Goal: Task Accomplishment & Management: Complete application form

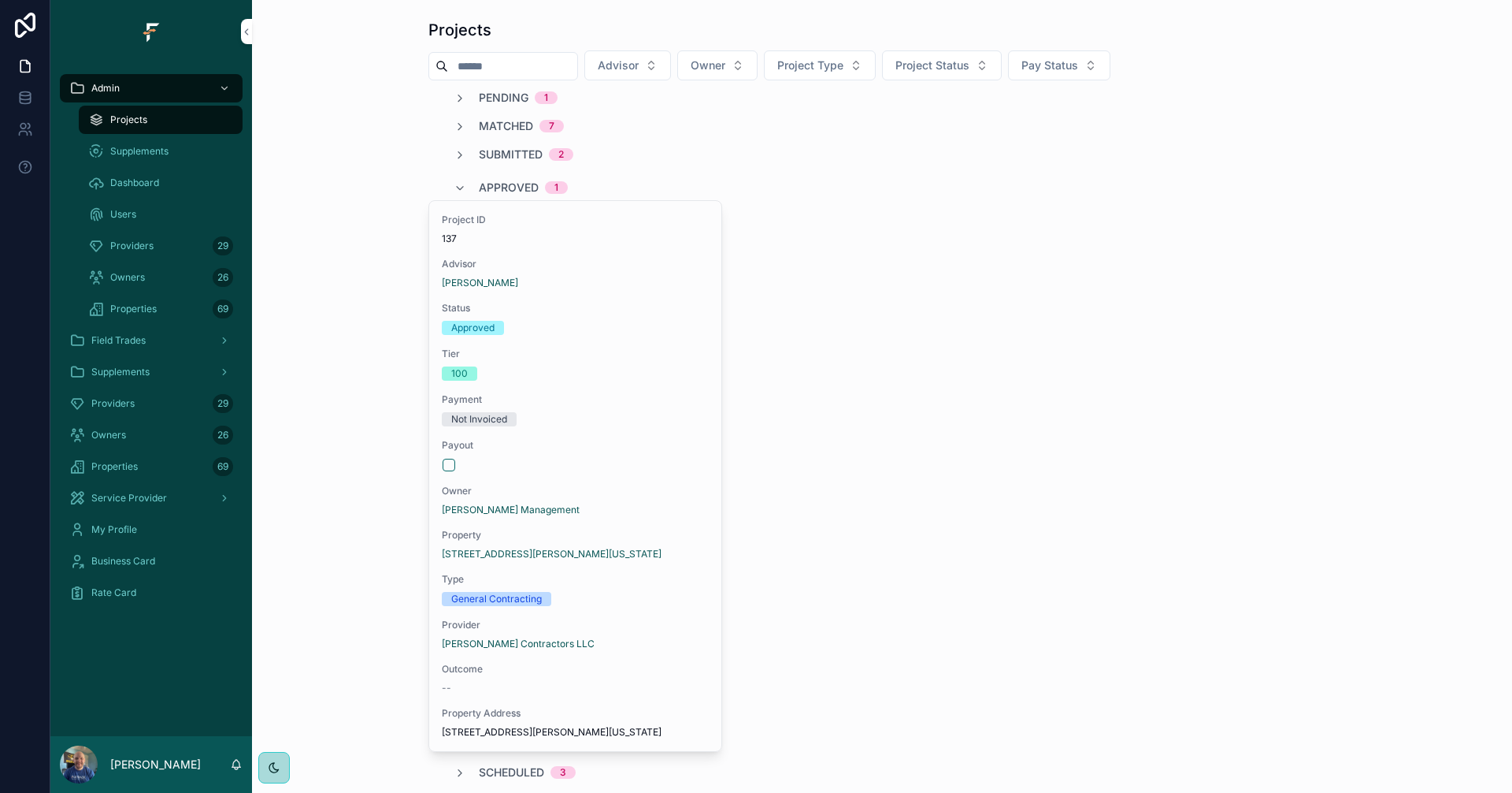
click at [148, 397] on div "Providers 29" at bounding box center [151, 402] width 164 height 25
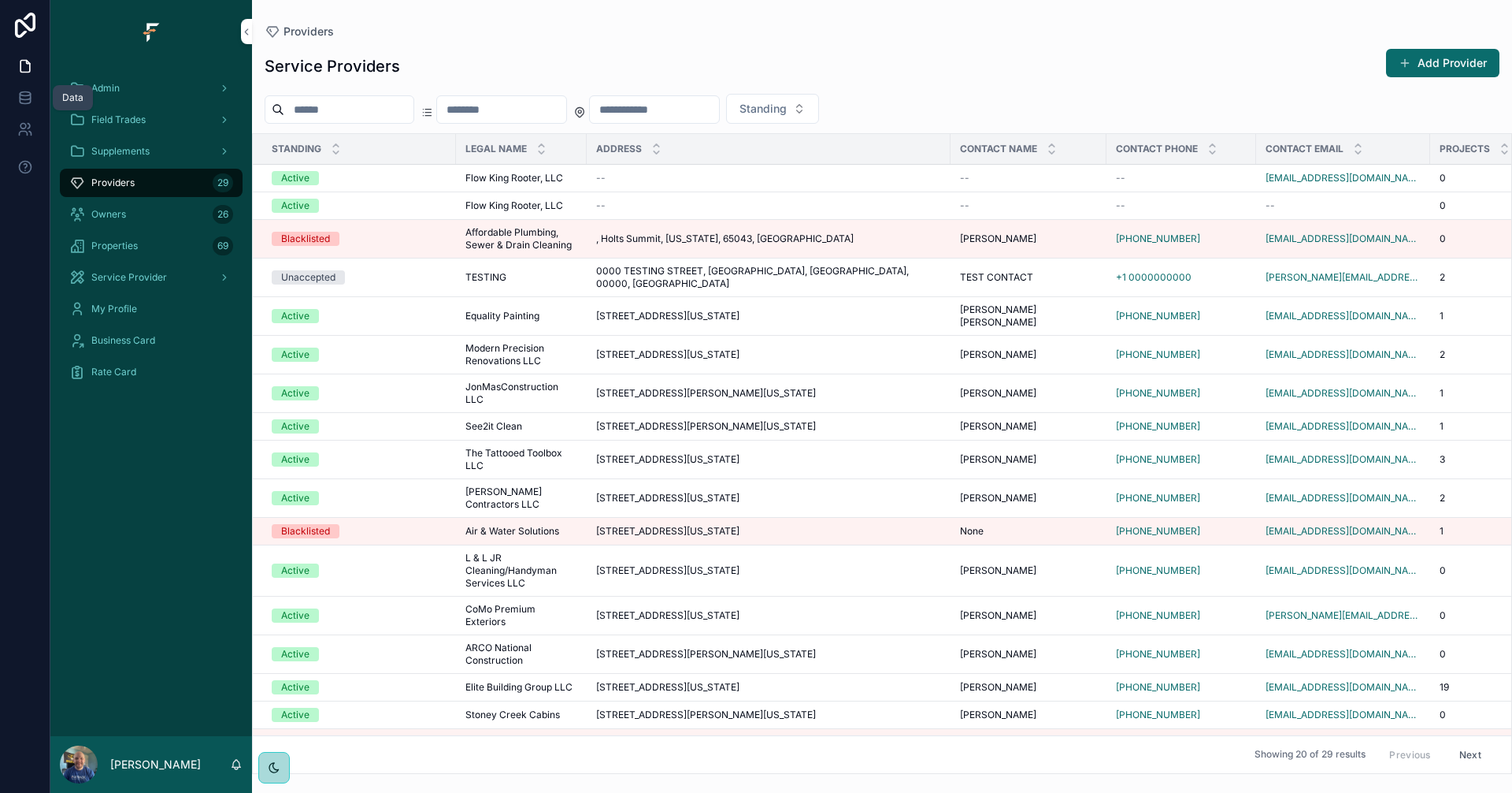
click at [25, 100] on icon at bounding box center [25, 97] width 10 height 6
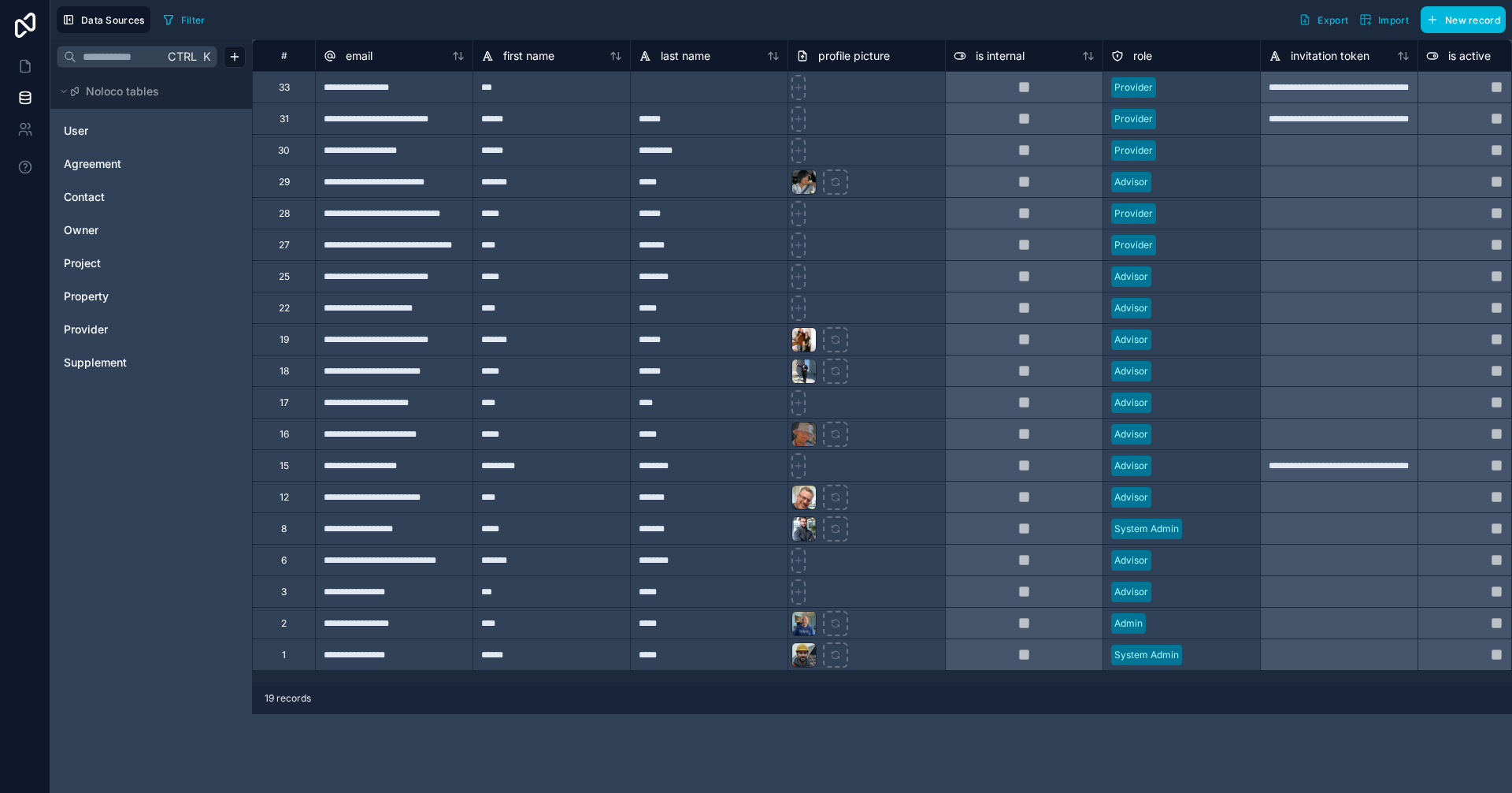
click at [90, 296] on span "Property" at bounding box center [86, 296] width 45 height 16
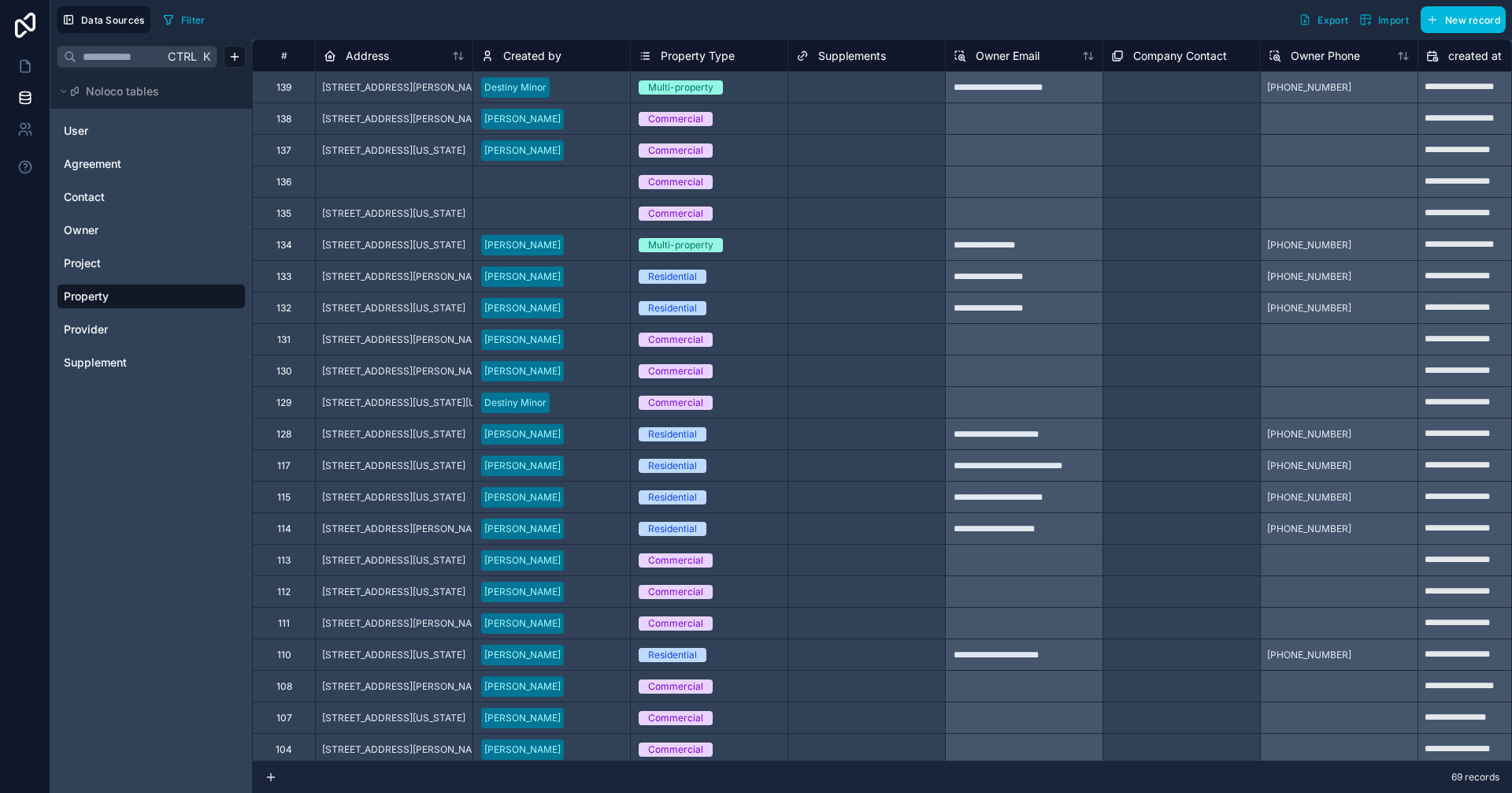
click at [128, 333] on link "Provider" at bounding box center [149, 330] width 171 height 16
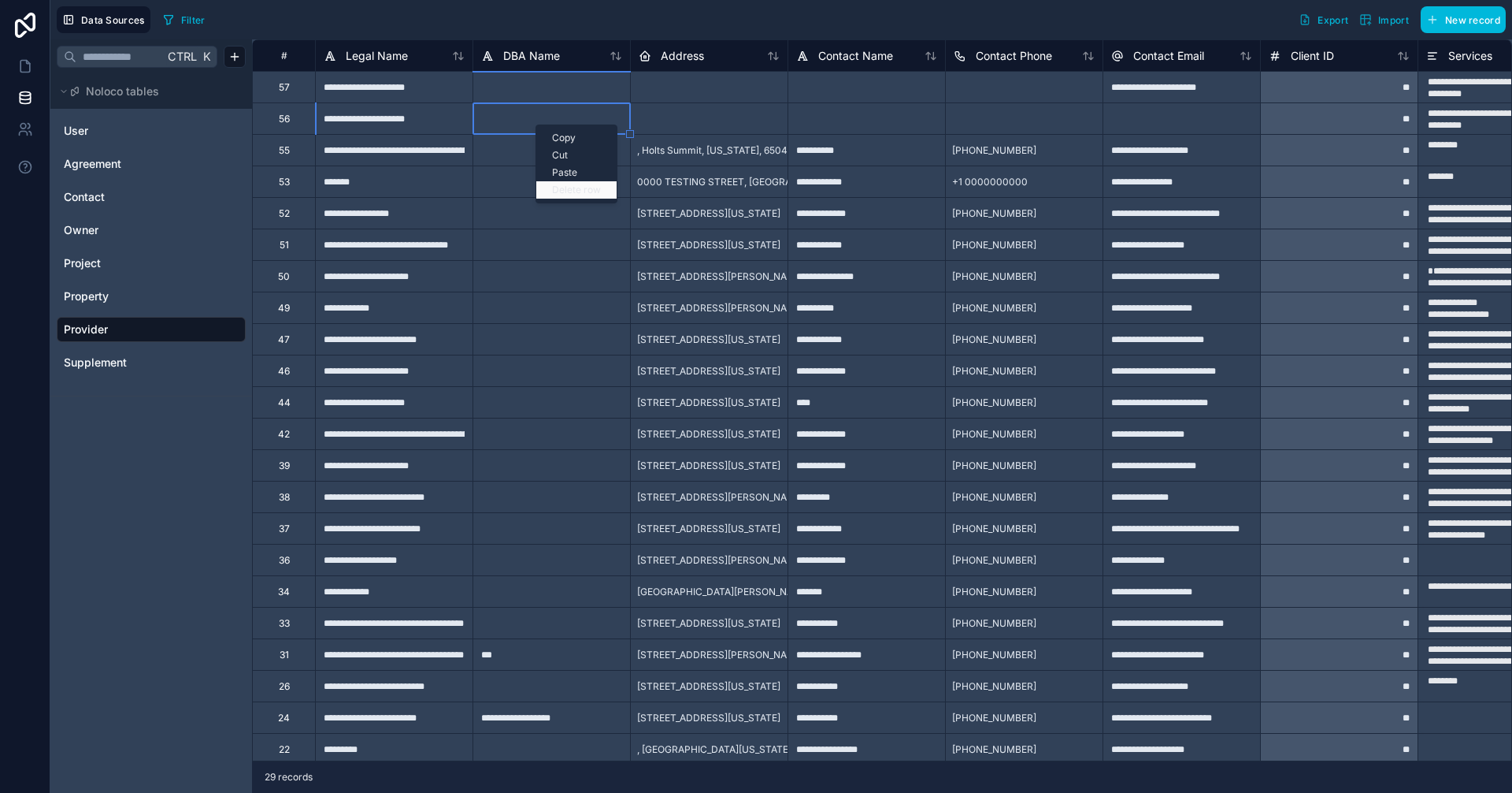
click at [587, 190] on div "Delete row" at bounding box center [577, 189] width 81 height 17
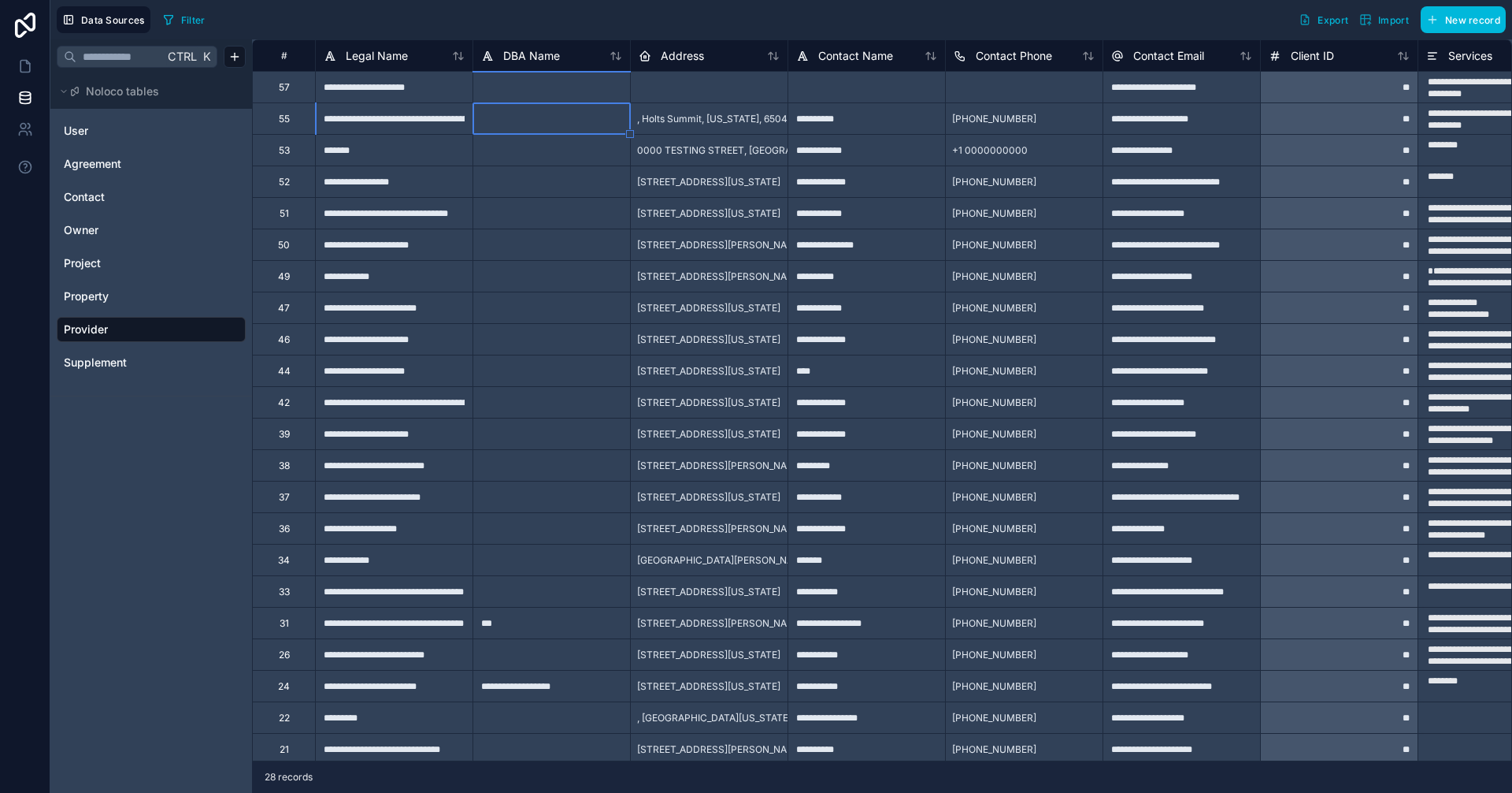
click at [858, 764] on div "28 records" at bounding box center [882, 777] width 1260 height 32
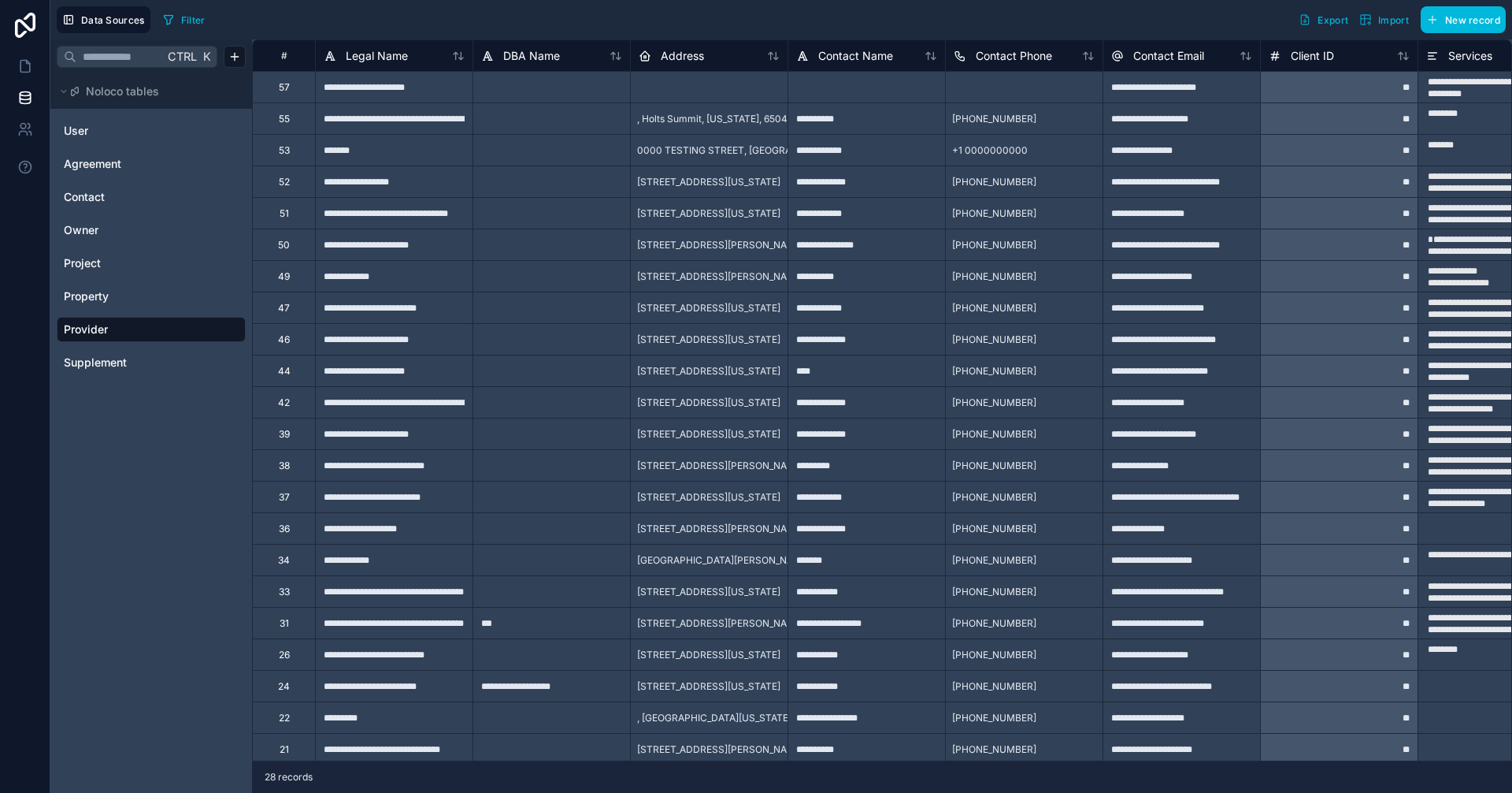
click at [138, 622] on div "Ctrl K Noloco tables User Agreement Contact Owner Project Property Provider Sup…" at bounding box center [151, 416] width 201 height 753
click at [13, 56] on link at bounding box center [25, 67] width 50 height 32
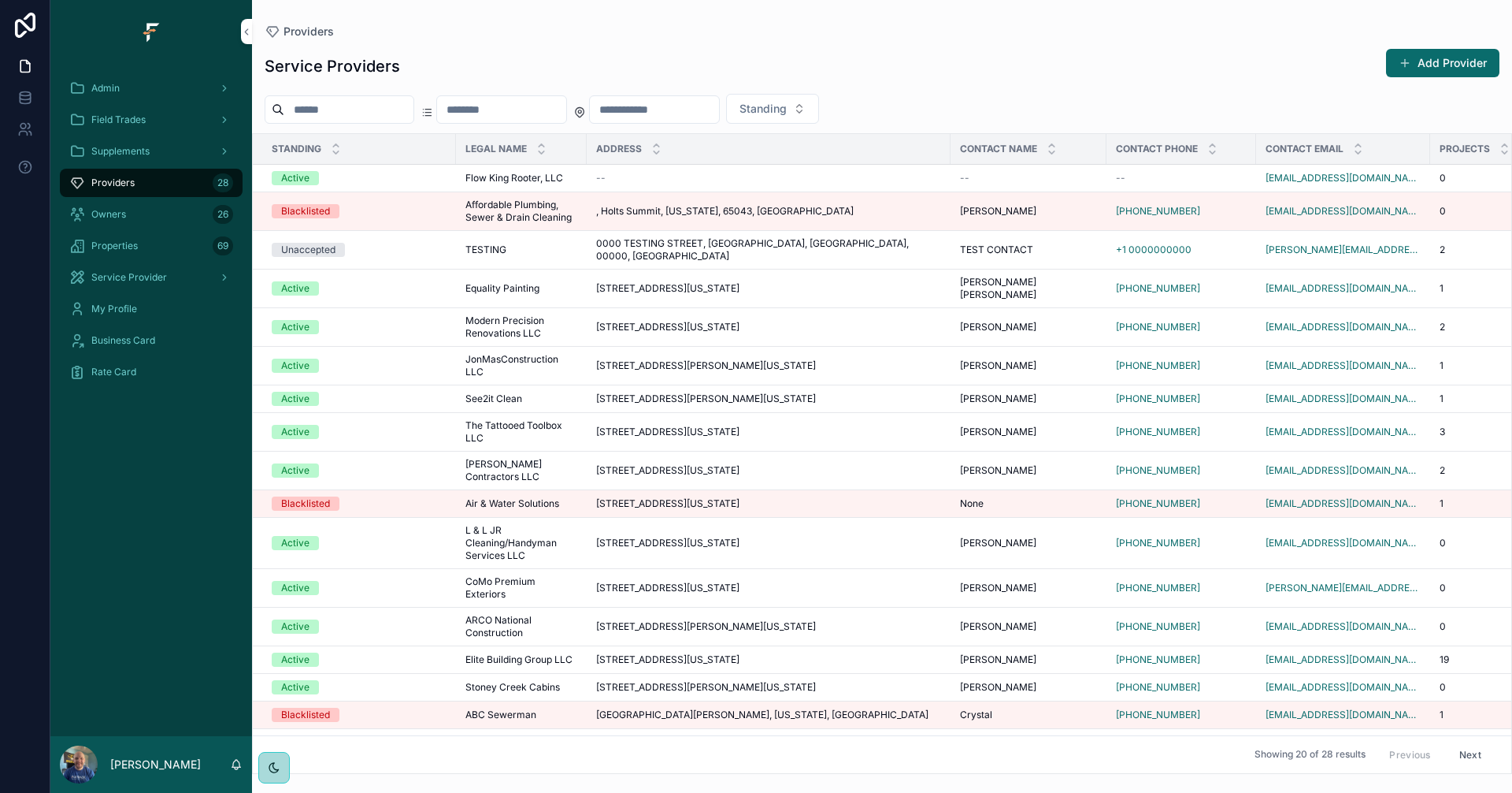
click at [785, 11] on div "Providers Service Providers Add Provider Standing Standing Legal Name Address C…" at bounding box center [882, 387] width 1260 height 774
click at [838, 175] on div "--" at bounding box center [769, 177] width 345 height 13
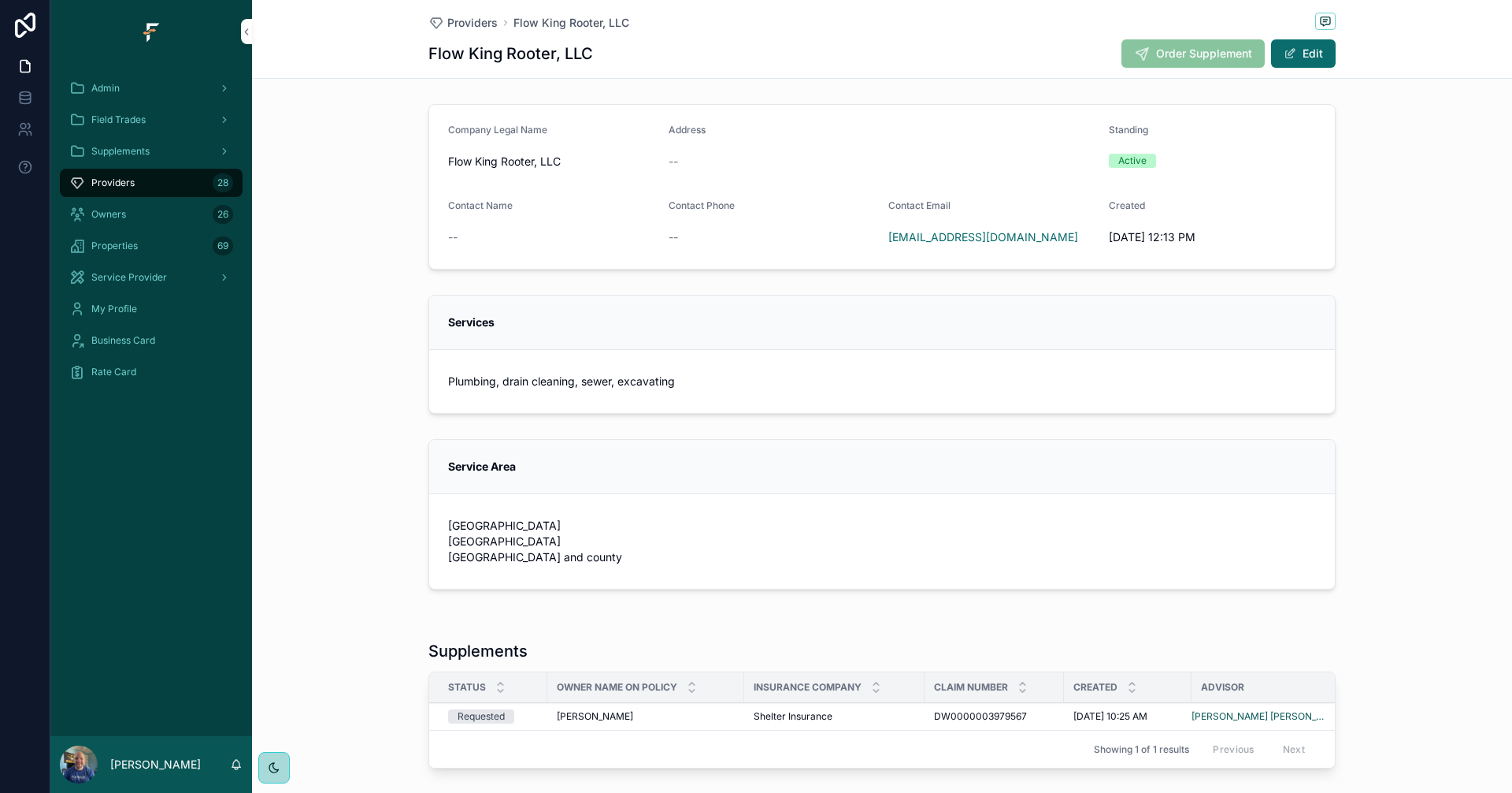
click at [160, 84] on div "Admin" at bounding box center [151, 88] width 164 height 25
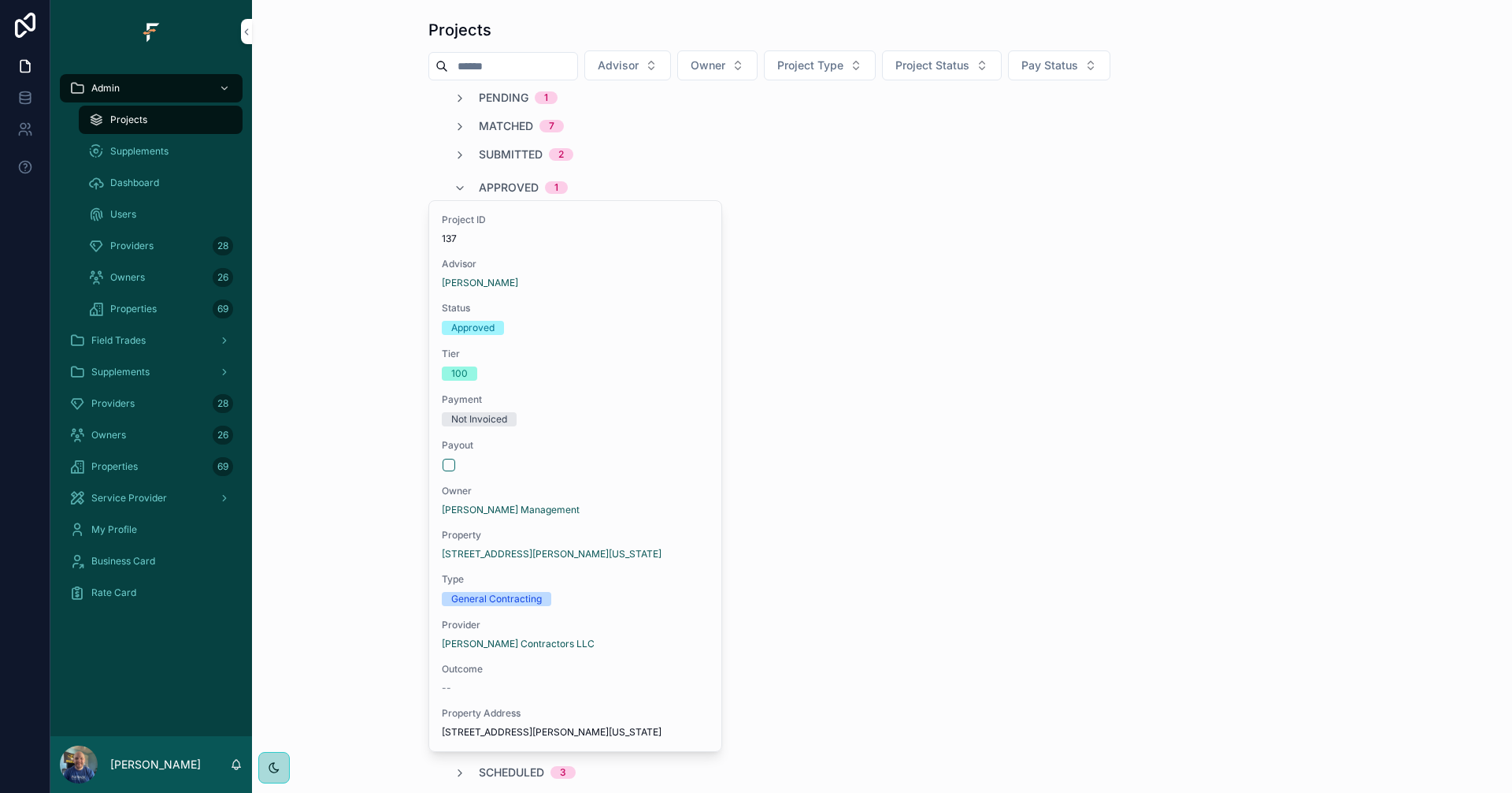
click at [514, 93] on span "Pending" at bounding box center [504, 98] width 50 height 16
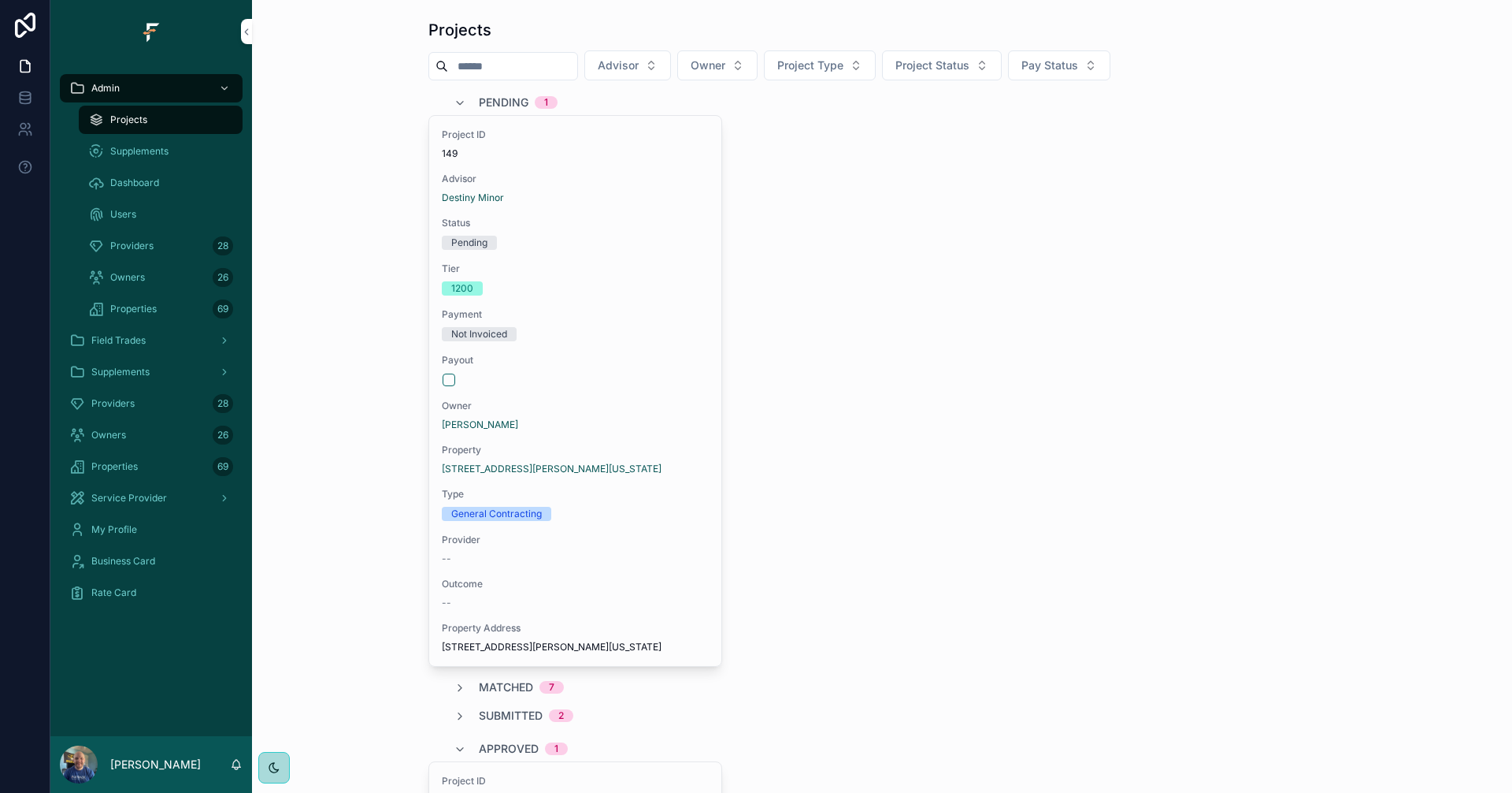
click at [495, 101] on span "Pending" at bounding box center [504, 103] width 50 height 16
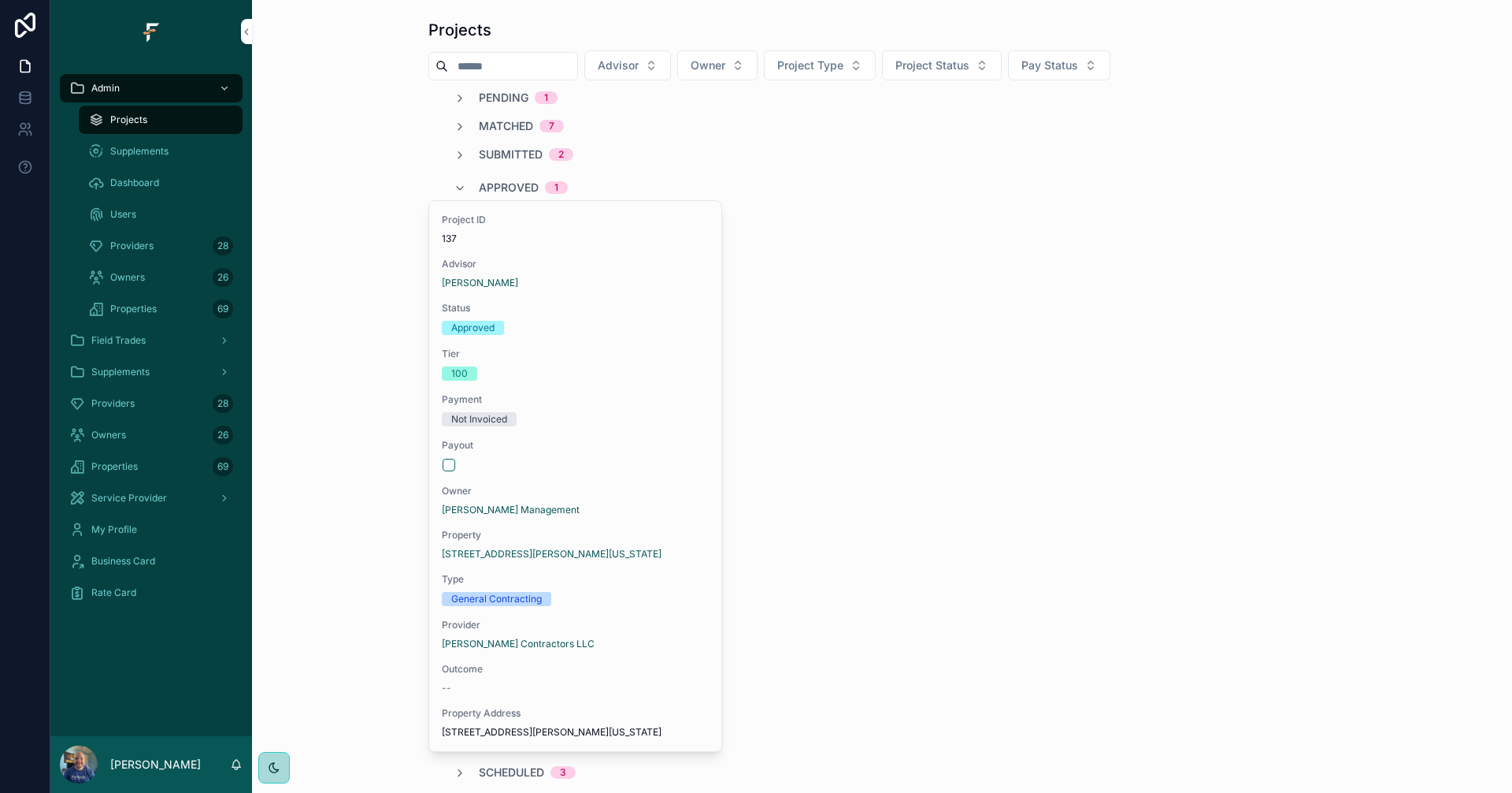
click at [513, 185] on span "Approved" at bounding box center [509, 187] width 60 height 16
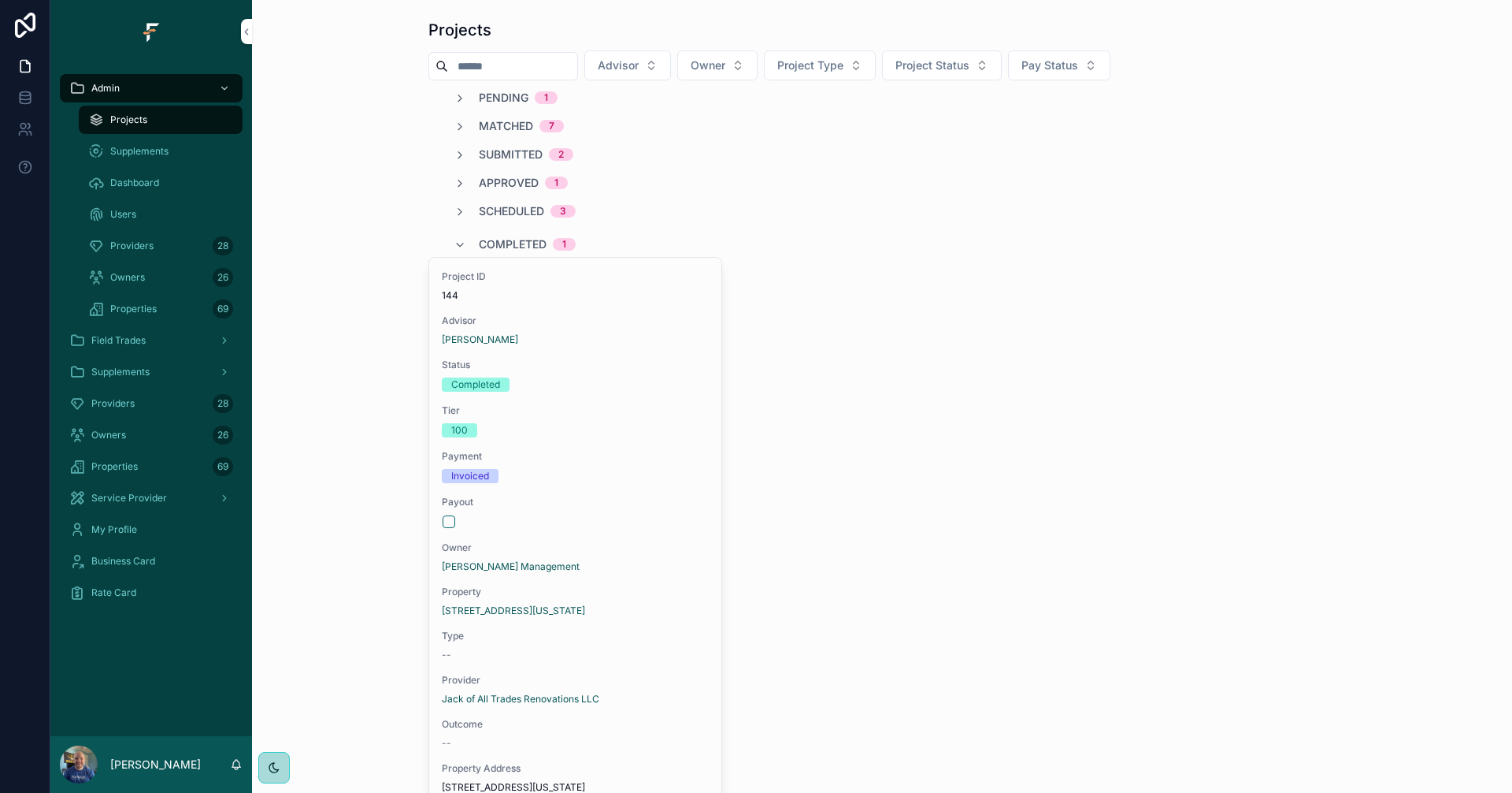
click at [504, 240] on span "Completed" at bounding box center [513, 244] width 68 height 16
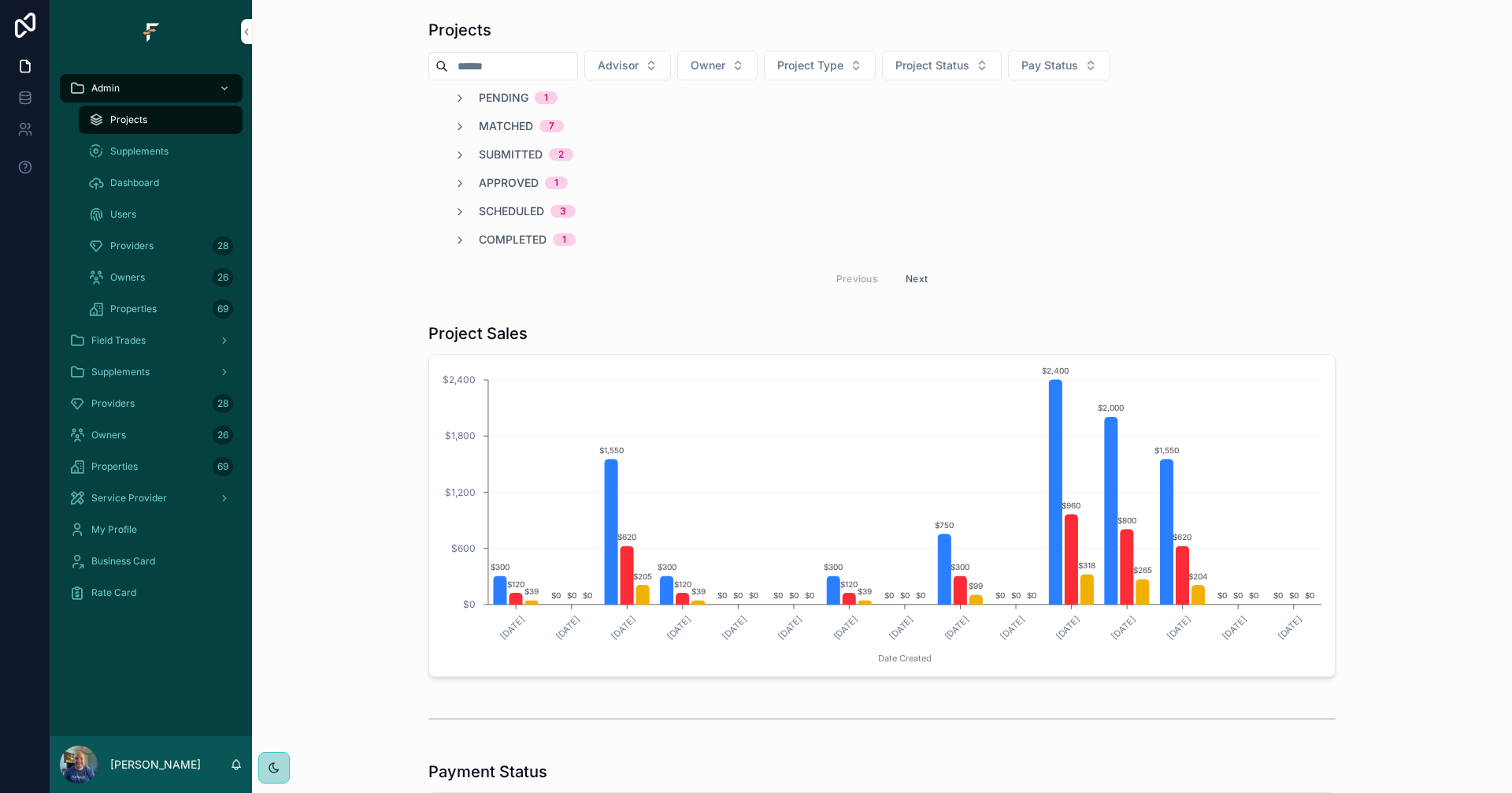
click at [129, 406] on span "Providers" at bounding box center [113, 403] width 43 height 13
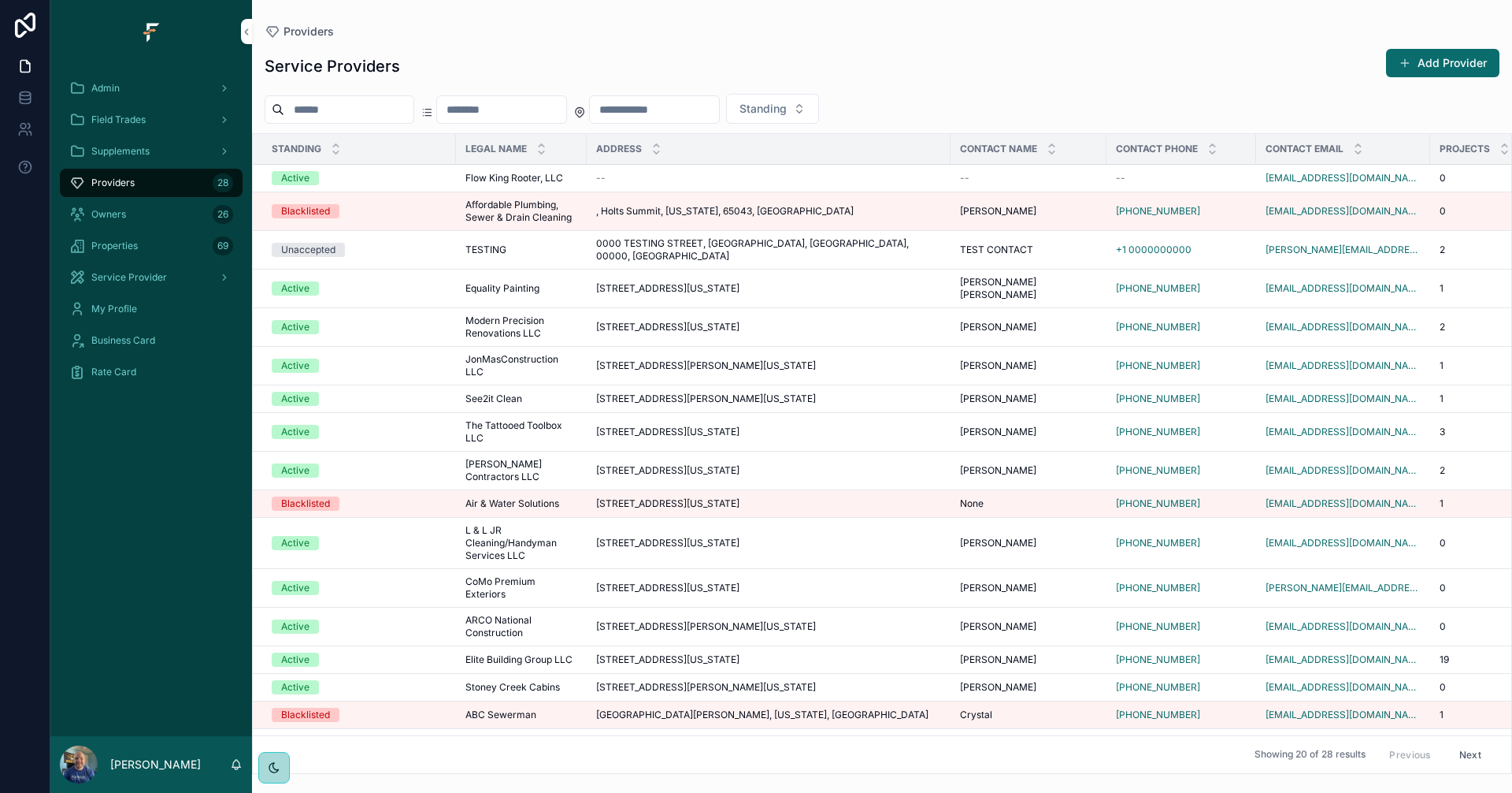
click at [179, 96] on div "Admin" at bounding box center [151, 88] width 164 height 25
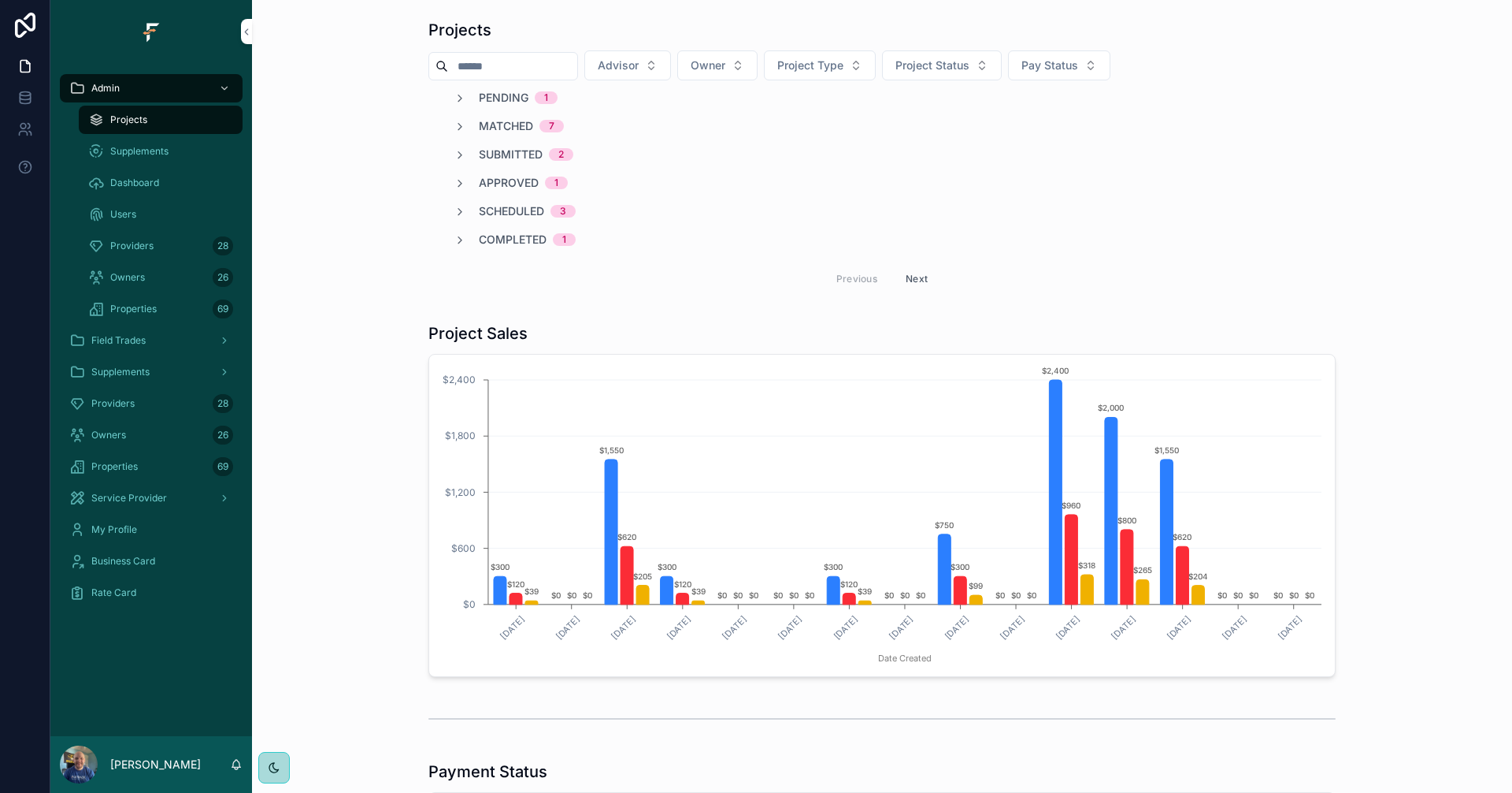
click at [510, 99] on span "Pending" at bounding box center [504, 98] width 50 height 16
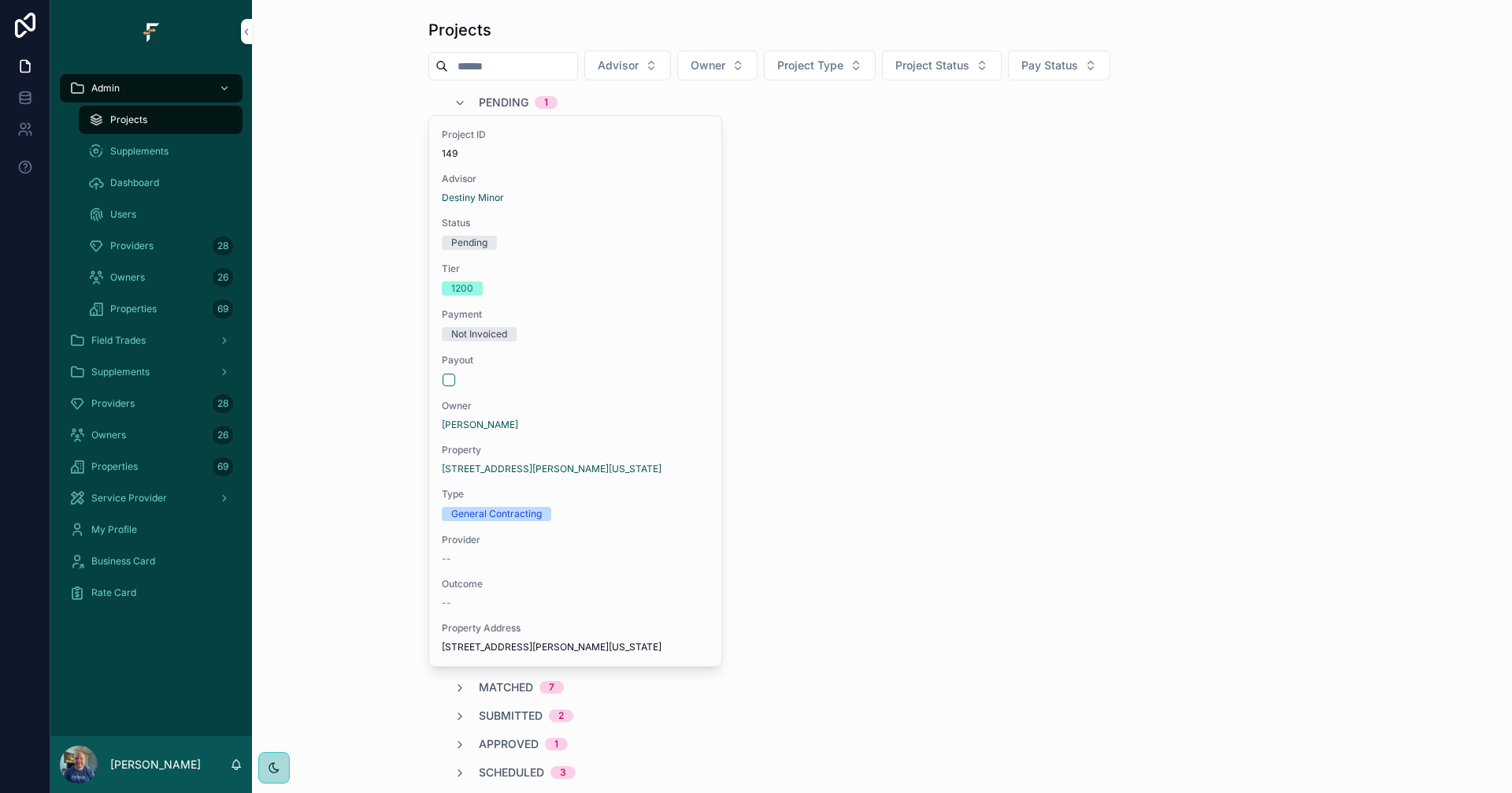
click at [508, 103] on span "Pending" at bounding box center [504, 103] width 50 height 16
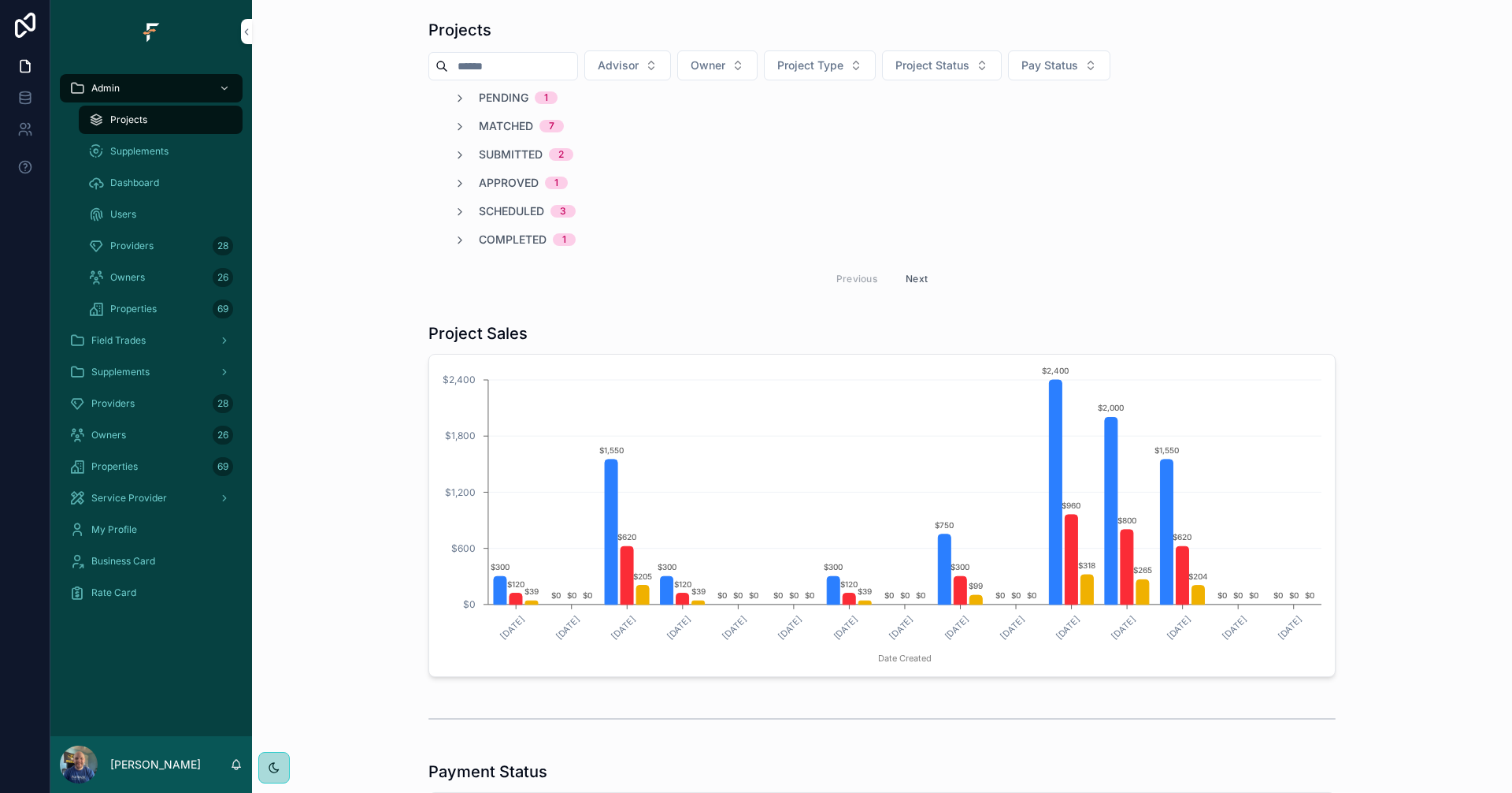
click at [494, 120] on span "Matched" at bounding box center [506, 127] width 55 height 16
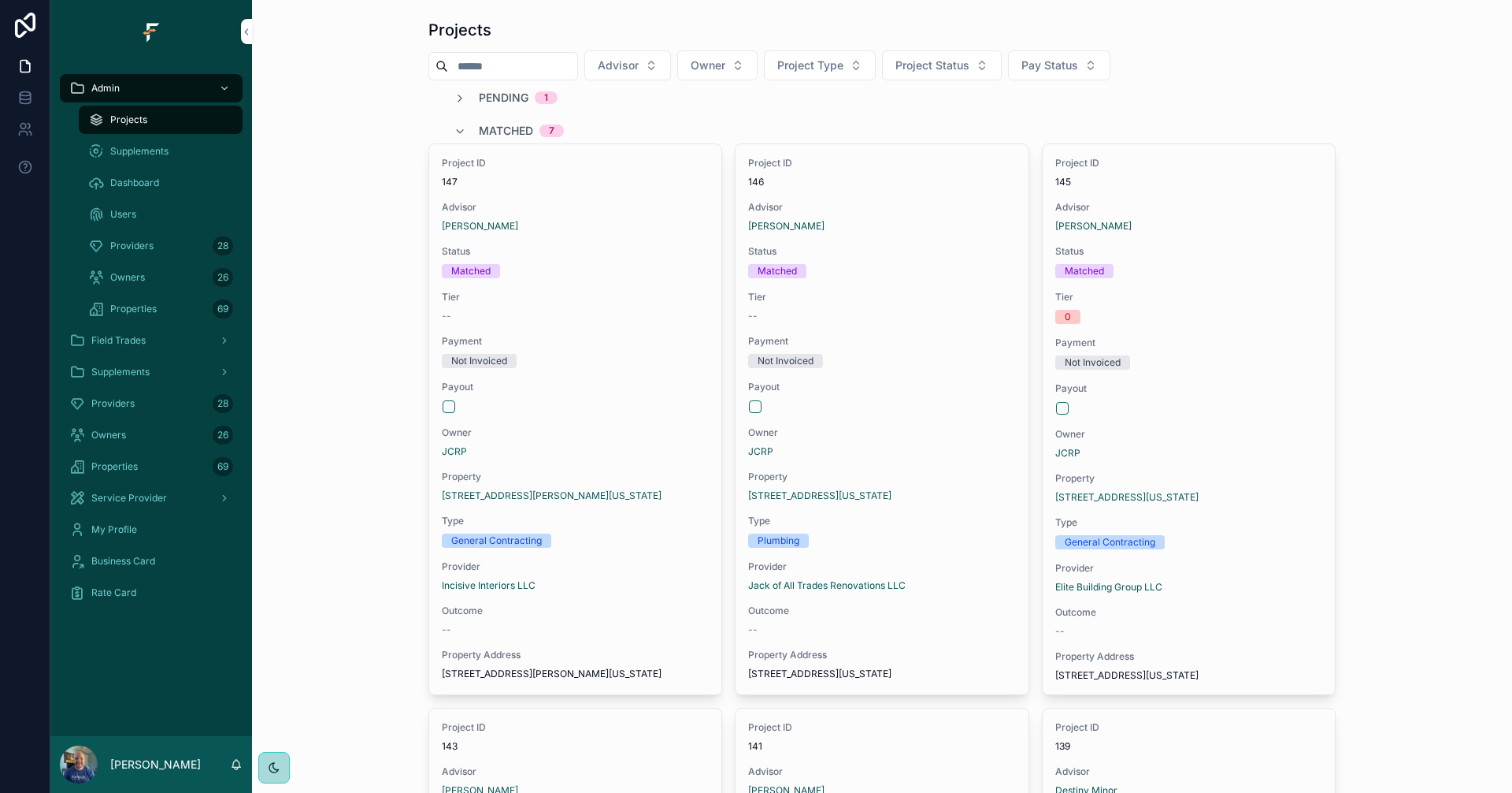
click at [1233, 416] on div "Project ID 145 Advisor [PERSON_NAME] Status Matched Tier 0 Payment Not Invoiced…" at bounding box center [1188, 419] width 292 height 550
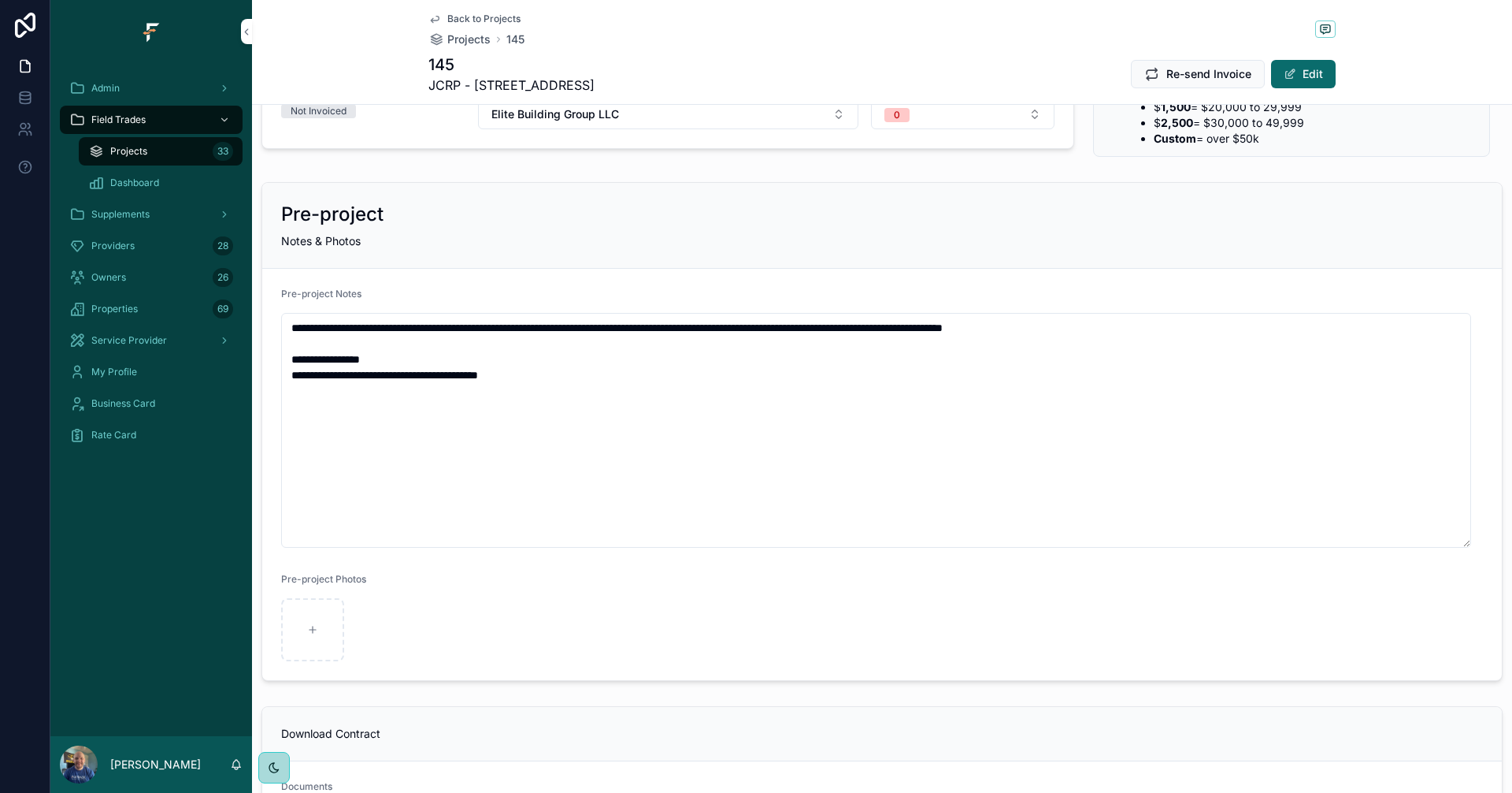
scroll to position [552, 0]
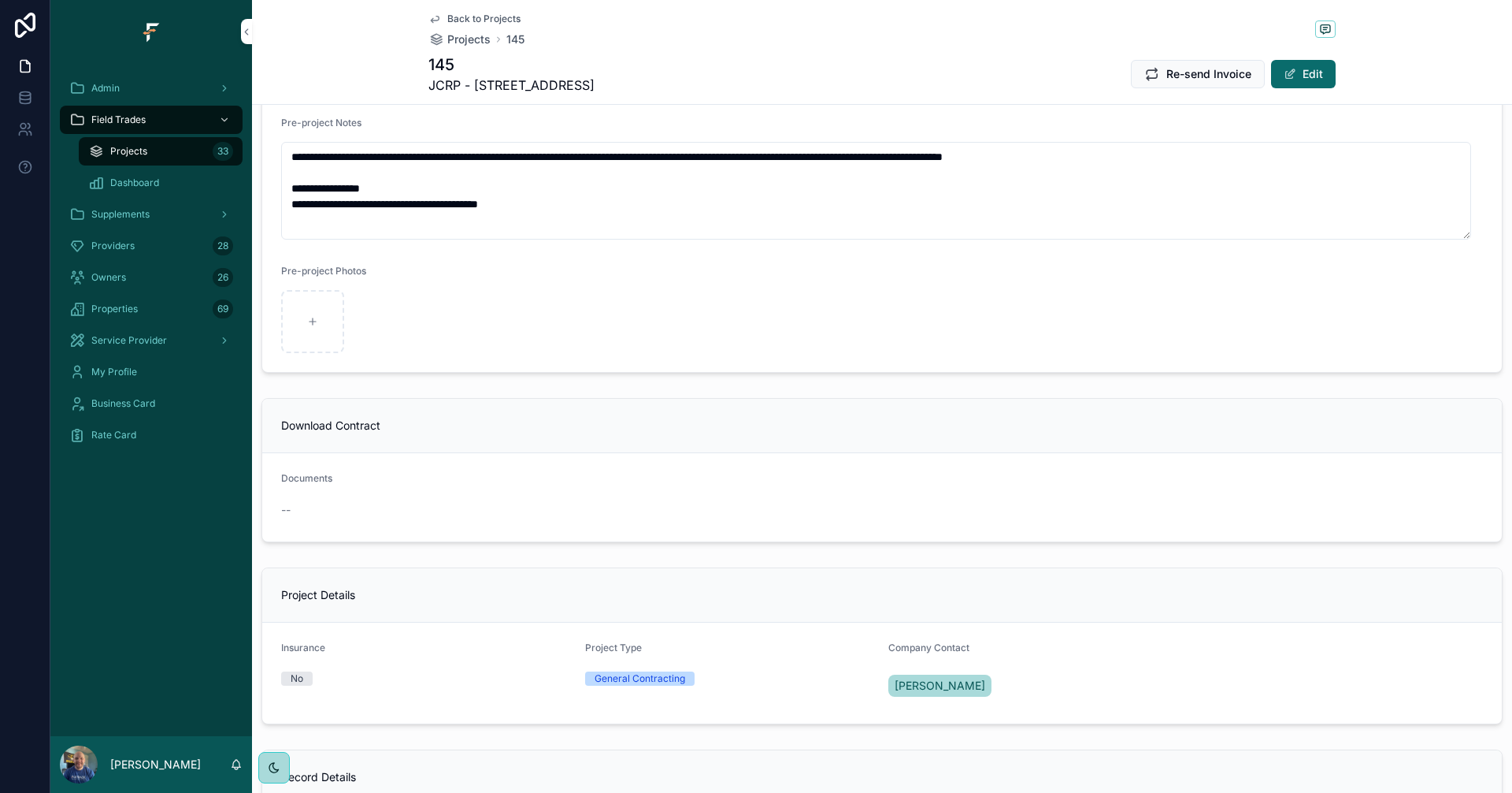
drag, startPoint x: 1467, startPoint y: 372, endPoint x: 1467, endPoint y: 232, distance: 140.0
click at [1467, 232] on textarea "**********" at bounding box center [876, 190] width 1190 height 98
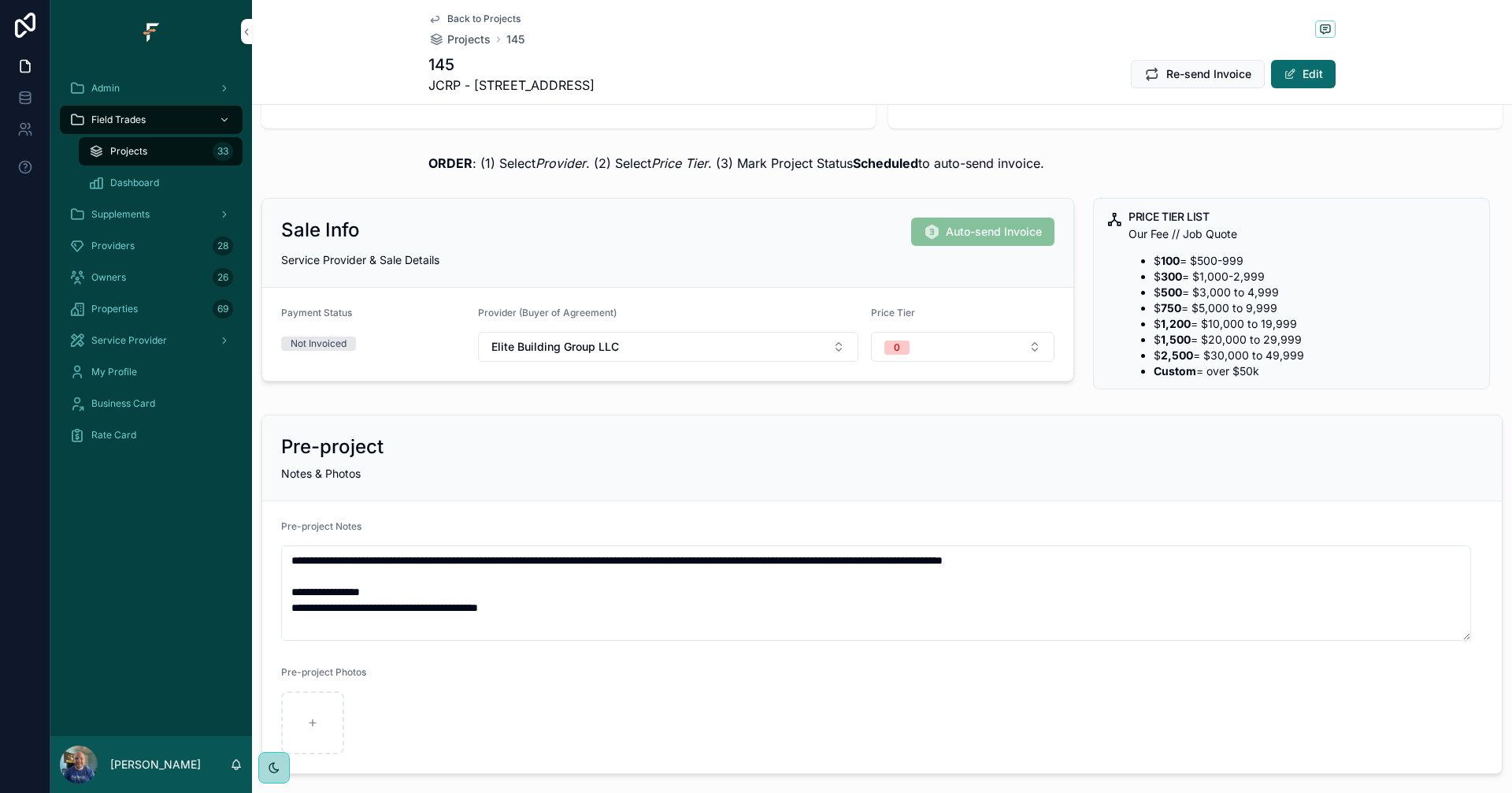
scroll to position [0, 0]
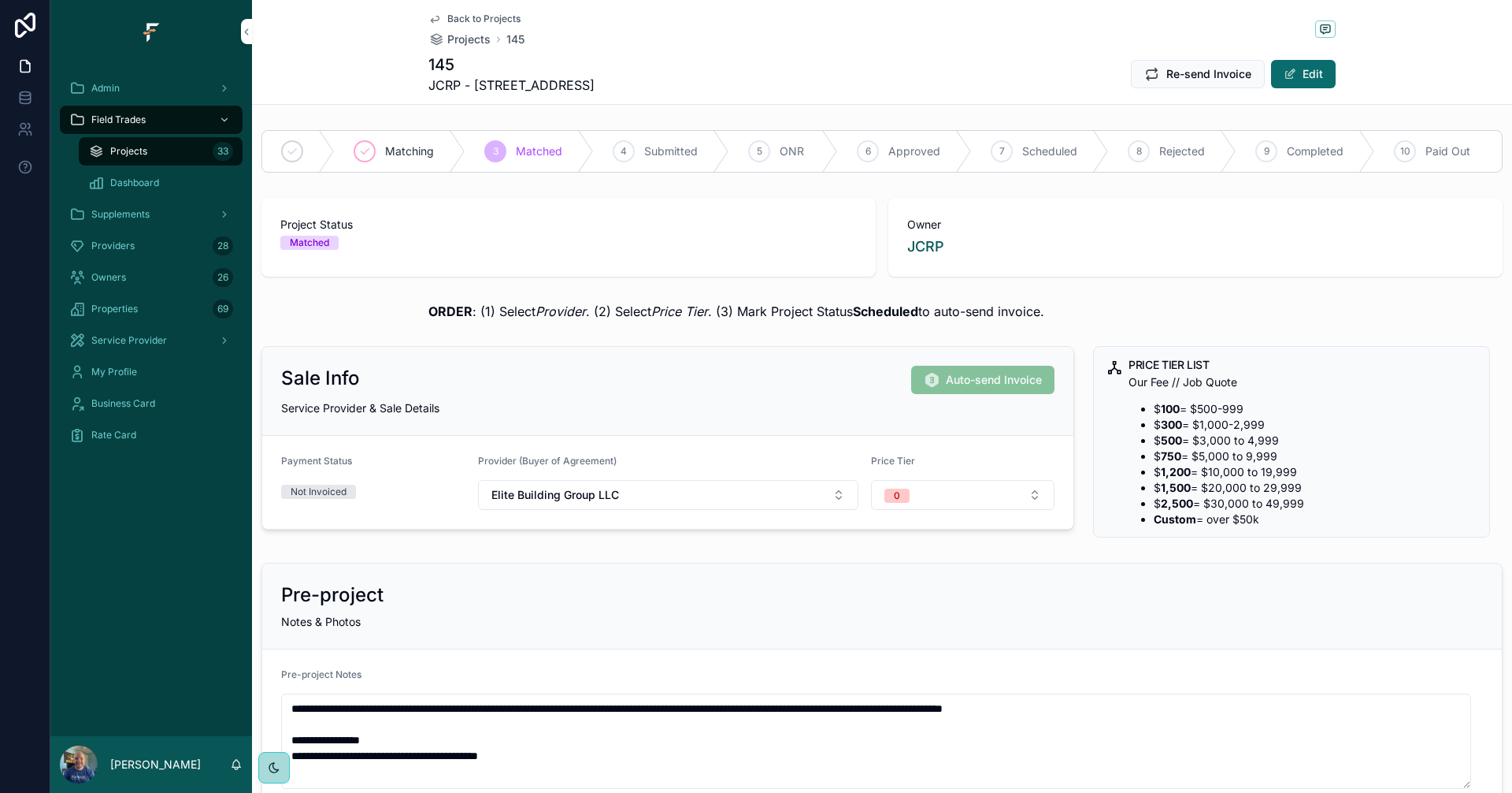
click at [132, 119] on span "Field Trades" at bounding box center [119, 120] width 55 height 13
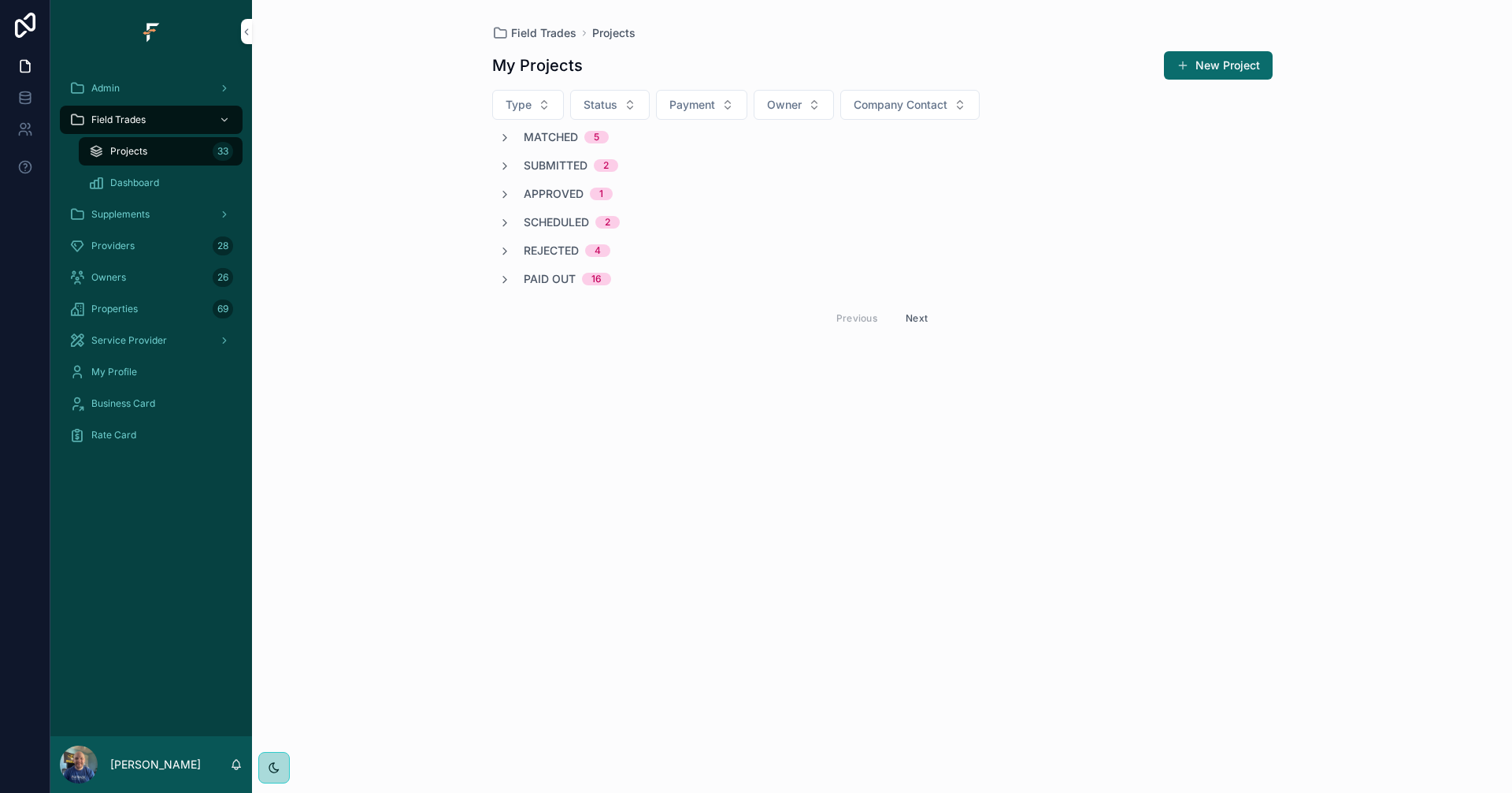
click at [562, 129] on div "My Projects New Project Type Status Payment Owner Company Contact Matched 5 Sub…" at bounding box center [882, 213] width 781 height 346
click at [560, 141] on span "Matched" at bounding box center [551, 137] width 55 height 16
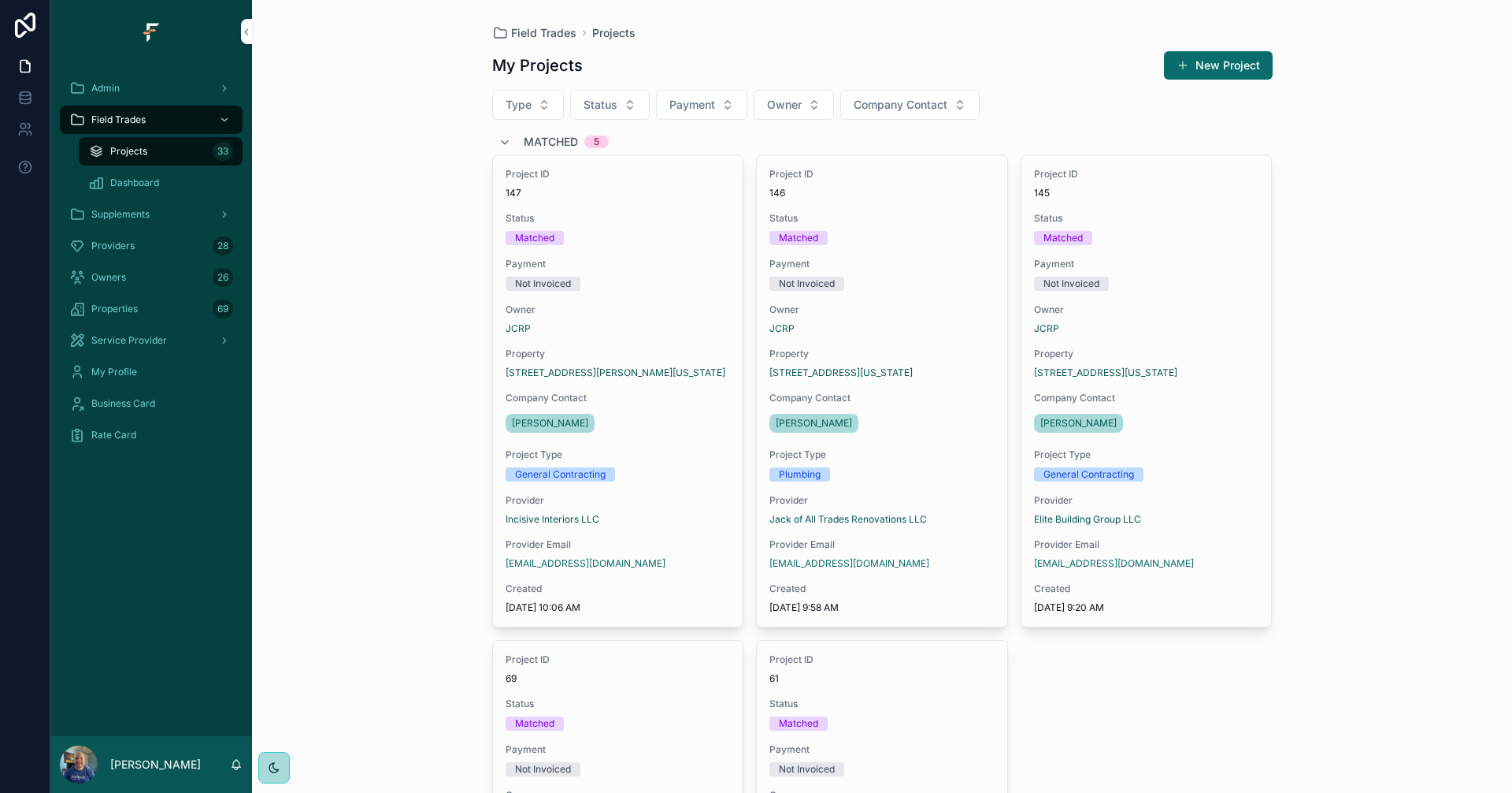
click at [560, 141] on span "Matched" at bounding box center [551, 141] width 55 height 16
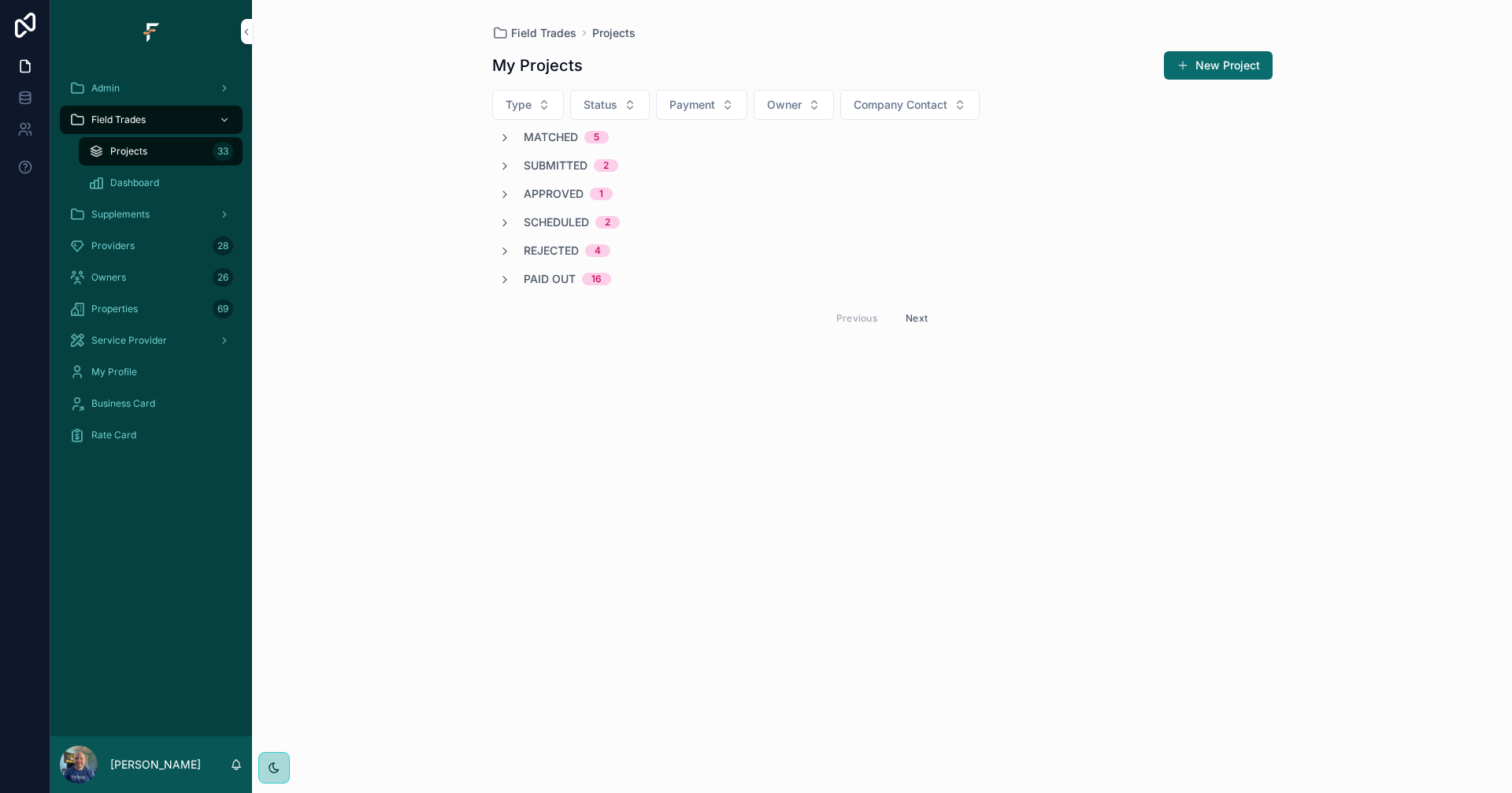
click at [554, 171] on span "Submitted" at bounding box center [556, 165] width 64 height 16
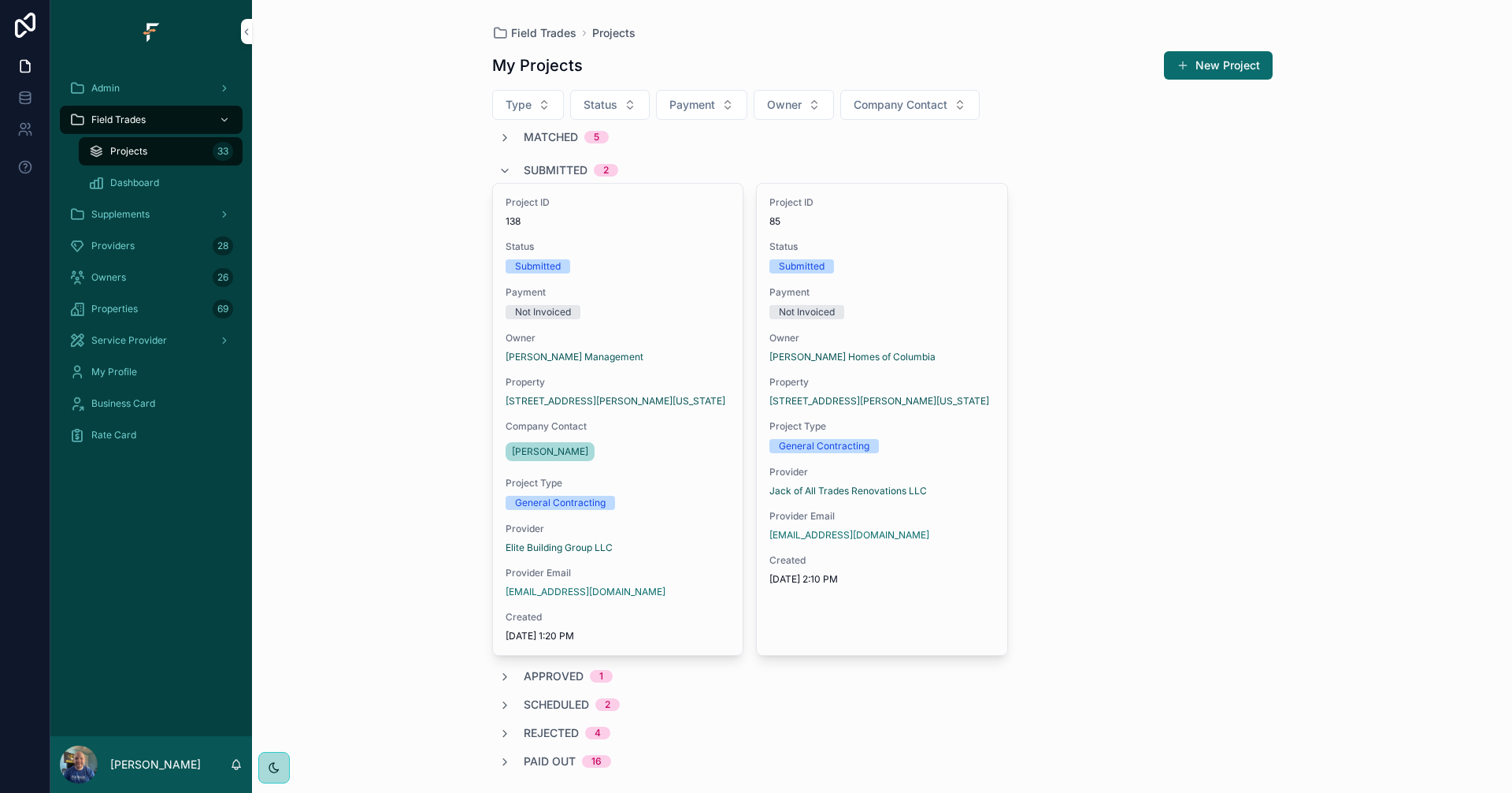
click at [554, 166] on span "Submitted" at bounding box center [556, 170] width 64 height 16
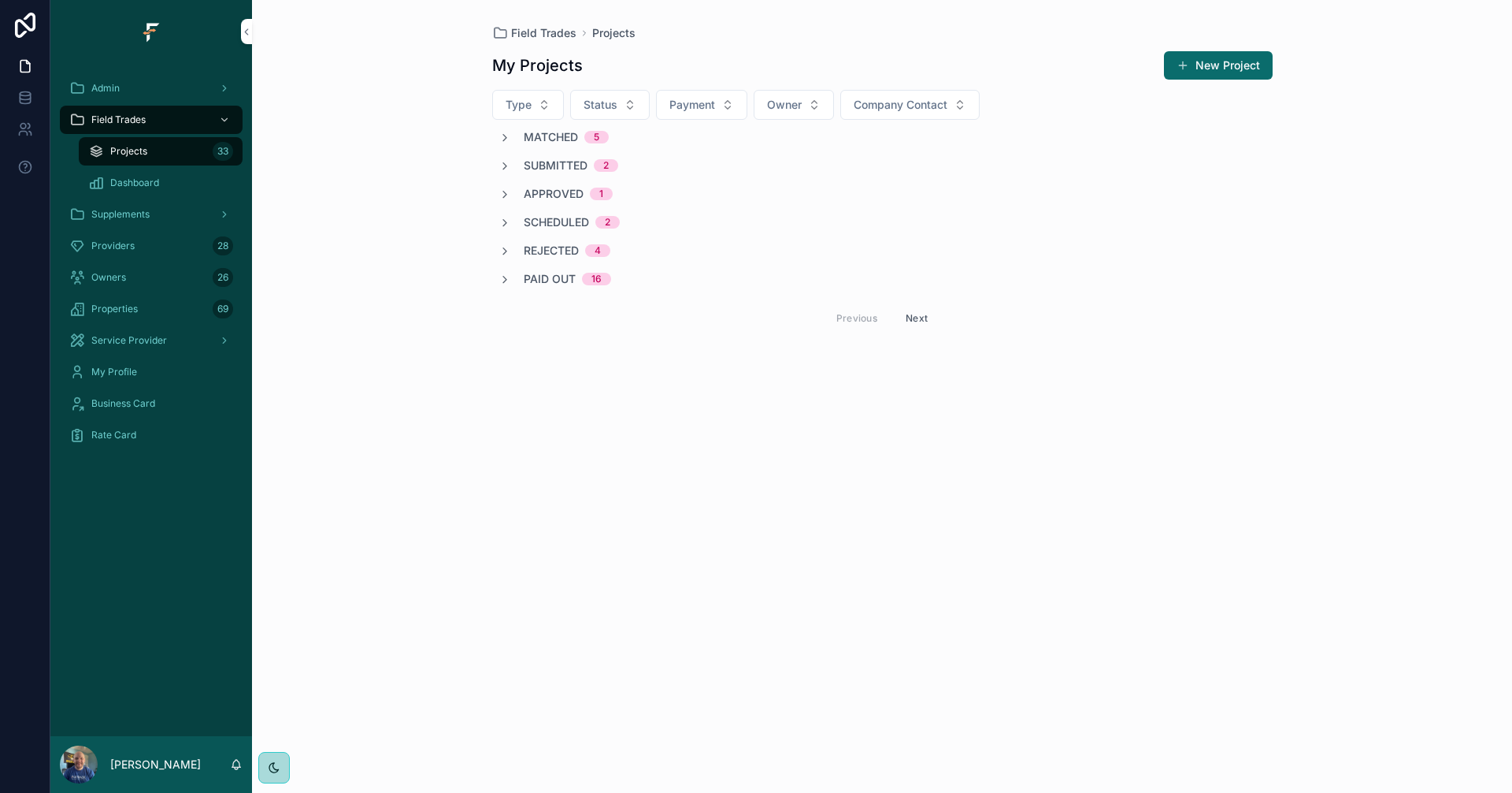
click at [557, 135] on span "Matched" at bounding box center [551, 137] width 55 height 16
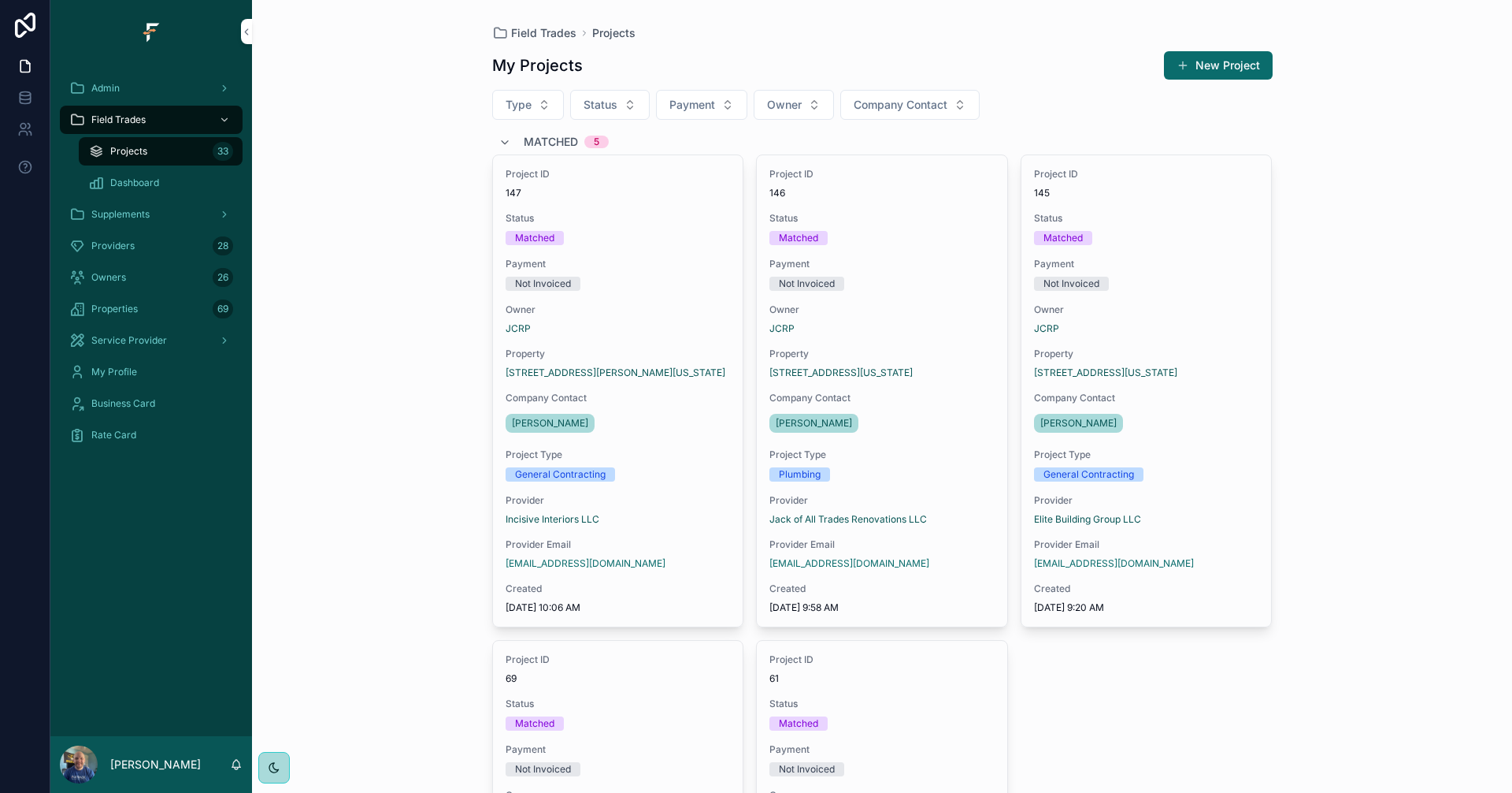
click at [556, 140] on span "Matched" at bounding box center [551, 141] width 55 height 16
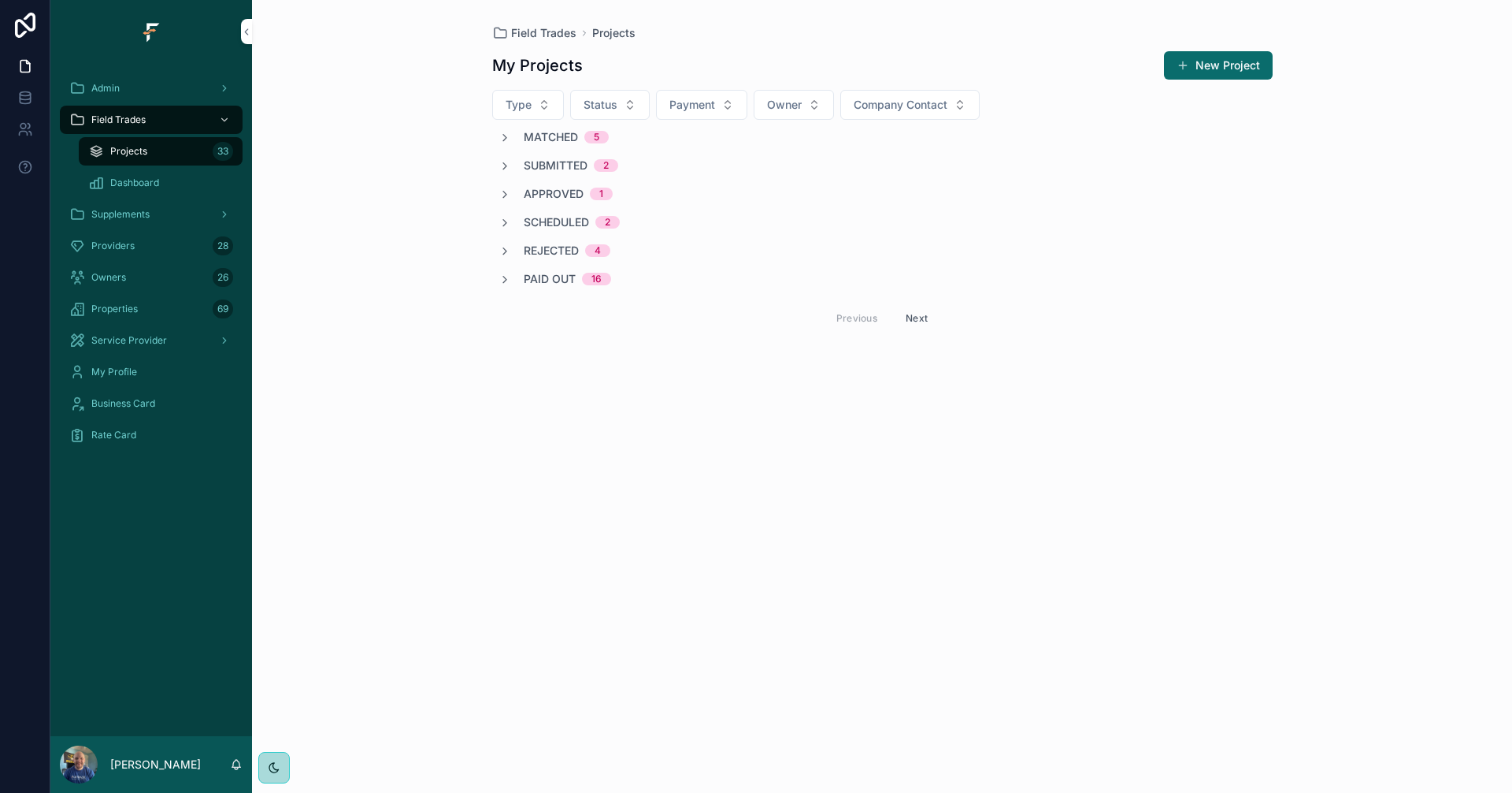
click at [560, 167] on span "Submitted" at bounding box center [556, 165] width 64 height 16
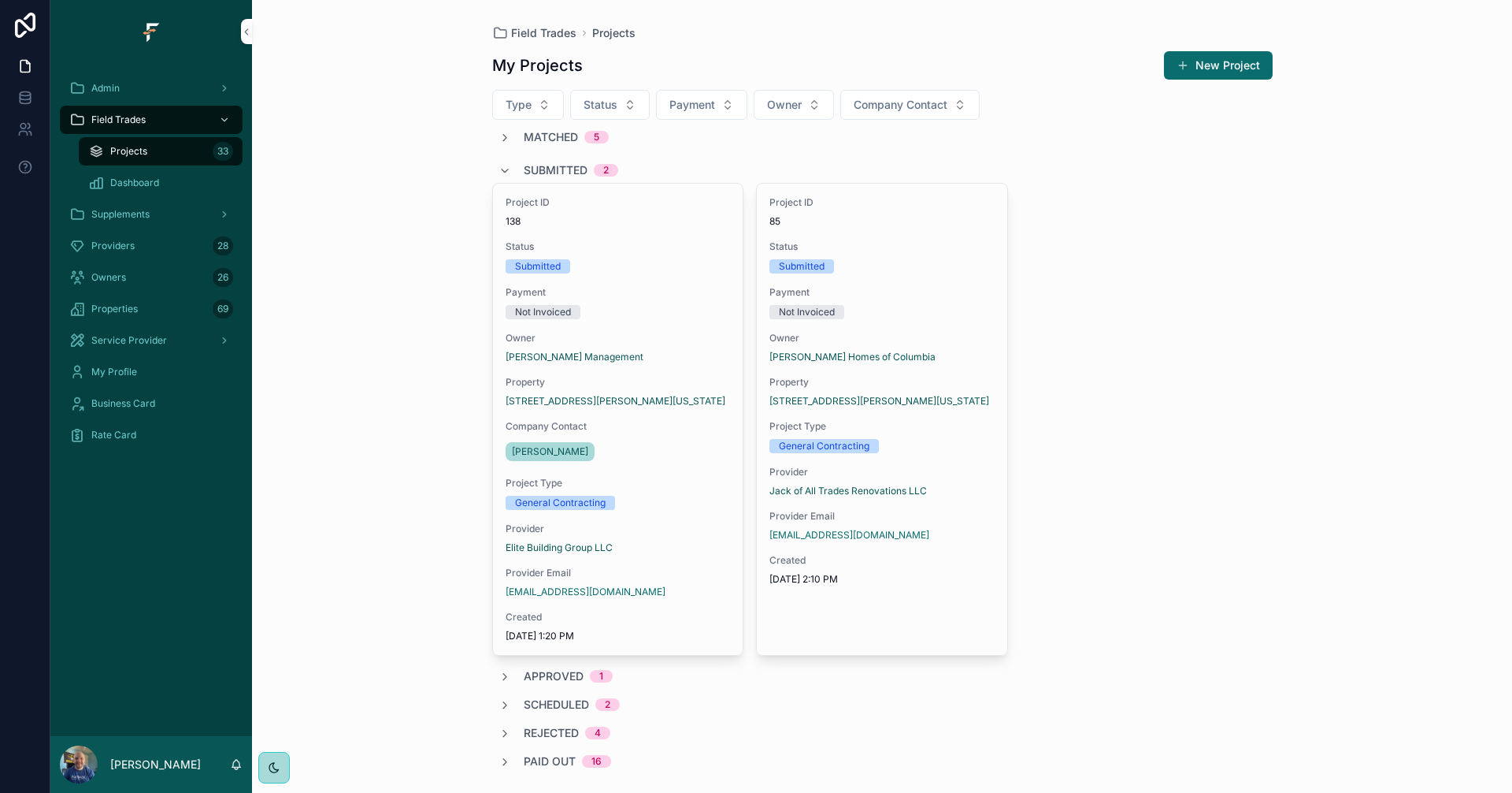
click at [560, 167] on span "Submitted" at bounding box center [556, 170] width 64 height 16
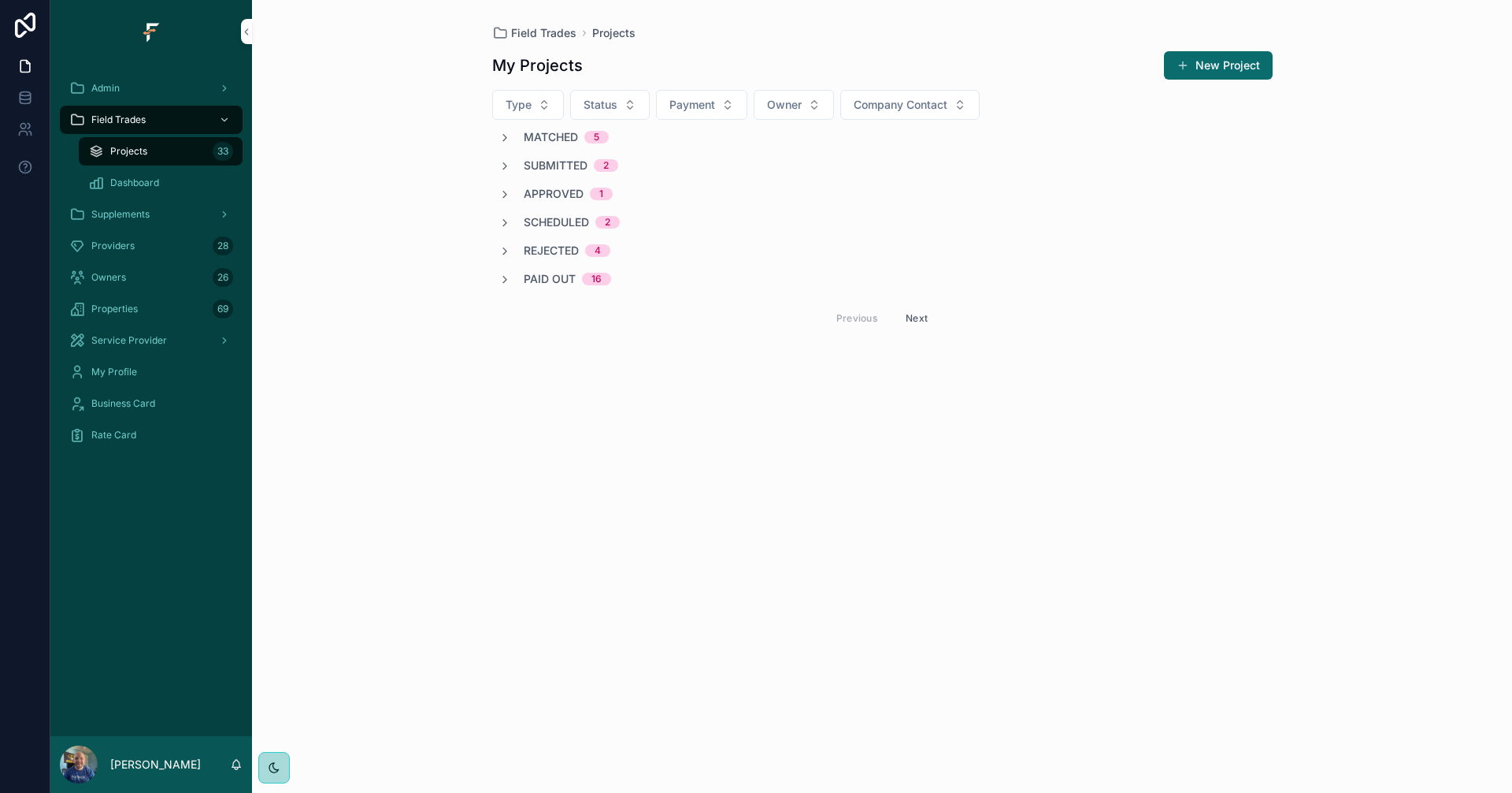
click at [558, 190] on span "Approved" at bounding box center [554, 194] width 60 height 16
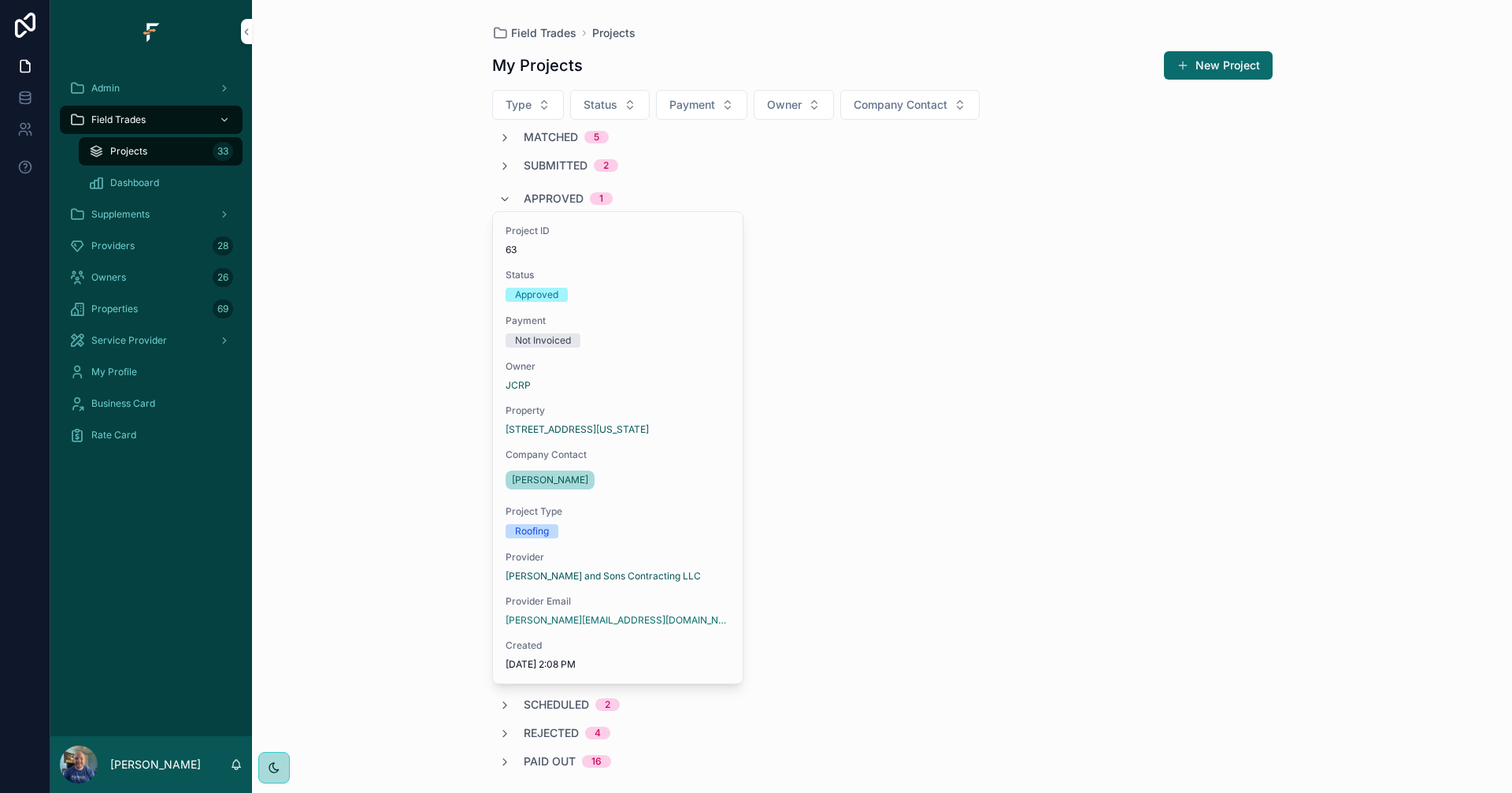
click at [558, 190] on span "Approved" at bounding box center [554, 198] width 60 height 16
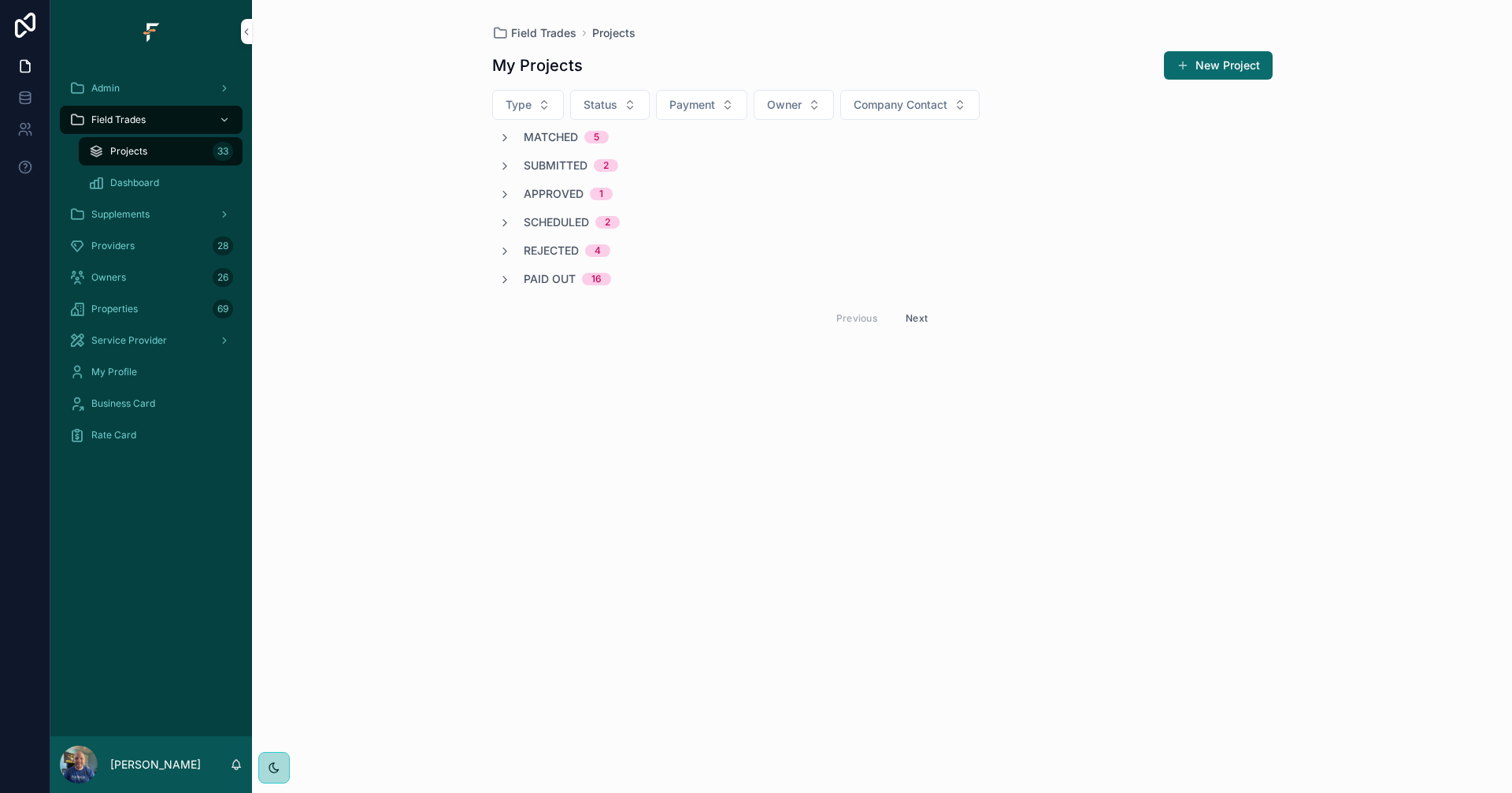
click at [555, 219] on span "Scheduled" at bounding box center [557, 222] width 66 height 16
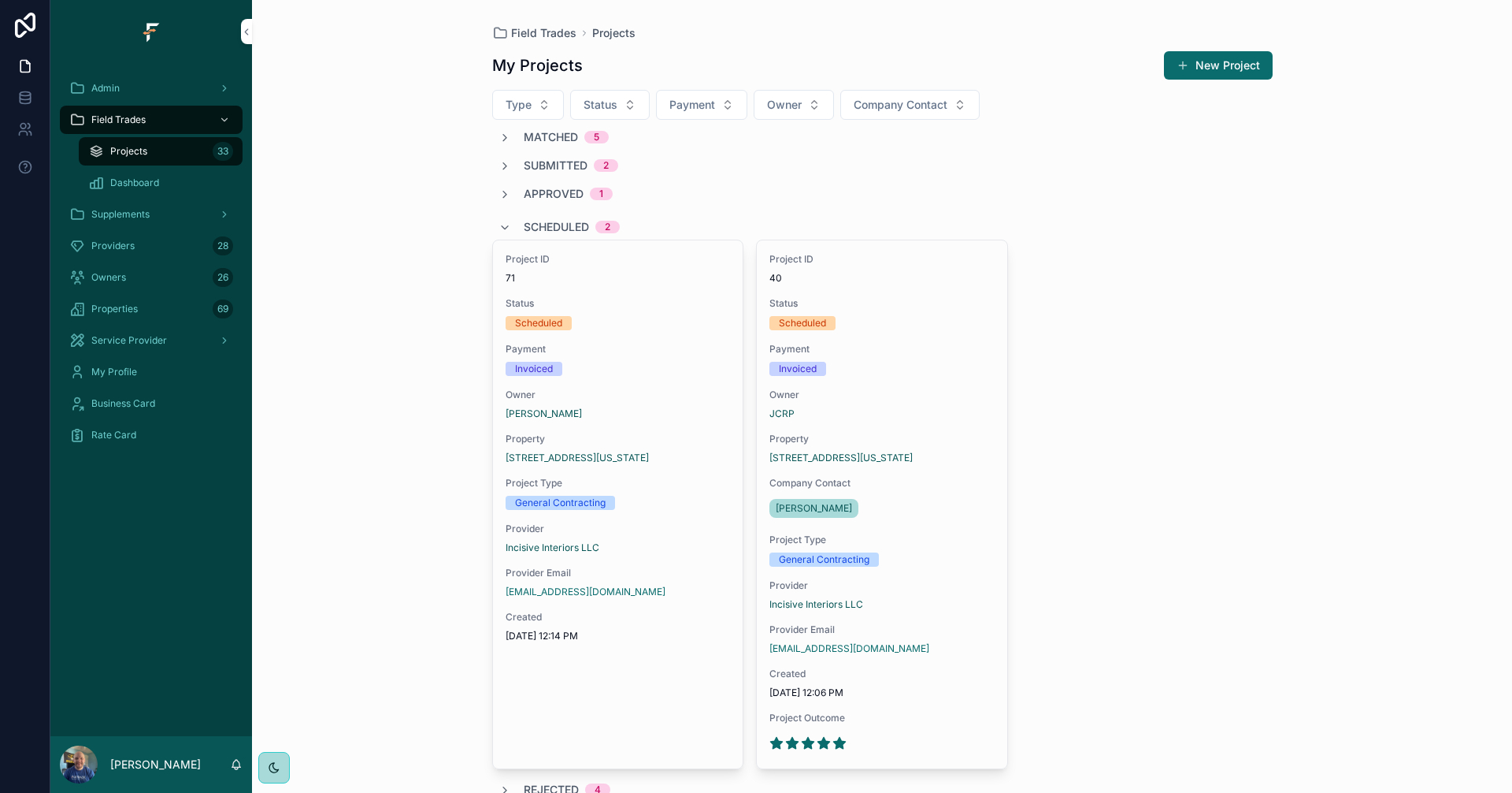
click at [555, 219] on span "Scheduled" at bounding box center [557, 227] width 66 height 16
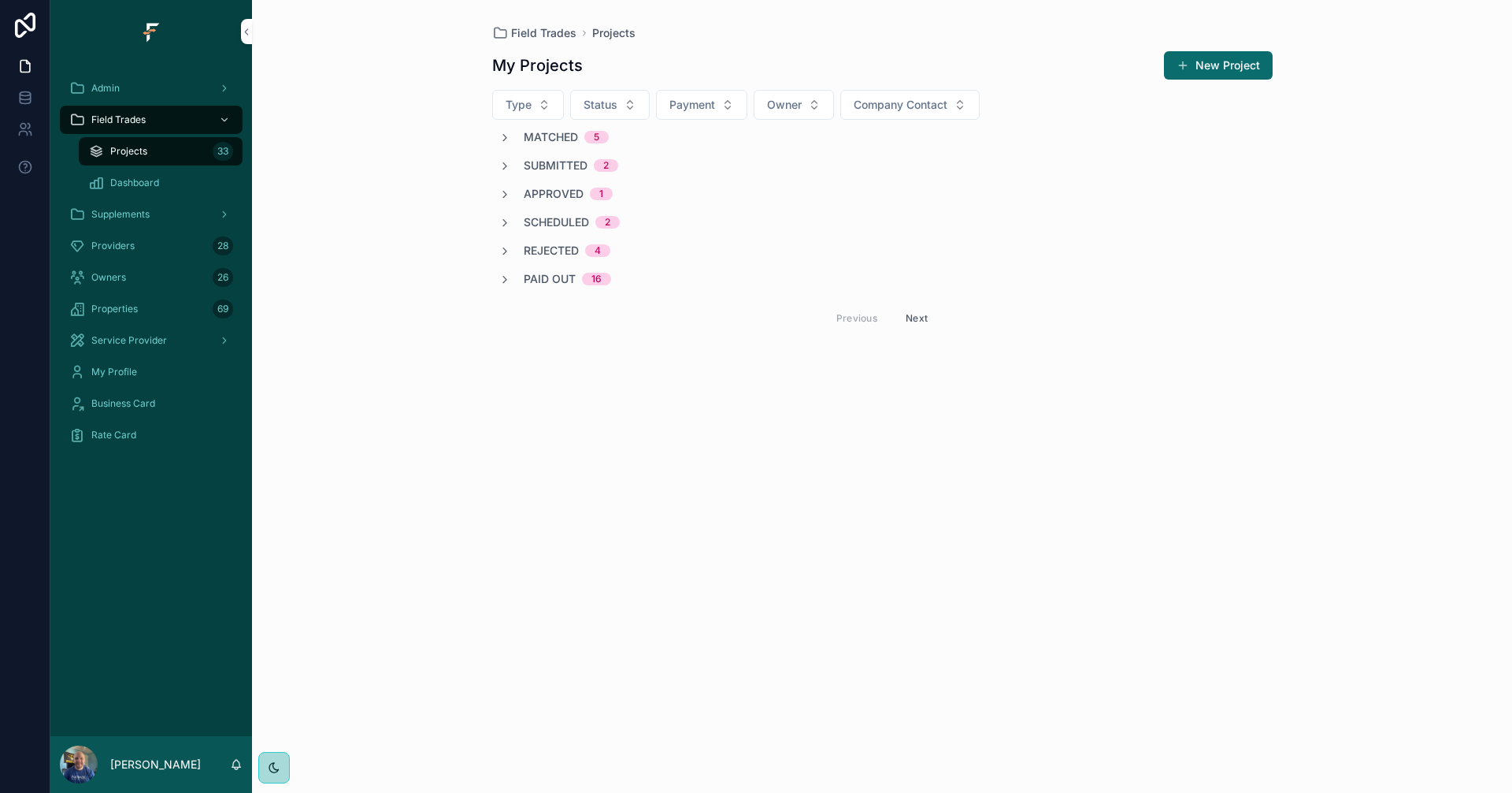
click at [150, 241] on div "Providers 28" at bounding box center [151, 245] width 164 height 25
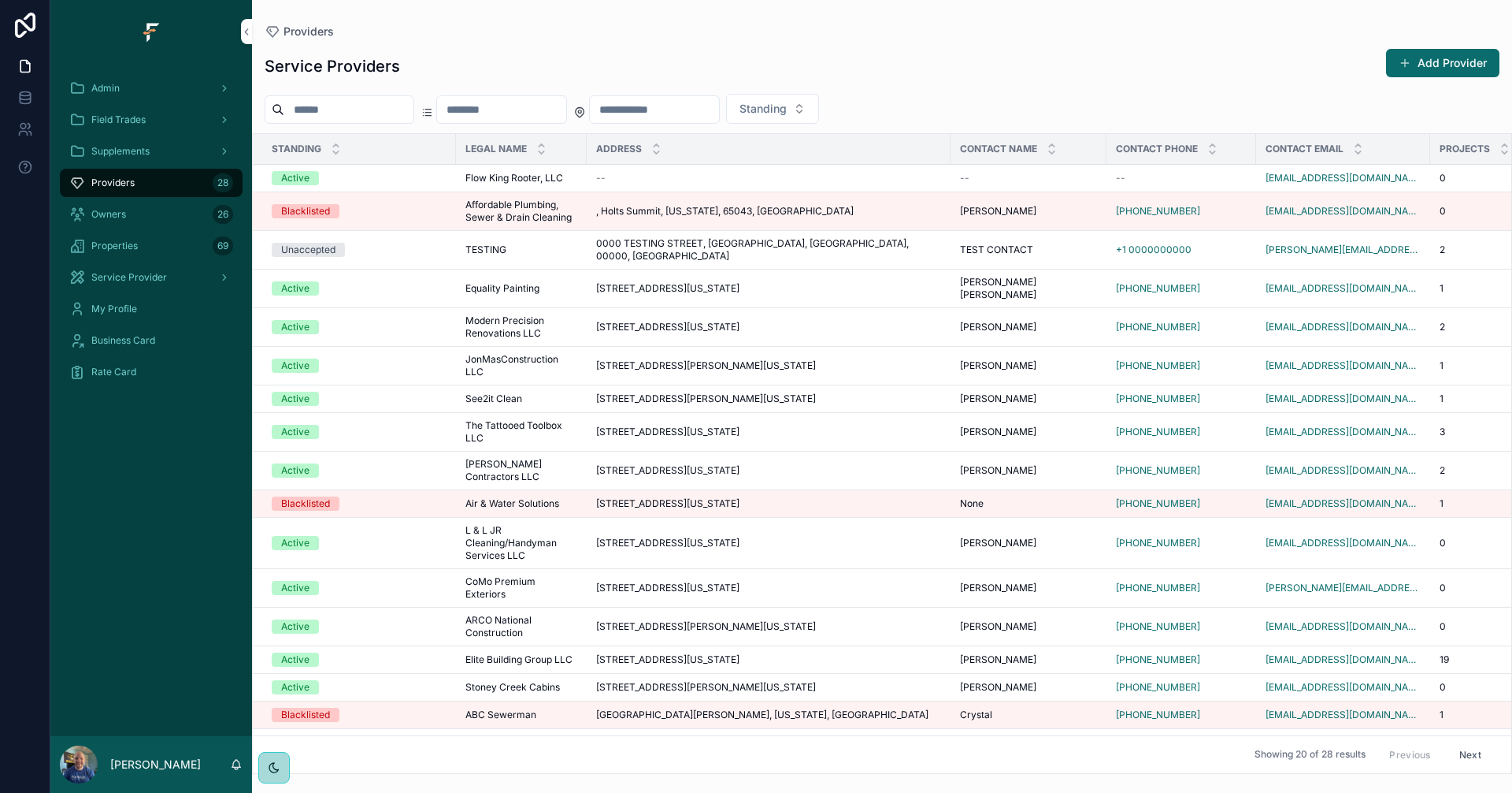
click at [696, 185] on td "--" at bounding box center [768, 178] width 364 height 28
click at [771, 180] on div "--" at bounding box center [769, 177] width 345 height 13
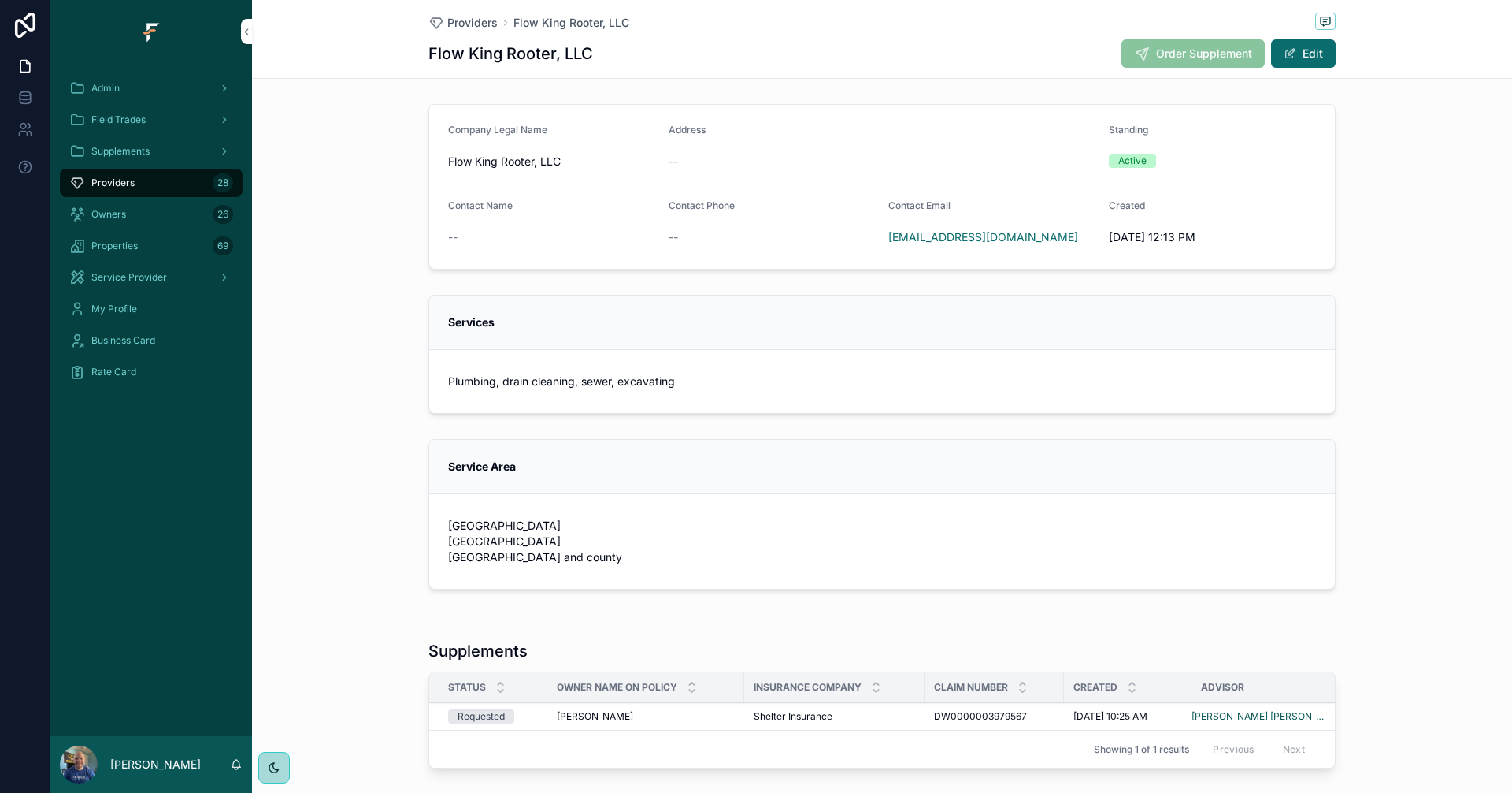
click at [1312, 55] on button "Edit" at bounding box center [1303, 54] width 65 height 28
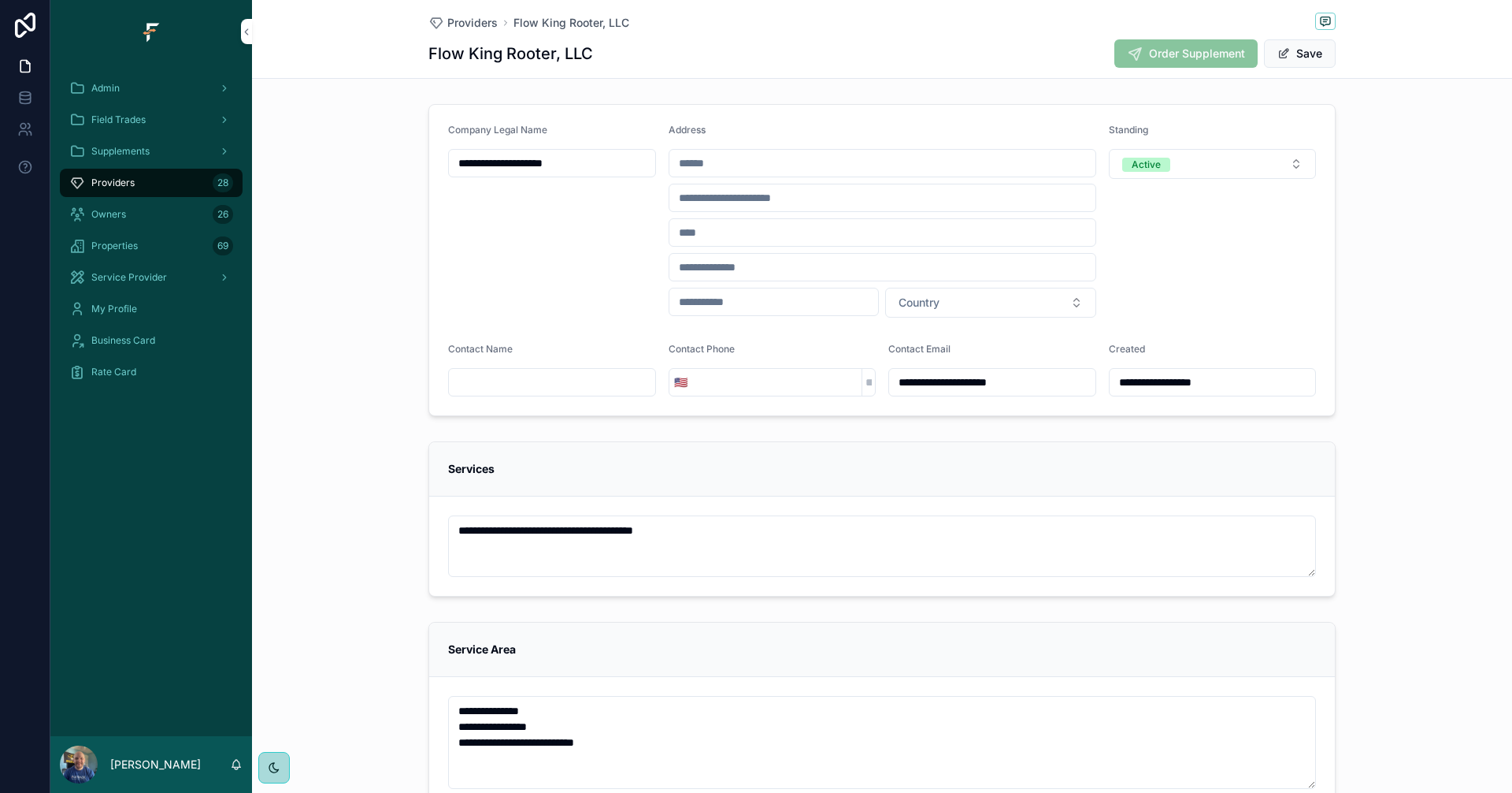
click at [558, 375] on input "scrollable content" at bounding box center [552, 383] width 206 height 22
paste input "**********"
type input "**********"
click at [731, 388] on input "scrollable content" at bounding box center [777, 383] width 170 height 22
paste input "**********"
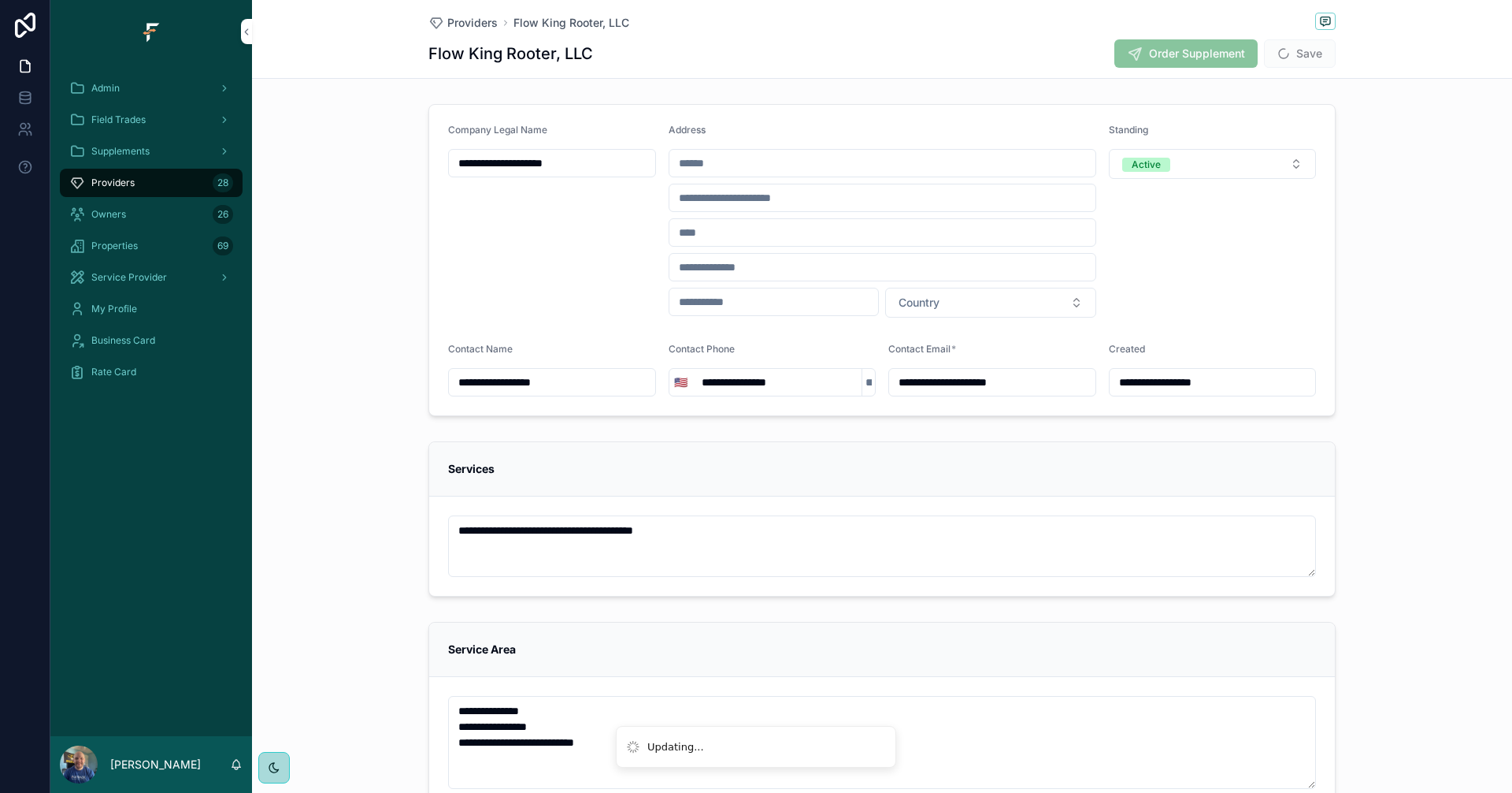
type input "**********"
click at [958, 455] on div "Services" at bounding box center [882, 469] width 906 height 55
click at [767, 160] on input "scrollable content" at bounding box center [882, 163] width 426 height 22
paste input "**********"
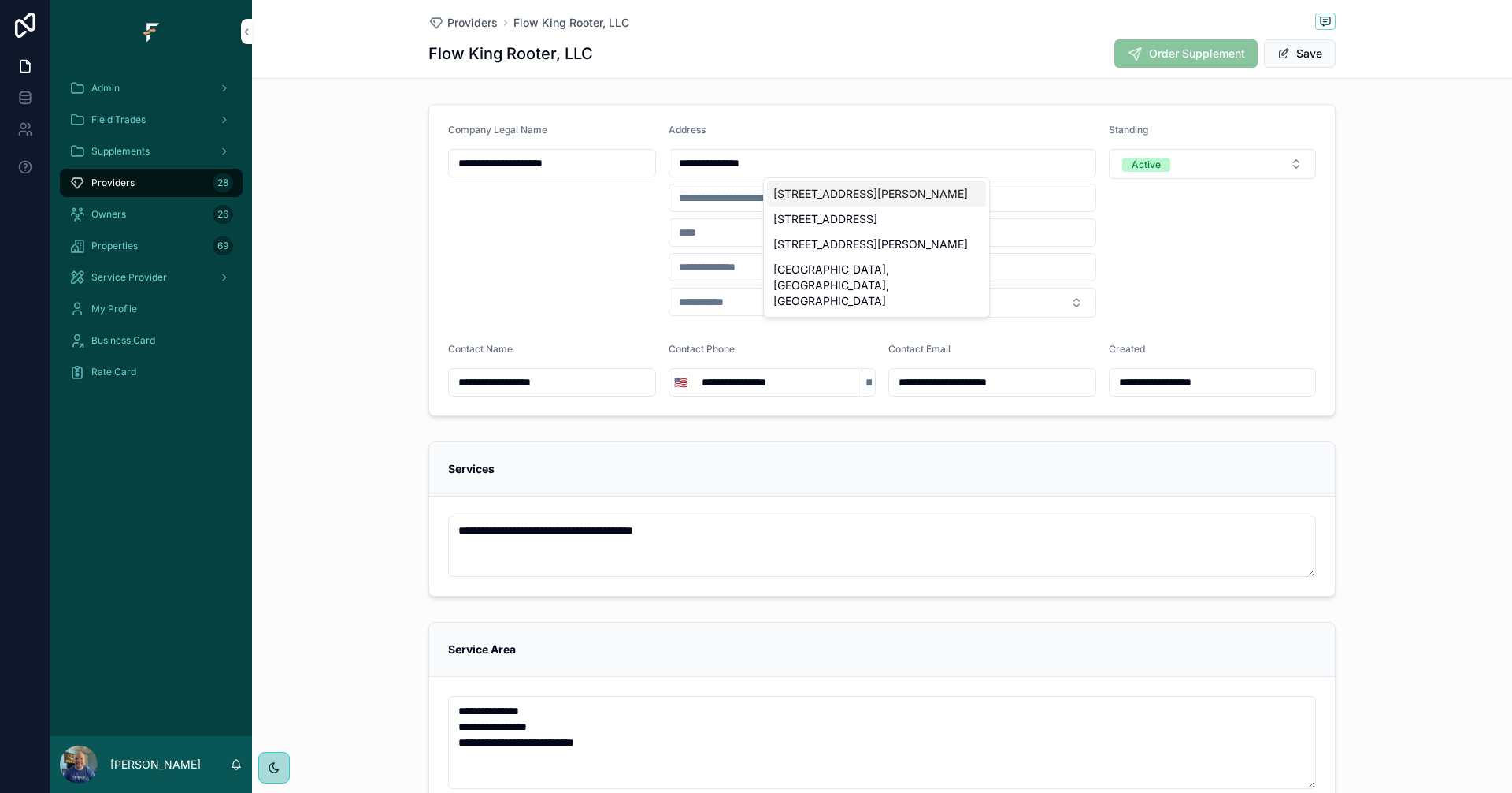
click at [887, 203] on div "[STREET_ADDRESS][PERSON_NAME]" at bounding box center [877, 193] width 219 height 25
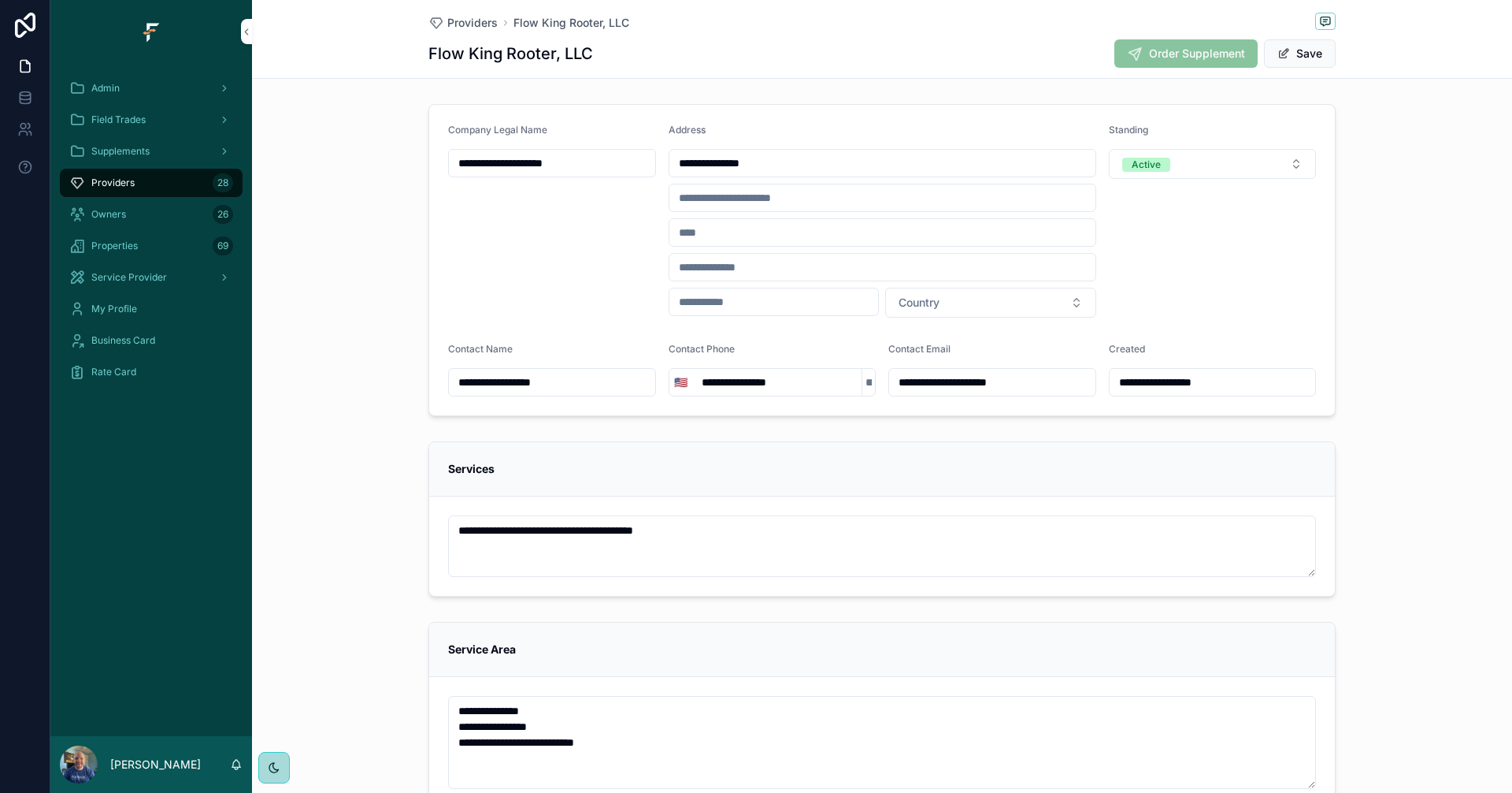
type input "**********"
type input "*********"
type input "********"
type input "*****"
type input "**********"
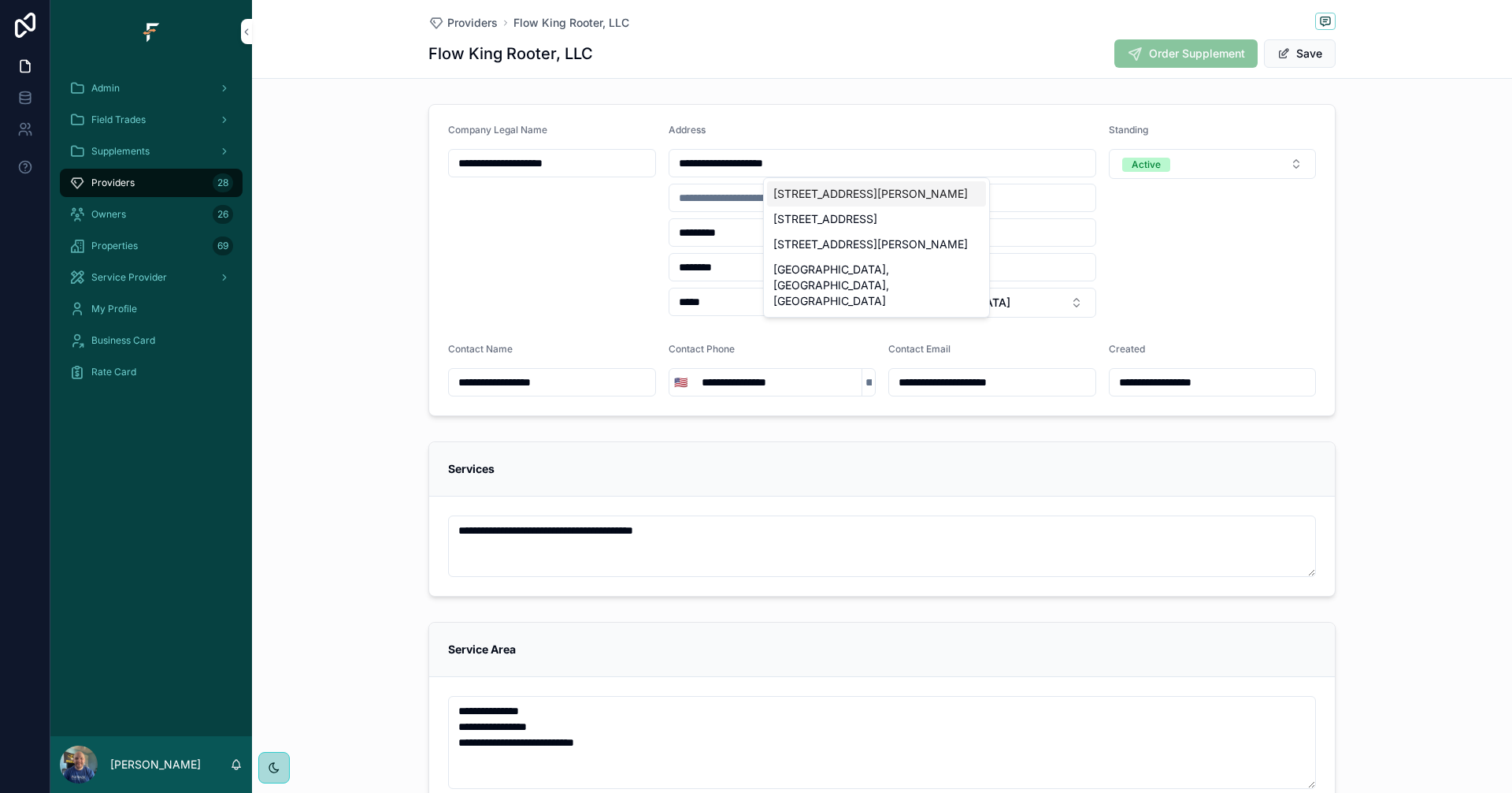
click at [1195, 204] on div "Standing Active" at bounding box center [1213, 220] width 208 height 194
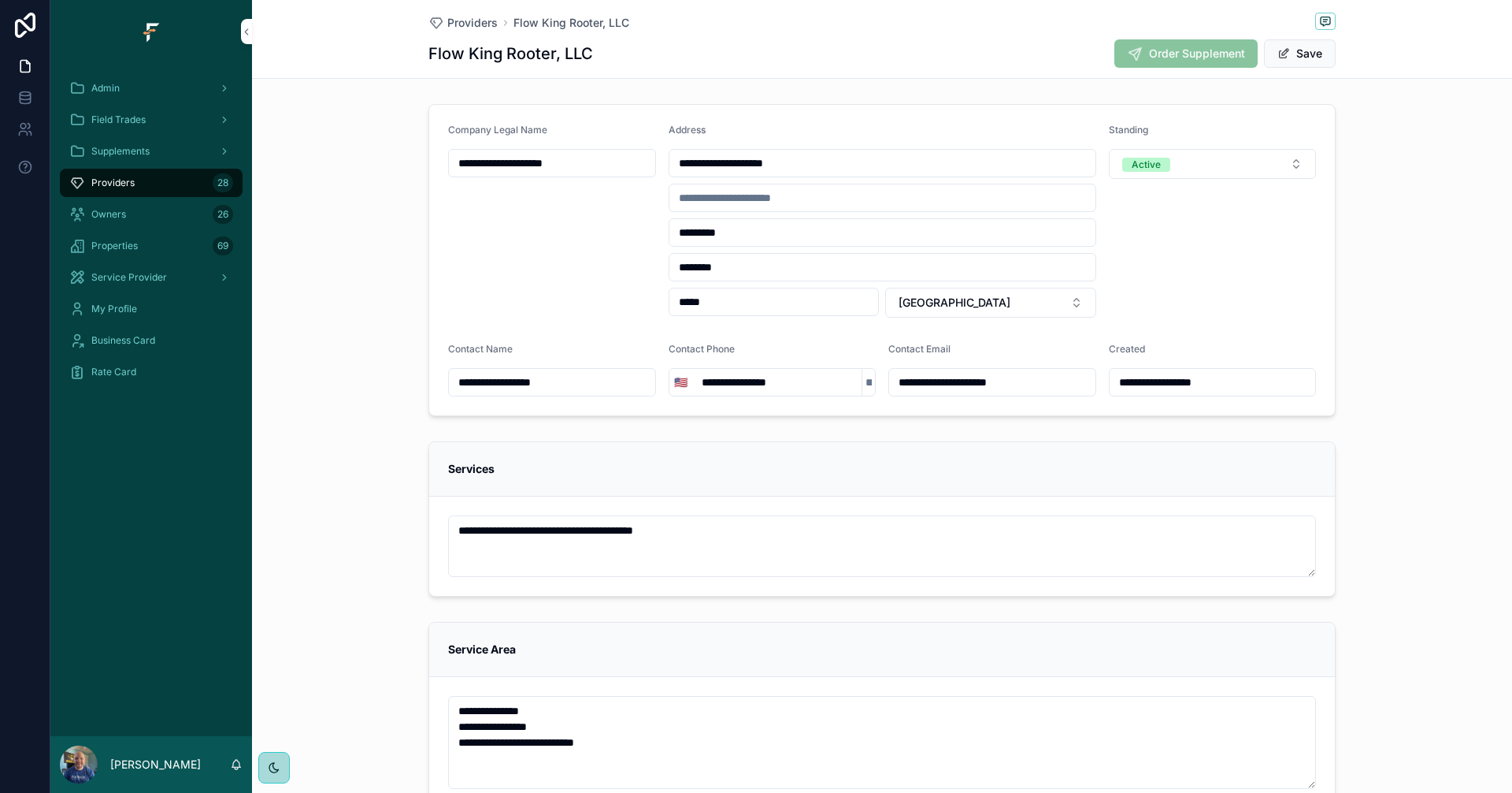
click at [966, 168] on input "**********" at bounding box center [882, 163] width 426 height 22
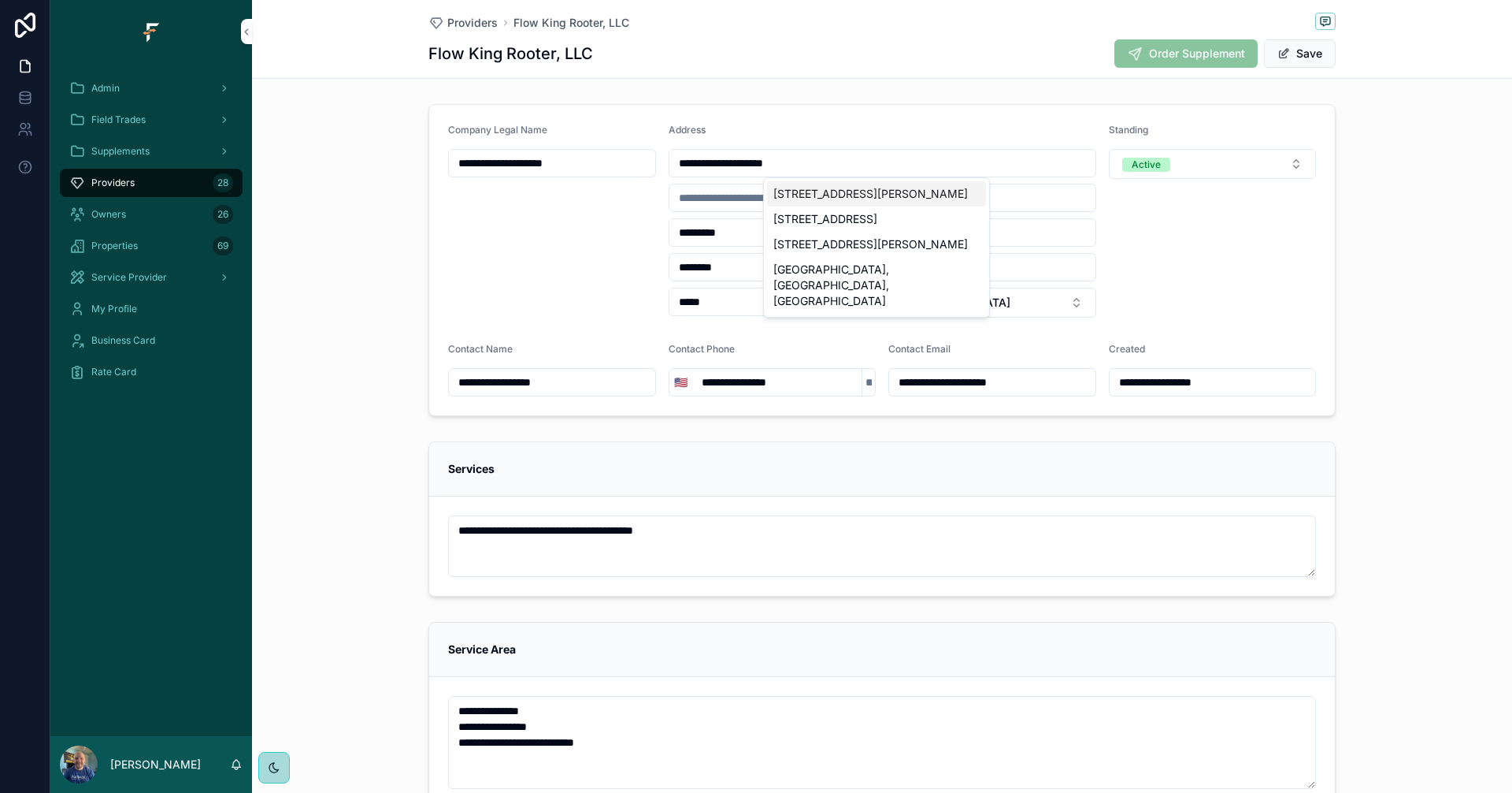
click at [1204, 246] on div "Standing Active" at bounding box center [1213, 220] width 208 height 194
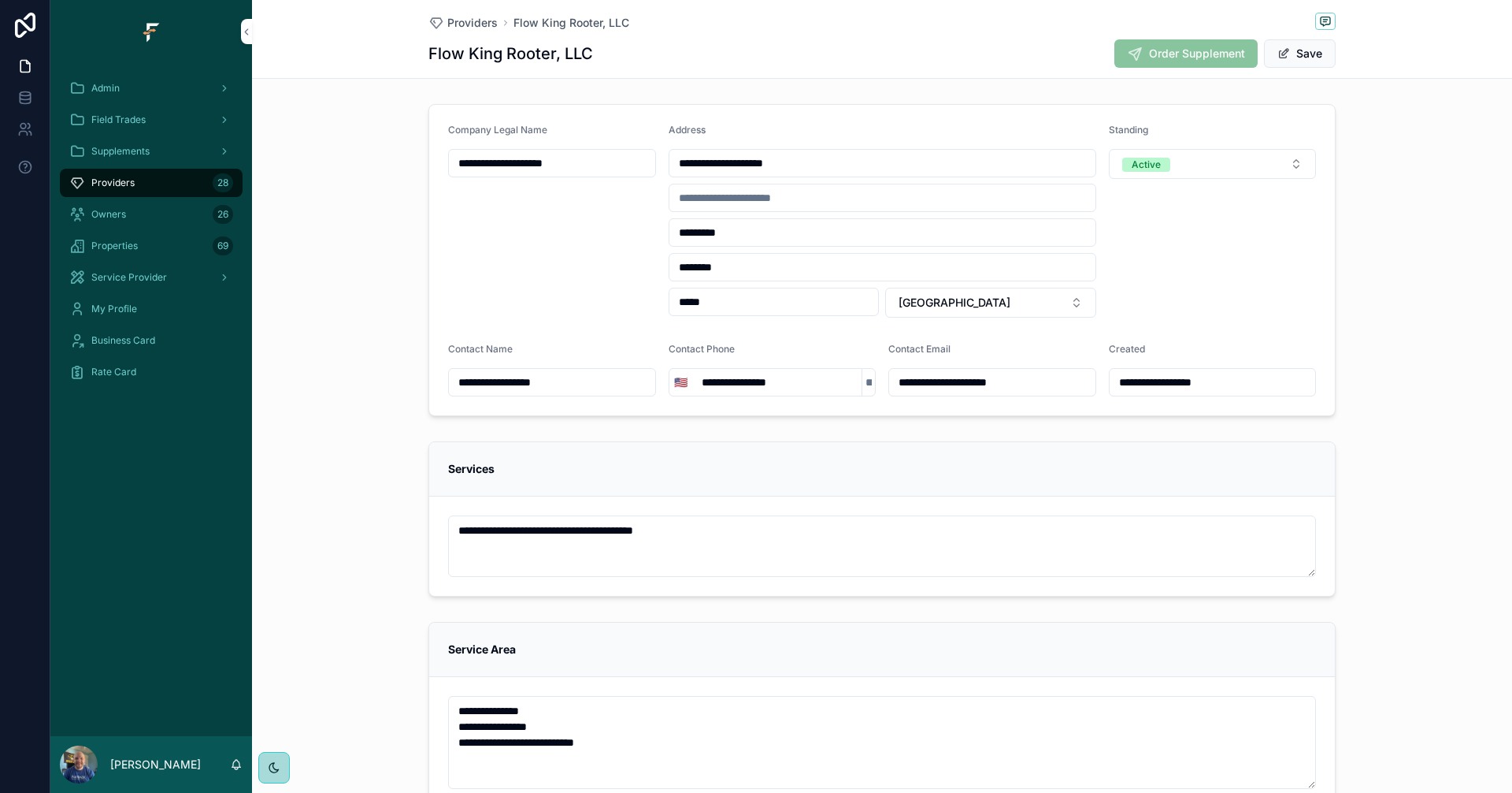
click at [1317, 55] on button "Save" at bounding box center [1300, 54] width 72 height 28
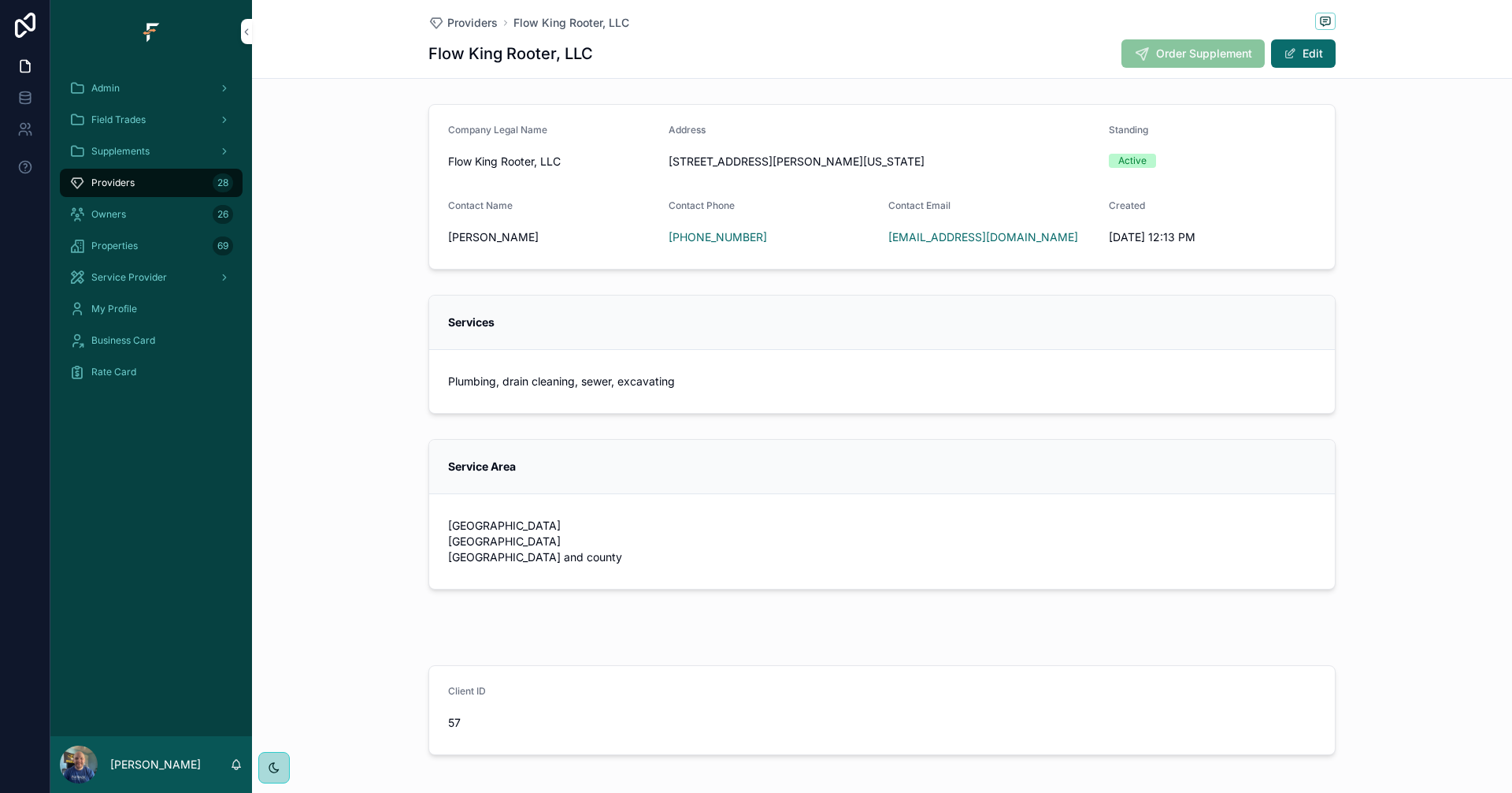
click at [160, 93] on div "Admin" at bounding box center [151, 88] width 164 height 25
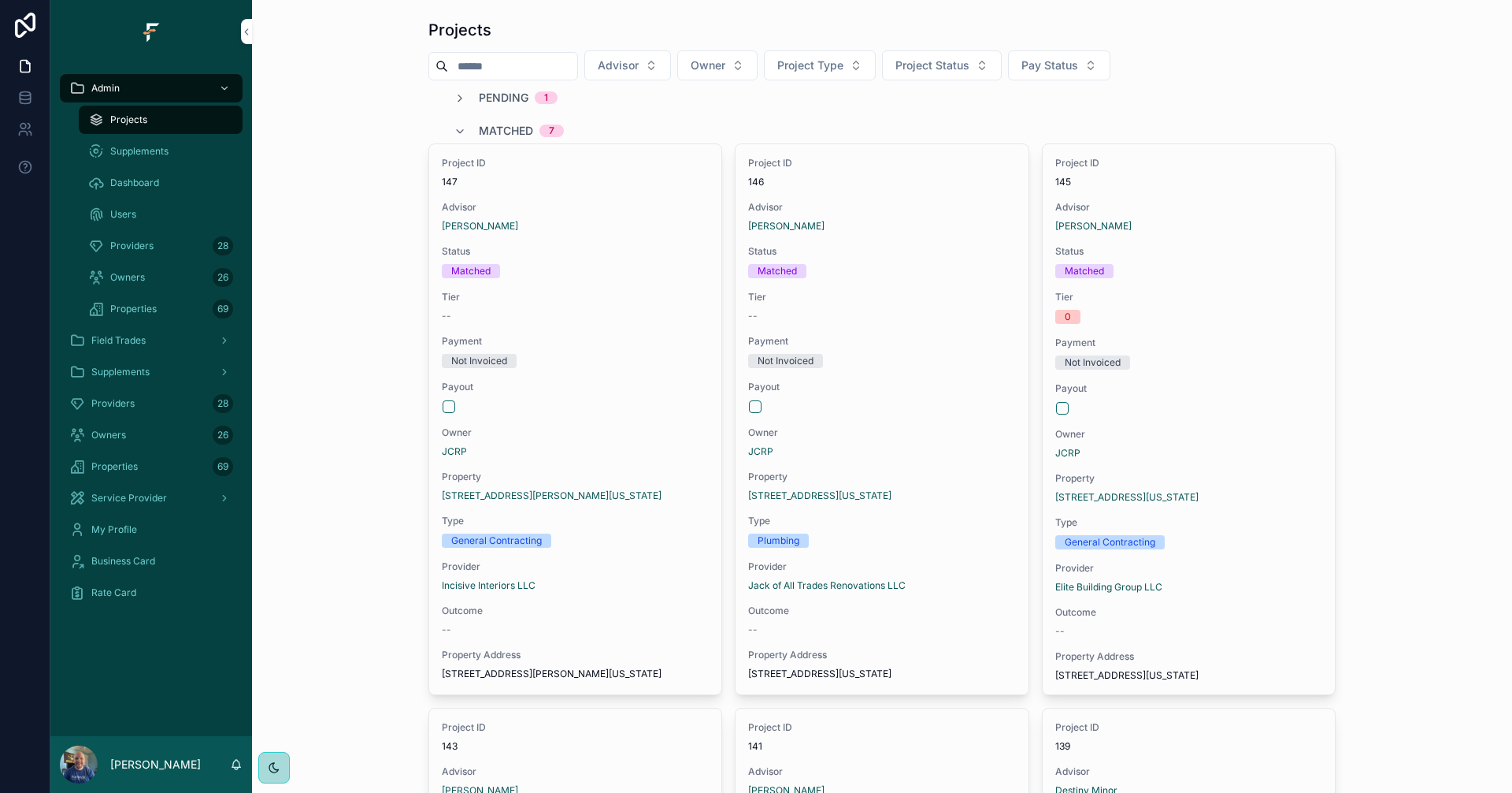
click at [494, 101] on span "Pending" at bounding box center [504, 98] width 50 height 16
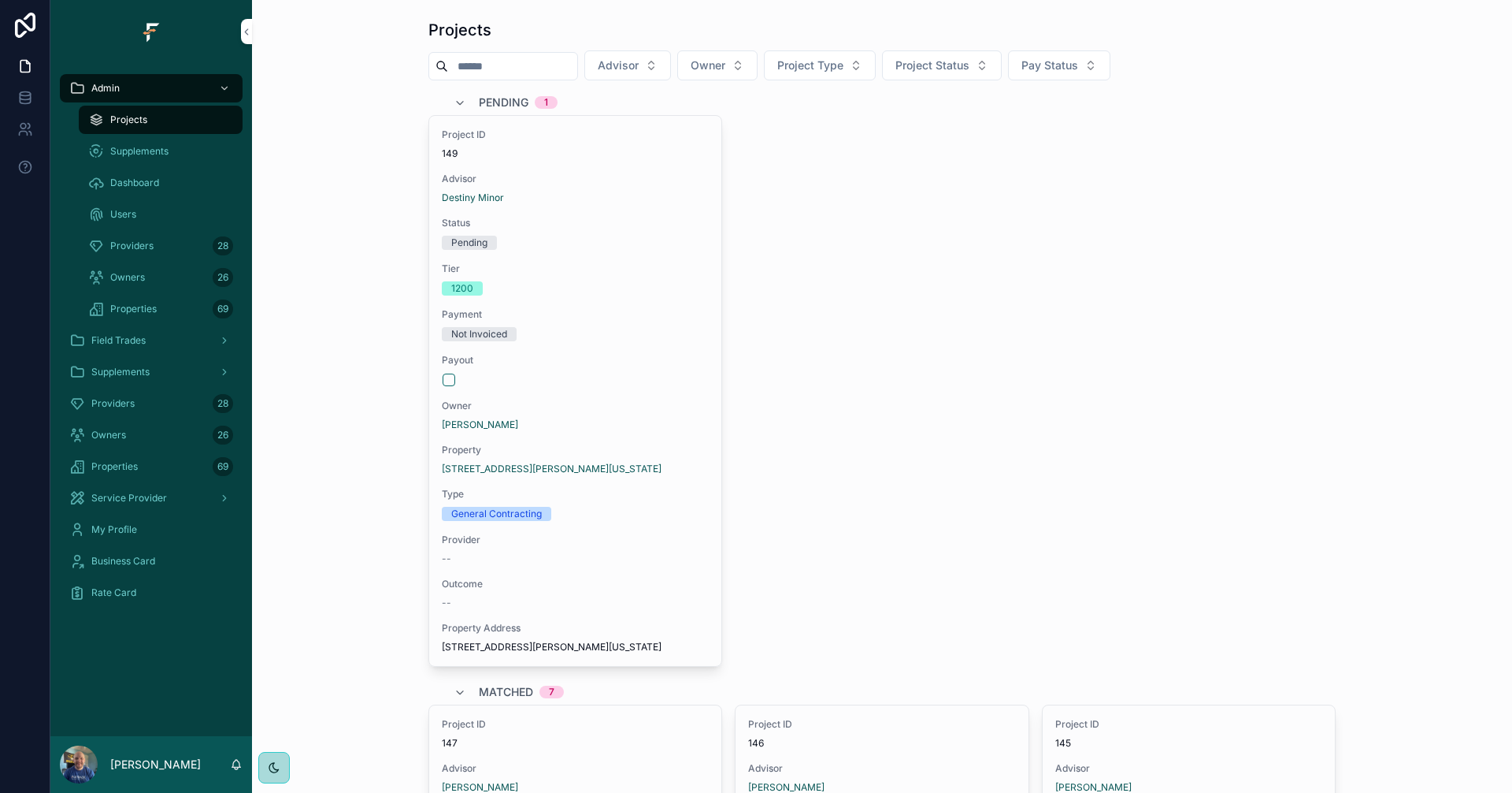
click at [978, 450] on div "Project ID 149 Advisor Destiny Minor Status Pending Tier 1200 Payment Not Invoi…" at bounding box center [882, 391] width 907 height 552
click at [454, 103] on icon "scrollable content" at bounding box center [460, 103] width 13 height 13
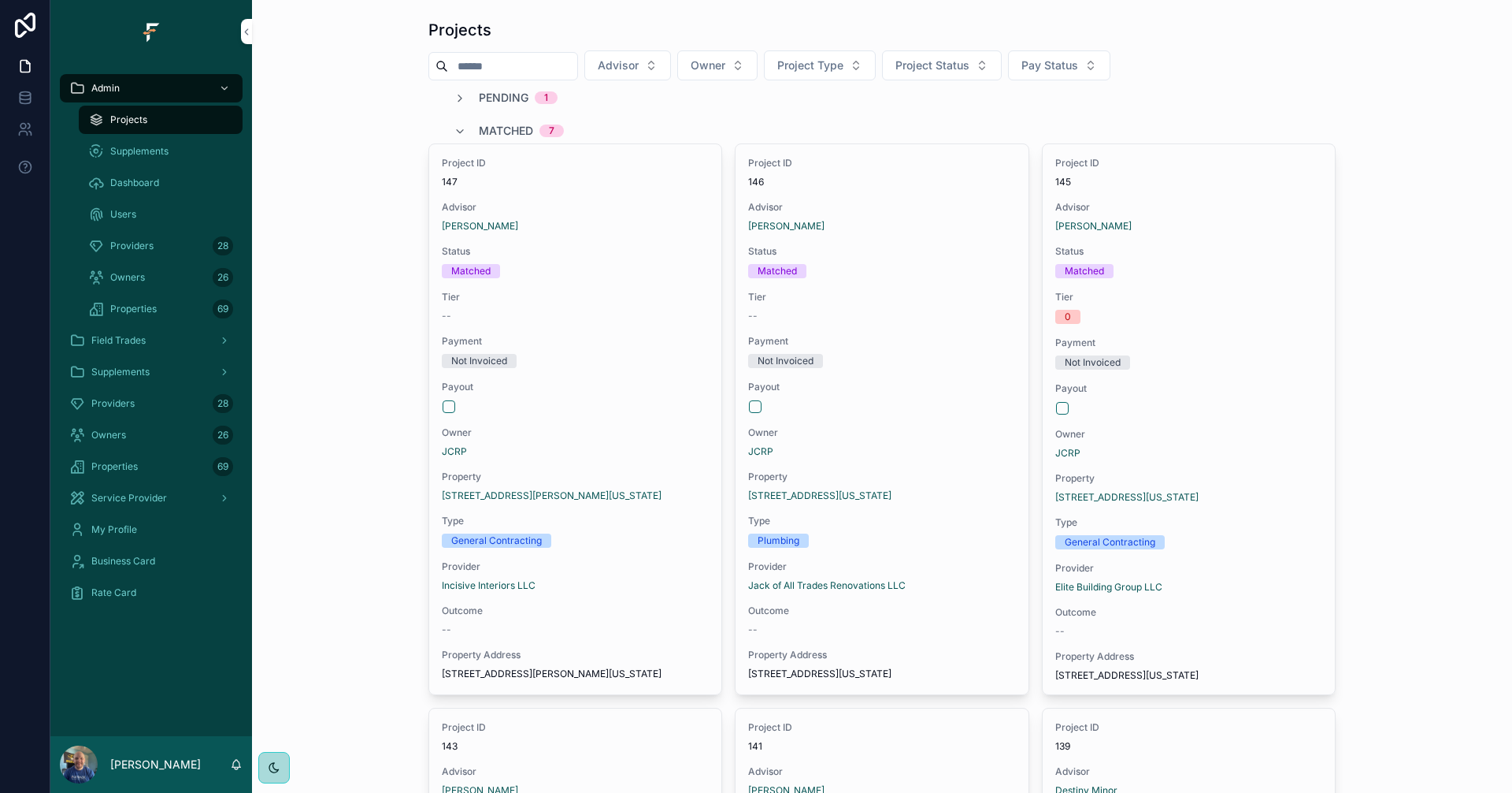
click at [468, 130] on div "Matched 7" at bounding box center [509, 131] width 111 height 25
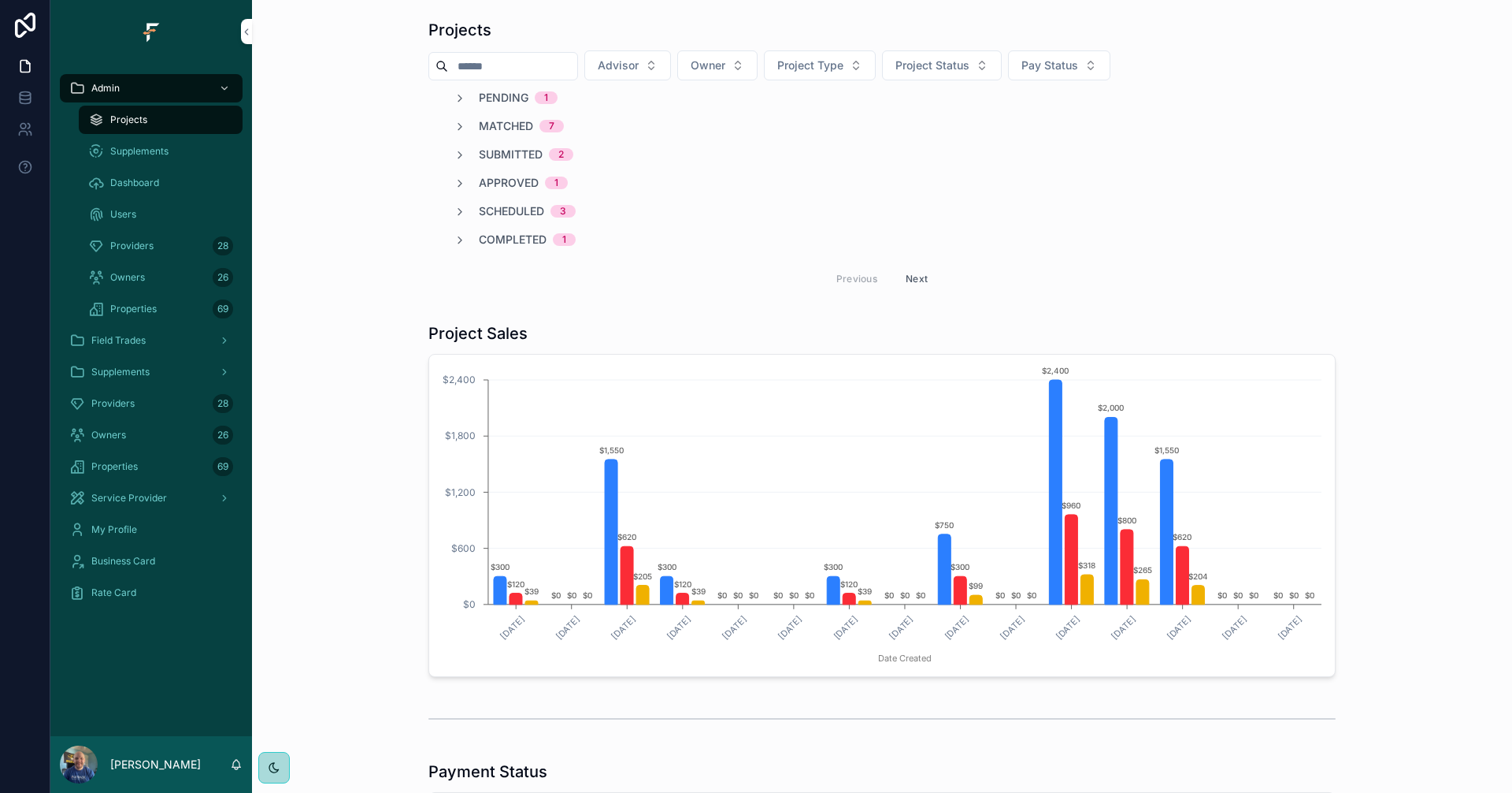
click at [479, 100] on span "Pending" at bounding box center [504, 98] width 50 height 16
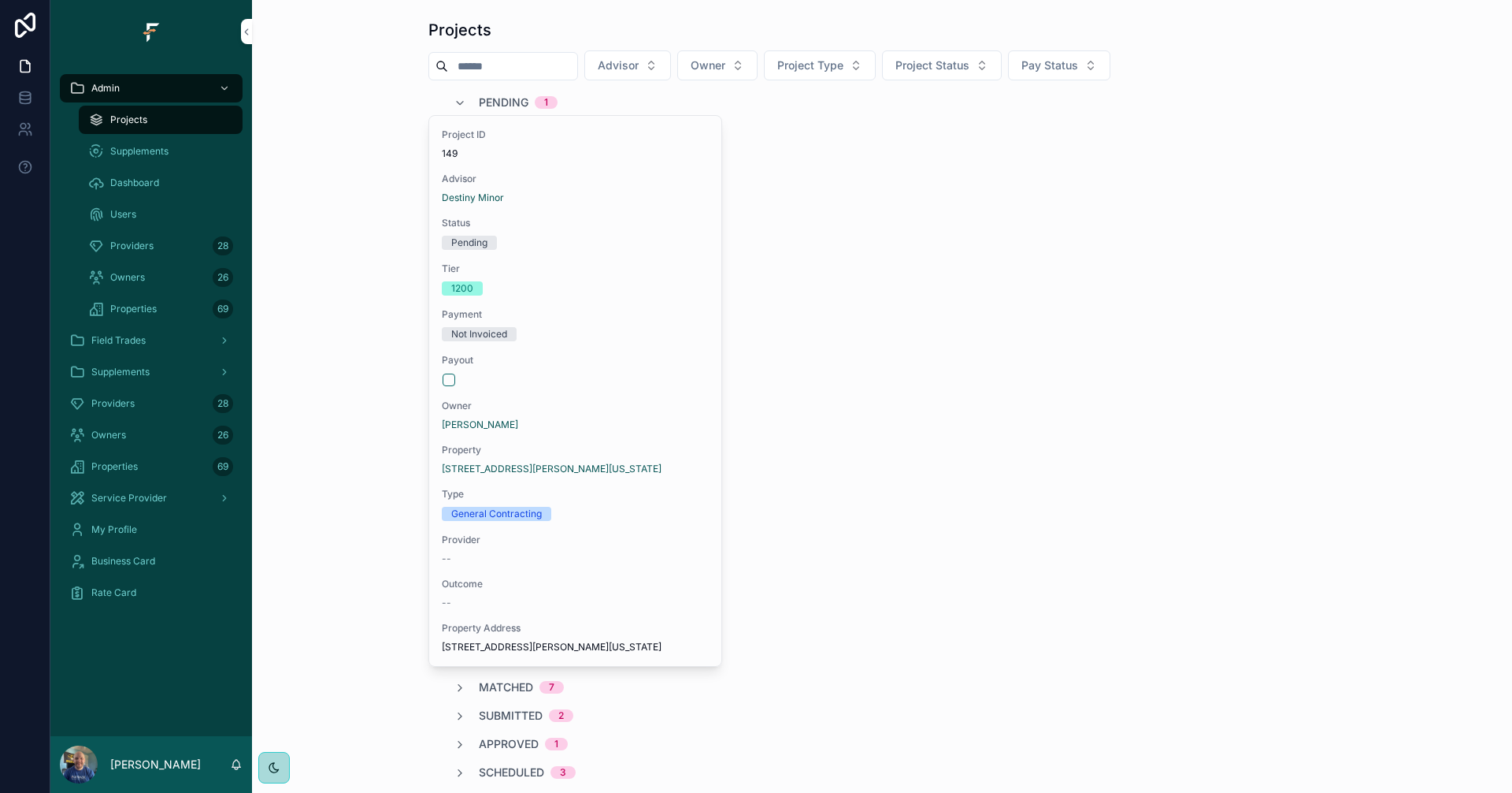
click at [492, 99] on span "Pending" at bounding box center [504, 103] width 50 height 16
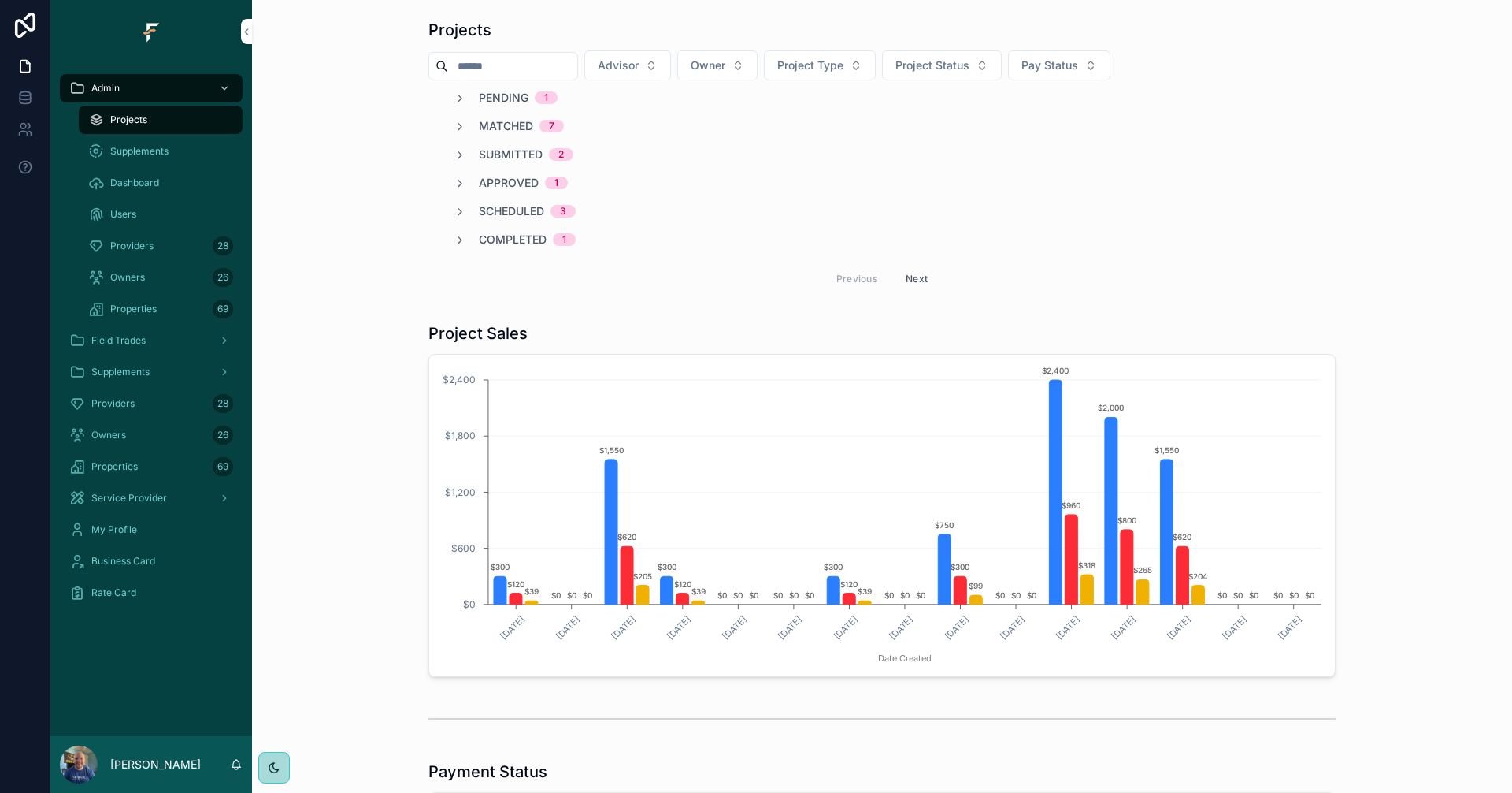
click at [492, 99] on span "Pending" at bounding box center [504, 98] width 50 height 16
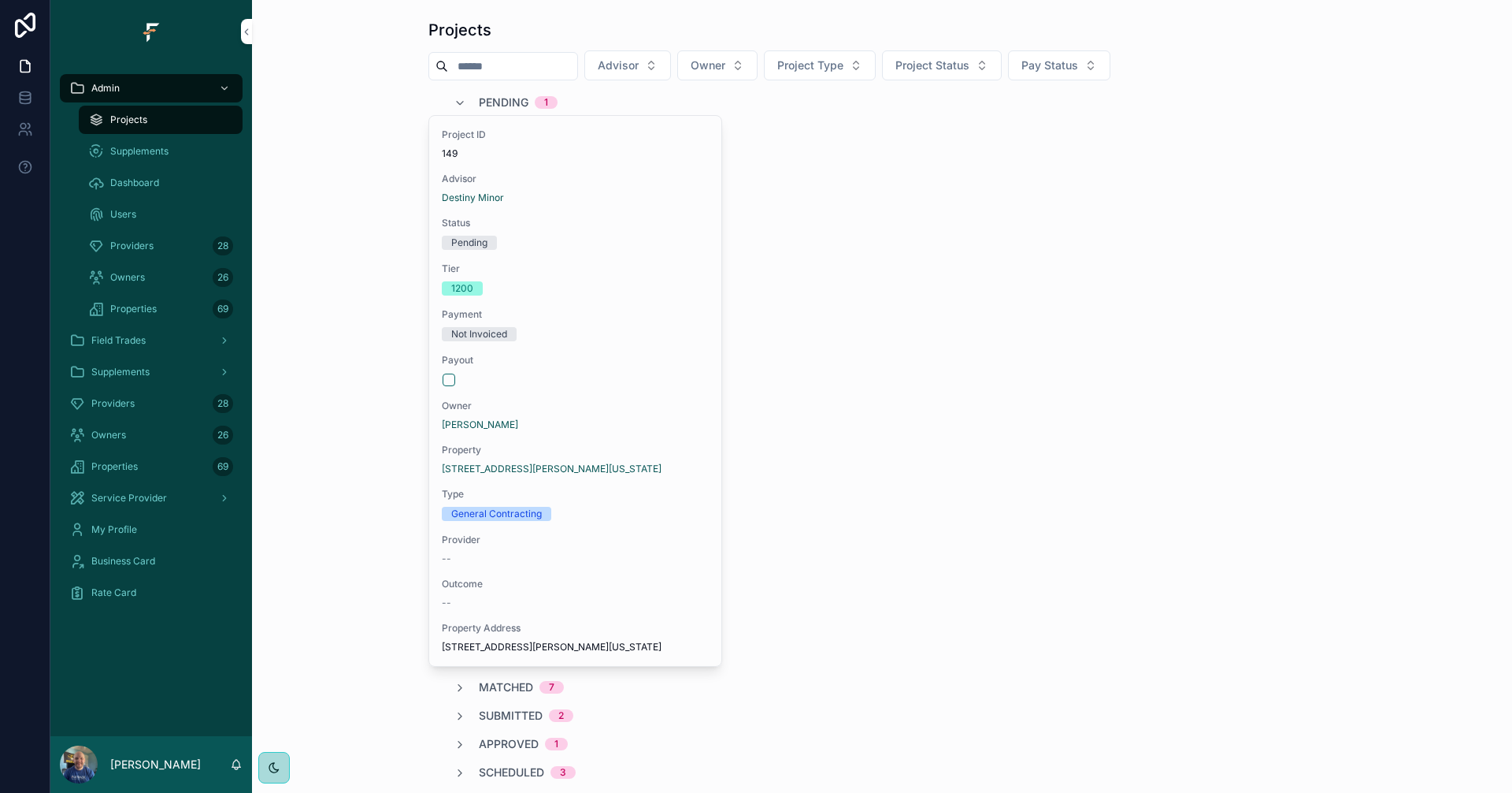
click at [492, 99] on span "Pending" at bounding box center [504, 103] width 50 height 16
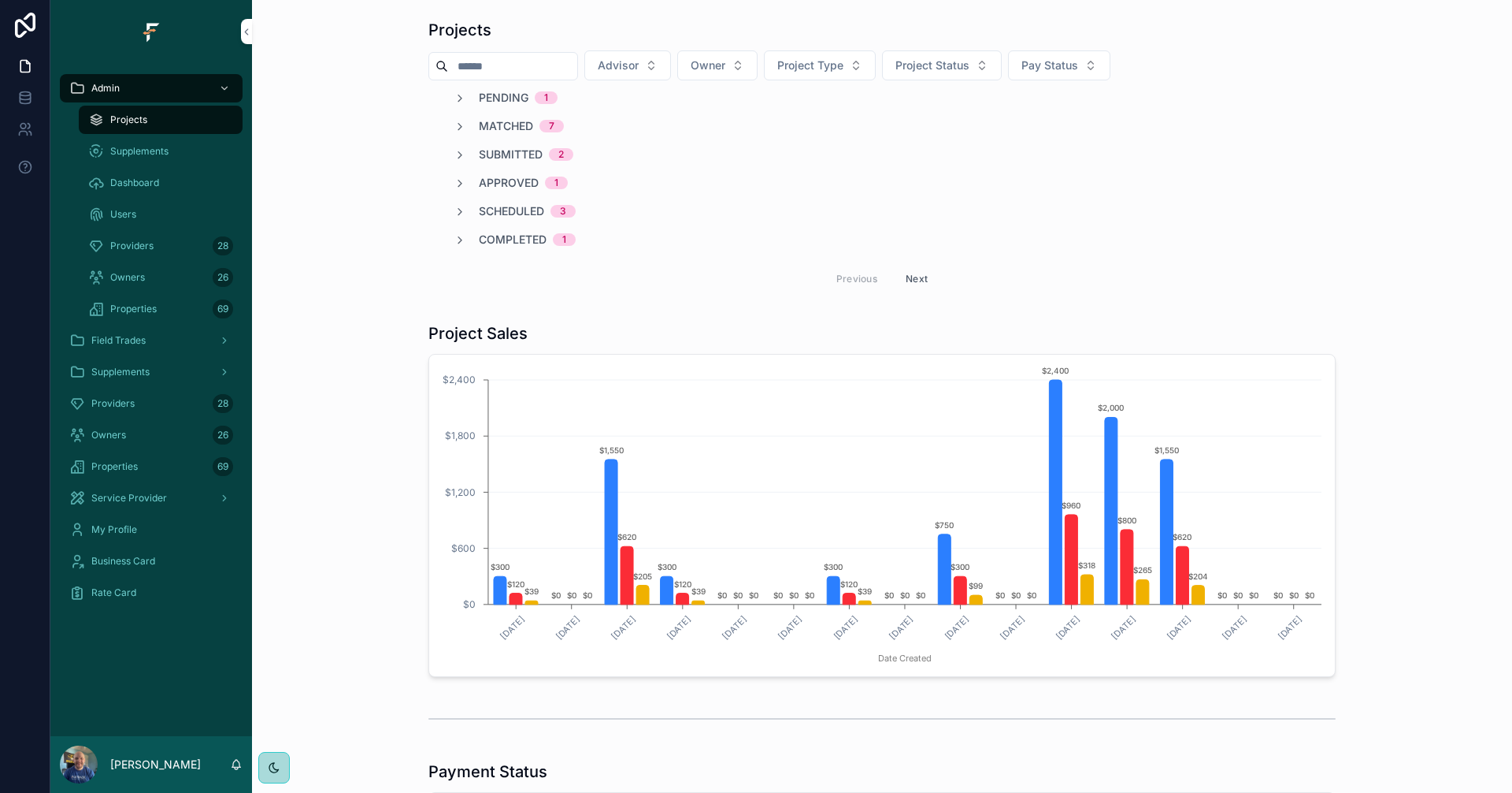
click at [500, 127] on span "Matched" at bounding box center [506, 127] width 55 height 16
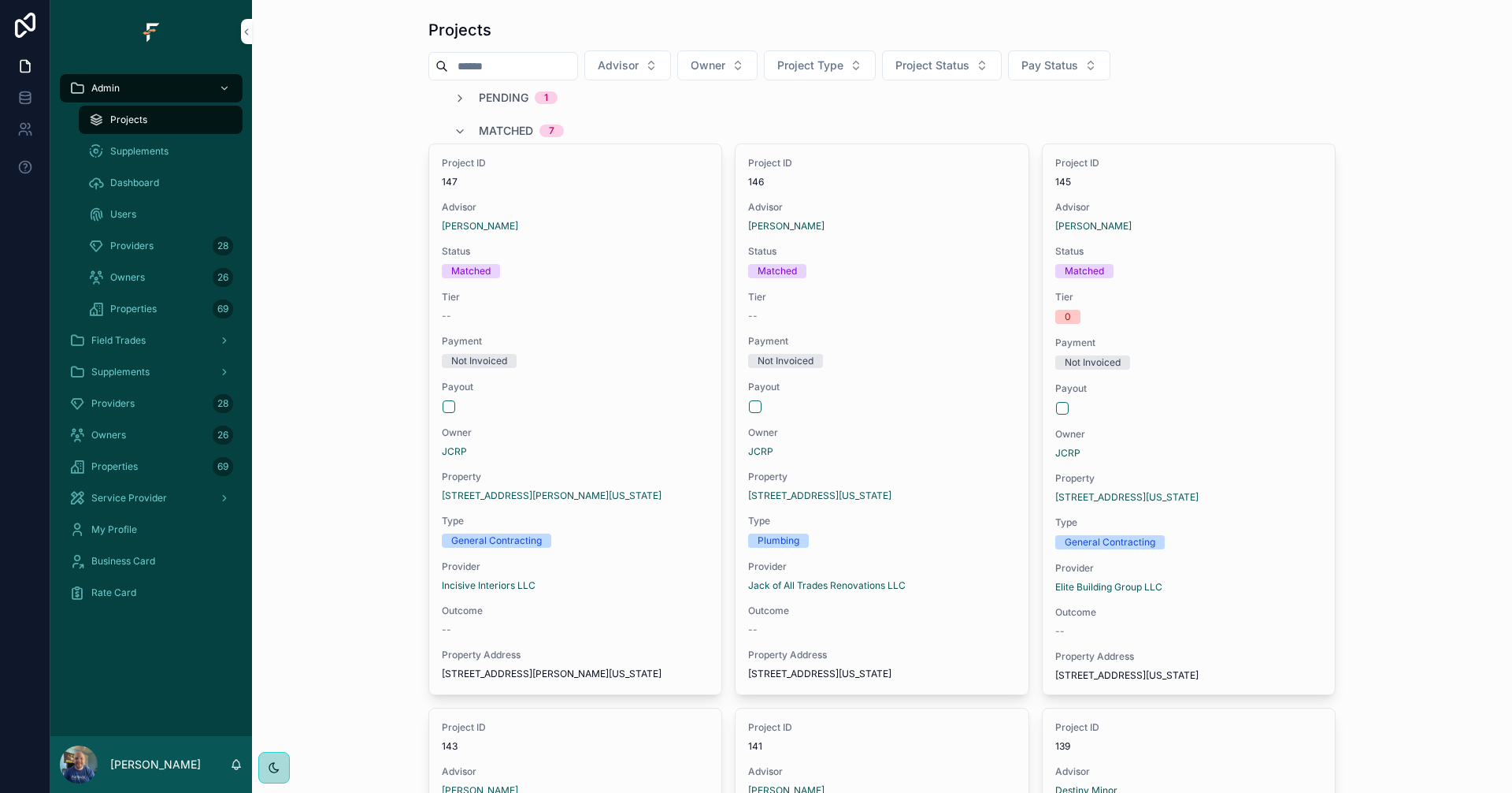
click at [500, 127] on span "Matched" at bounding box center [506, 131] width 55 height 16
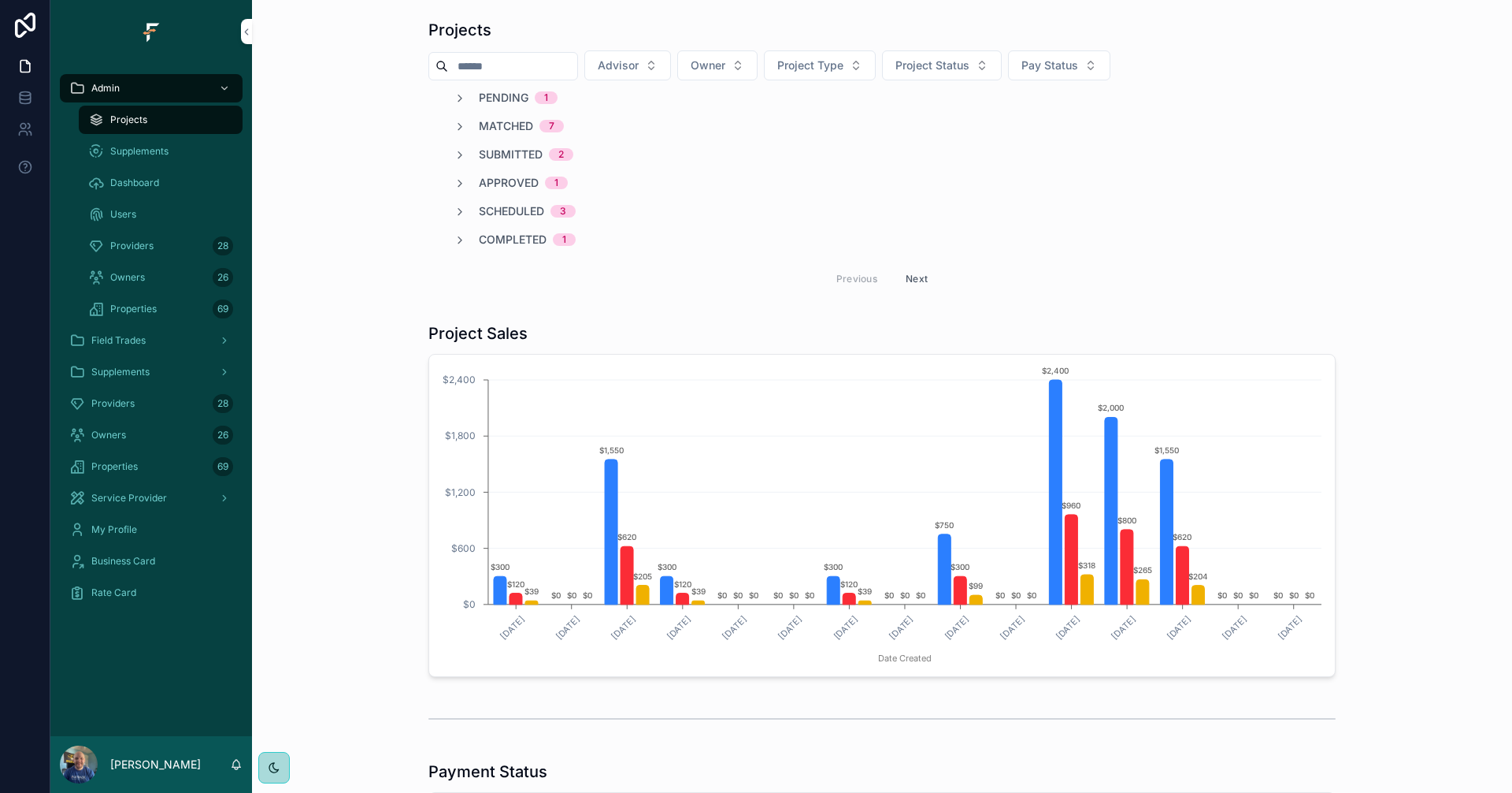
click at [671, 53] on button "Advisor" at bounding box center [628, 66] width 87 height 30
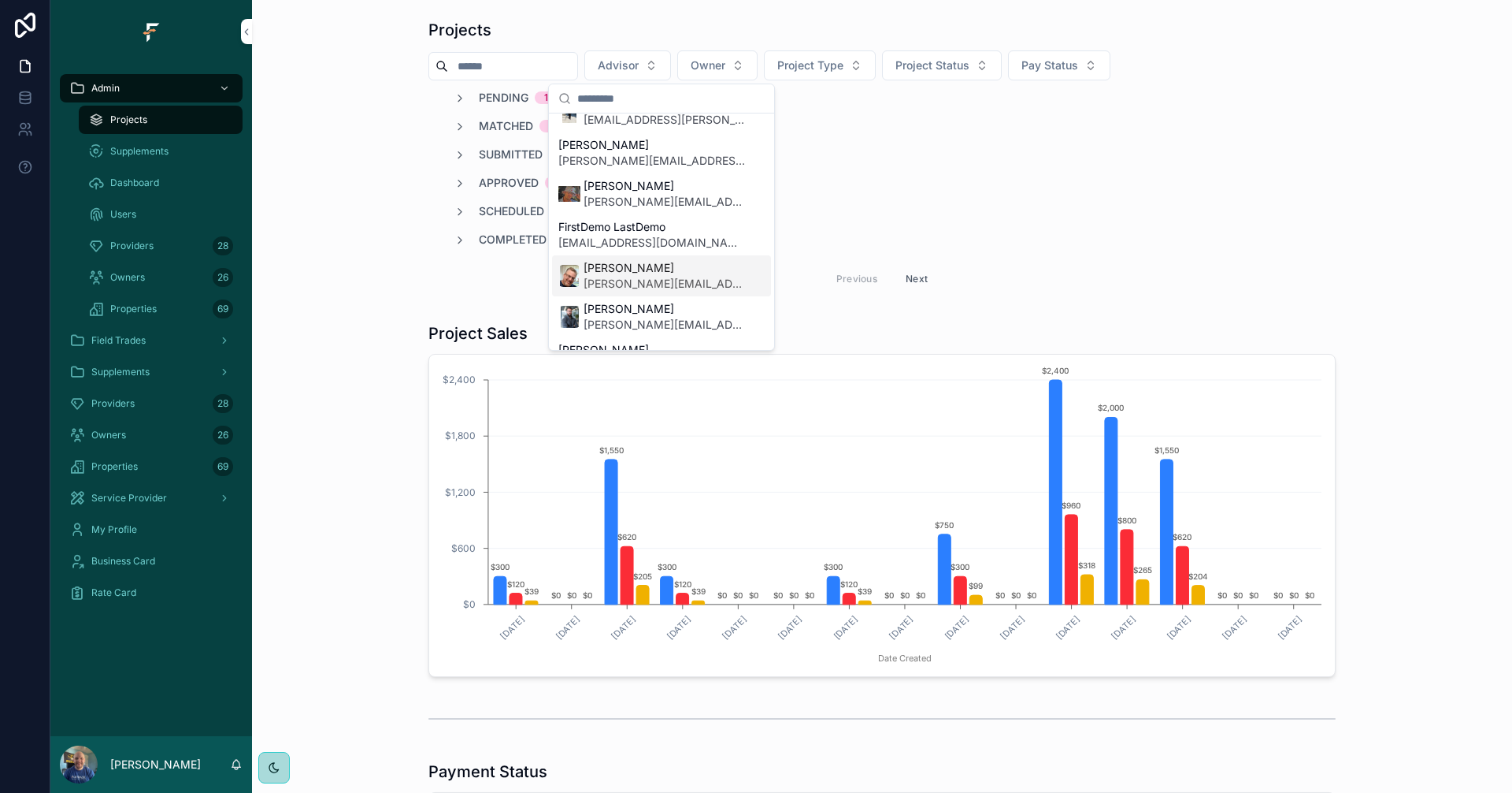
click at [634, 274] on span "[PERSON_NAME]" at bounding box center [664, 268] width 162 height 16
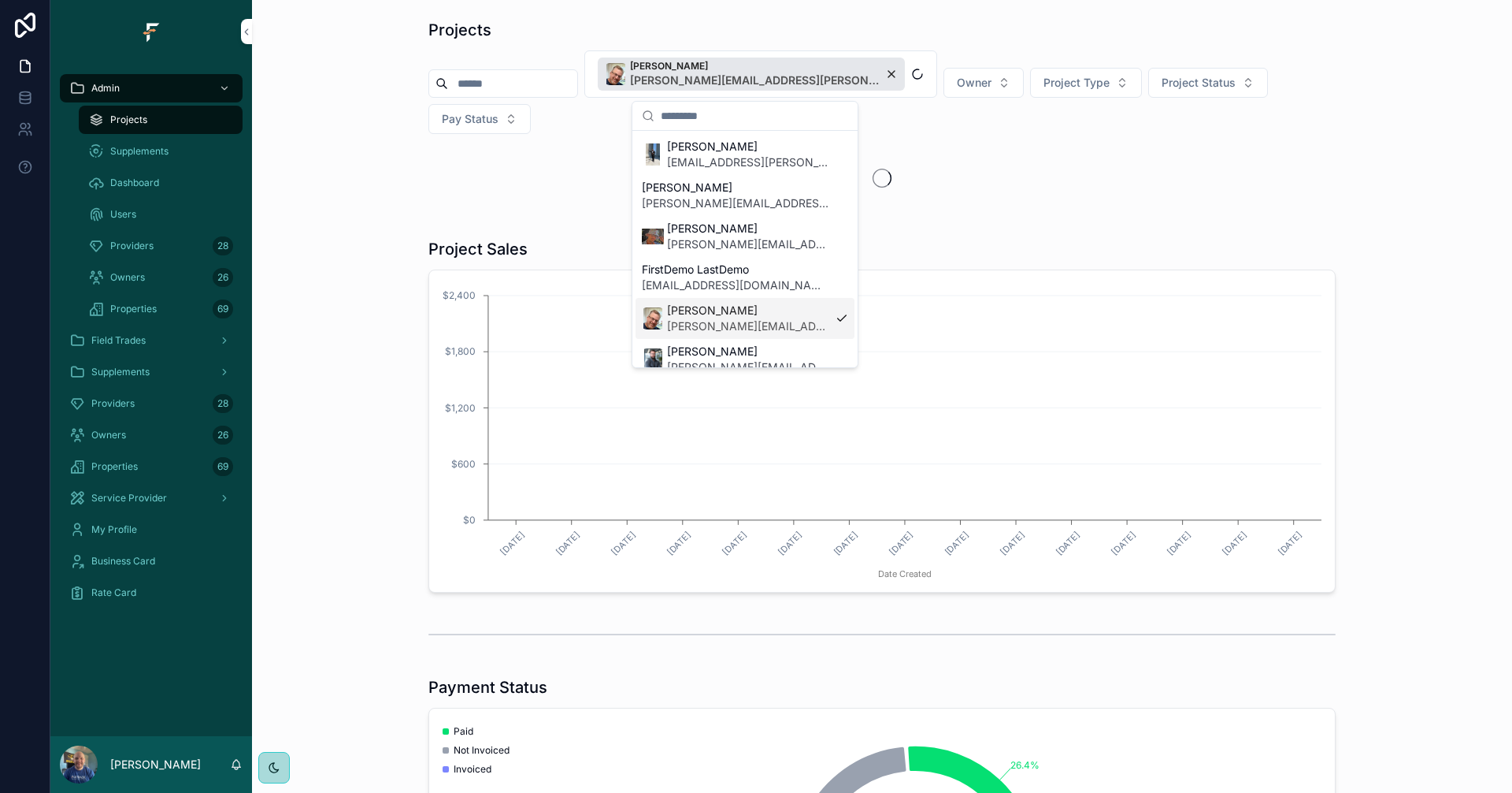
scroll to position [419, 0]
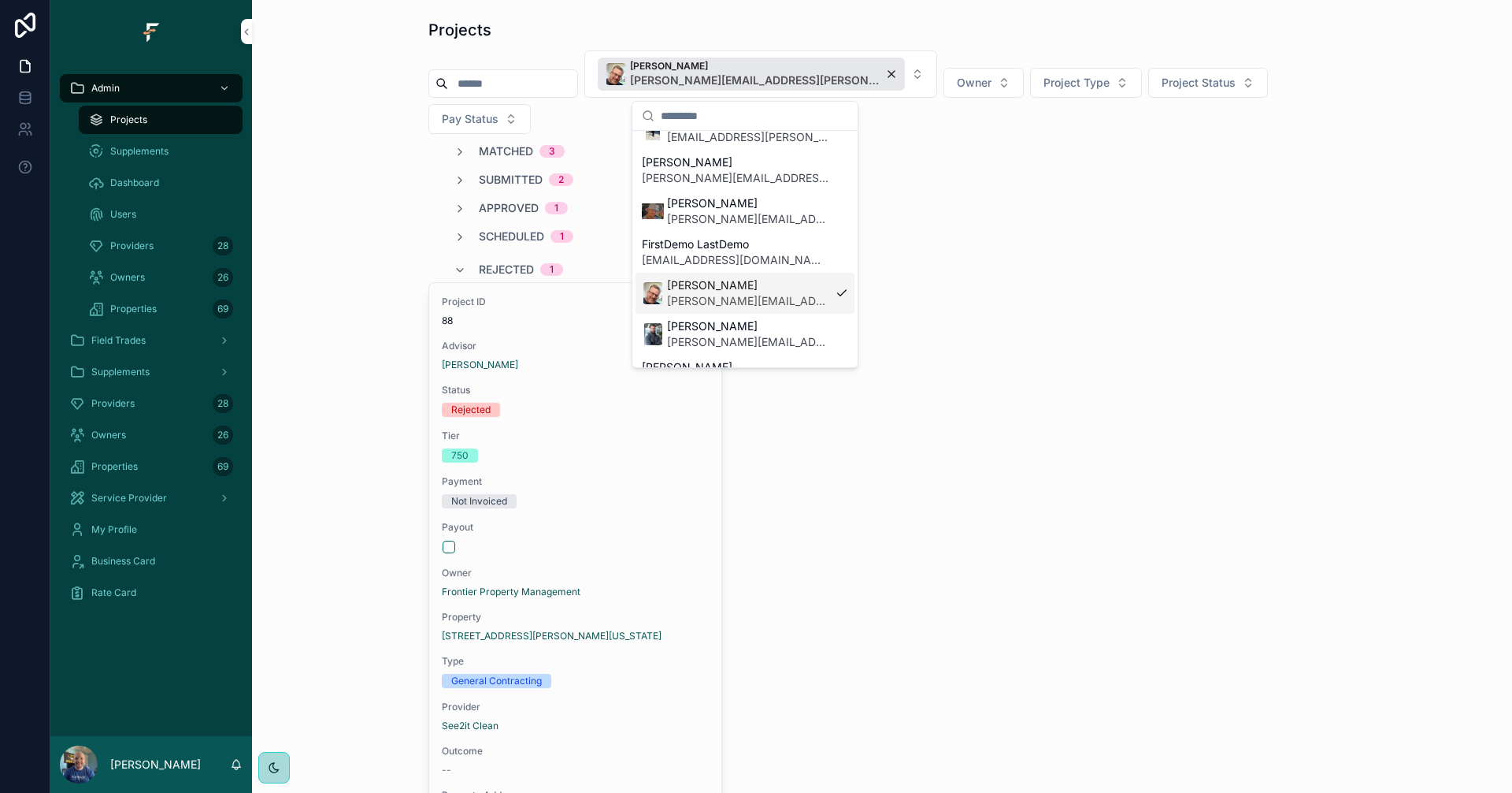
click at [305, 169] on div "Projects [PERSON_NAME] [PERSON_NAME][EMAIL_ADDRESS][PERSON_NAME][DOMAIN_NAME] O…" at bounding box center [882, 465] width 1235 height 906
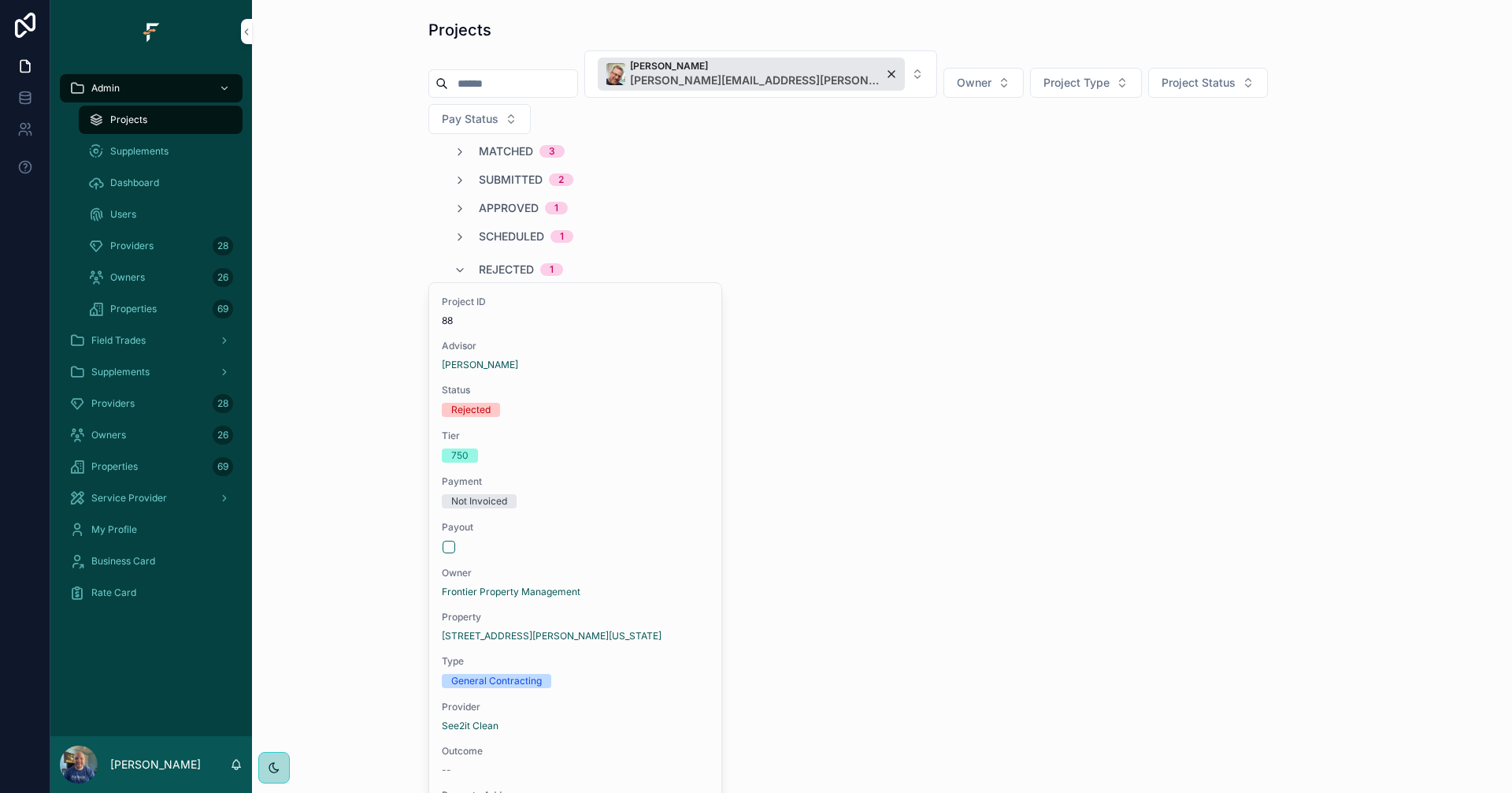
click at [515, 262] on span "Rejected" at bounding box center [506, 270] width 55 height 16
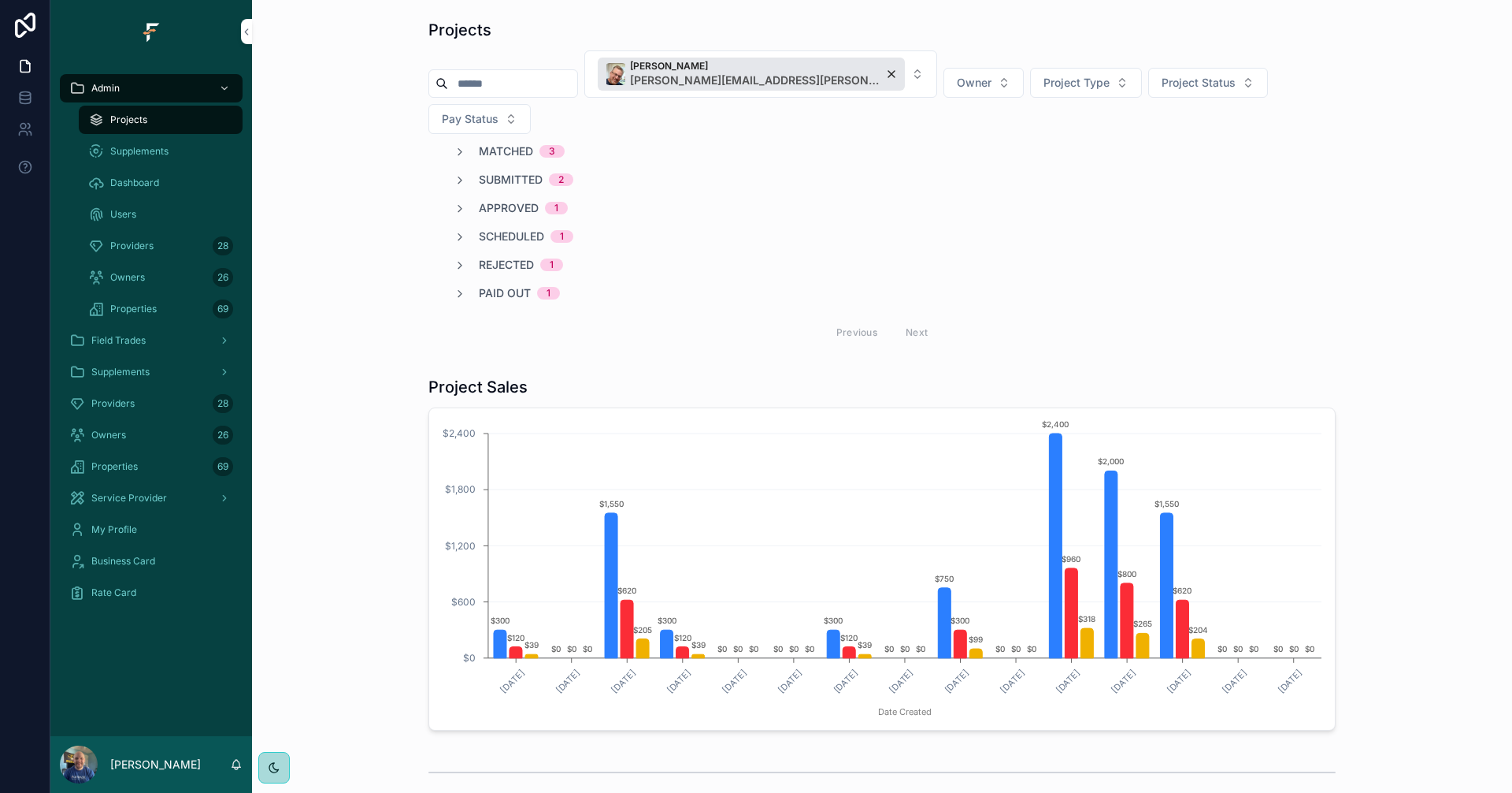
click at [512, 143] on span "Matched" at bounding box center [506, 151] width 55 height 16
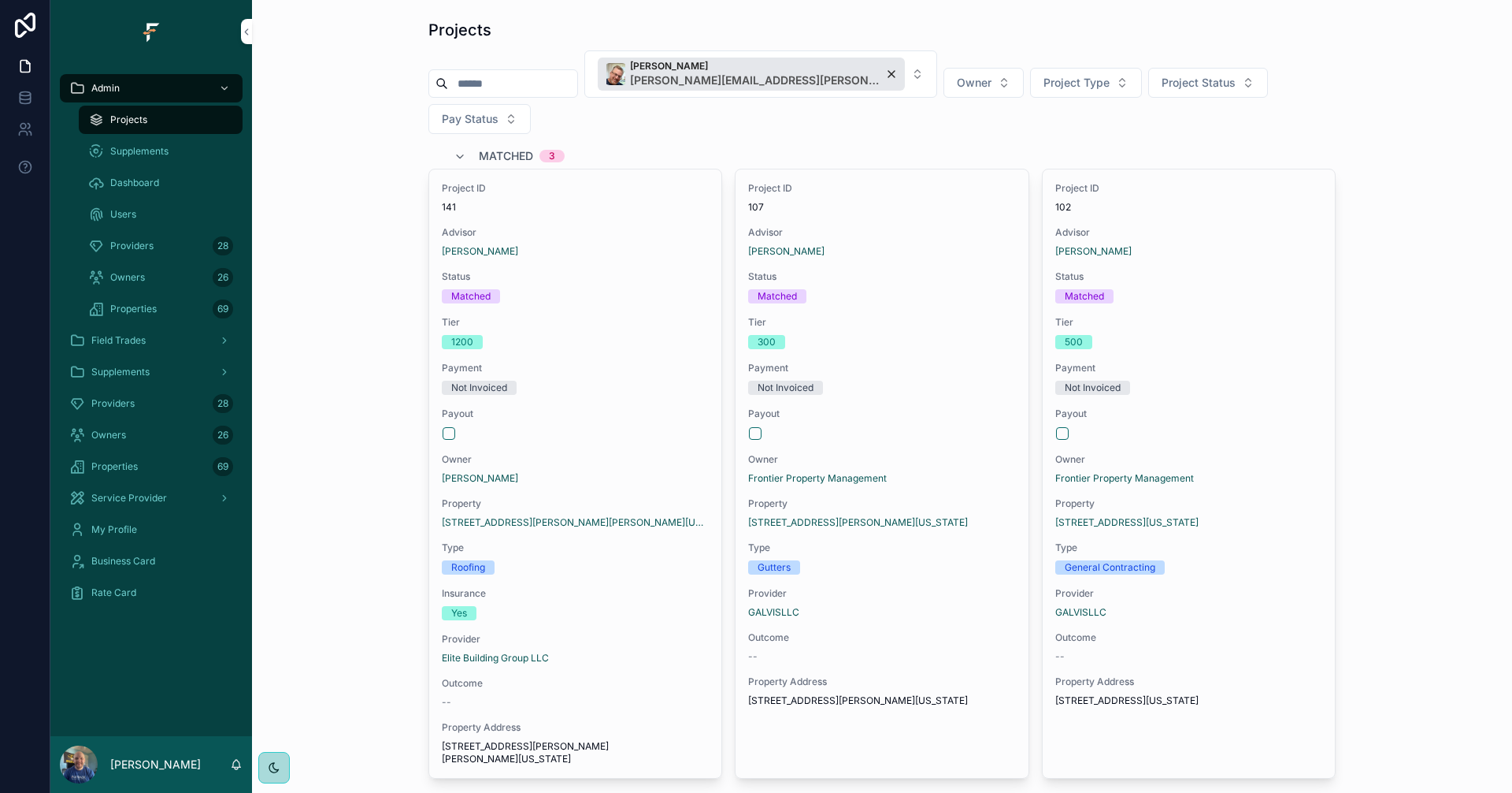
click at [823, 73] on div "[PERSON_NAME] [PERSON_NAME][EMAIL_ADDRESS][PERSON_NAME][DOMAIN_NAME]" at bounding box center [751, 74] width 307 height 33
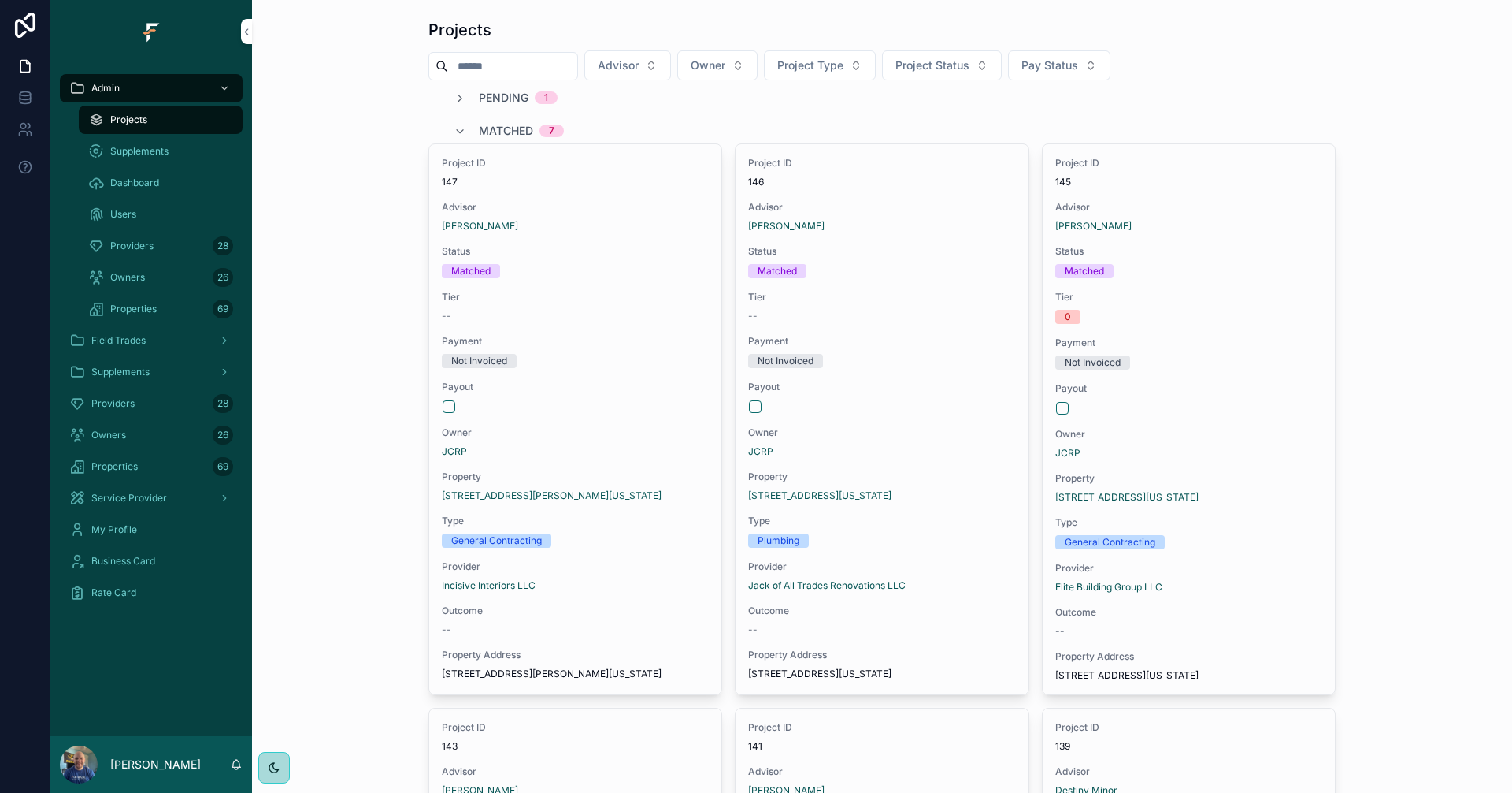
click at [148, 337] on div "Field Trades" at bounding box center [151, 340] width 164 height 25
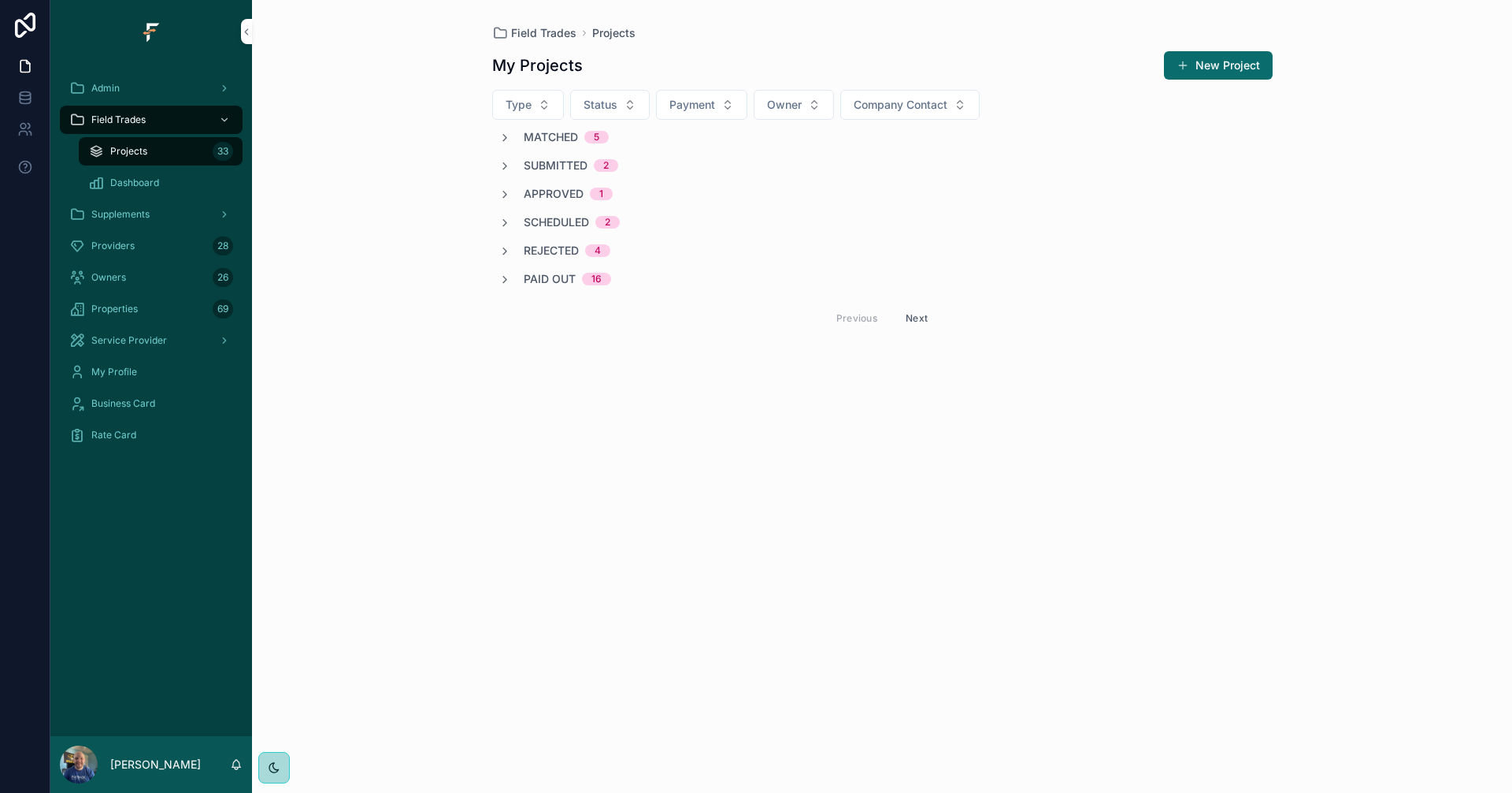
click at [1226, 69] on button "New Project" at bounding box center [1218, 65] width 109 height 28
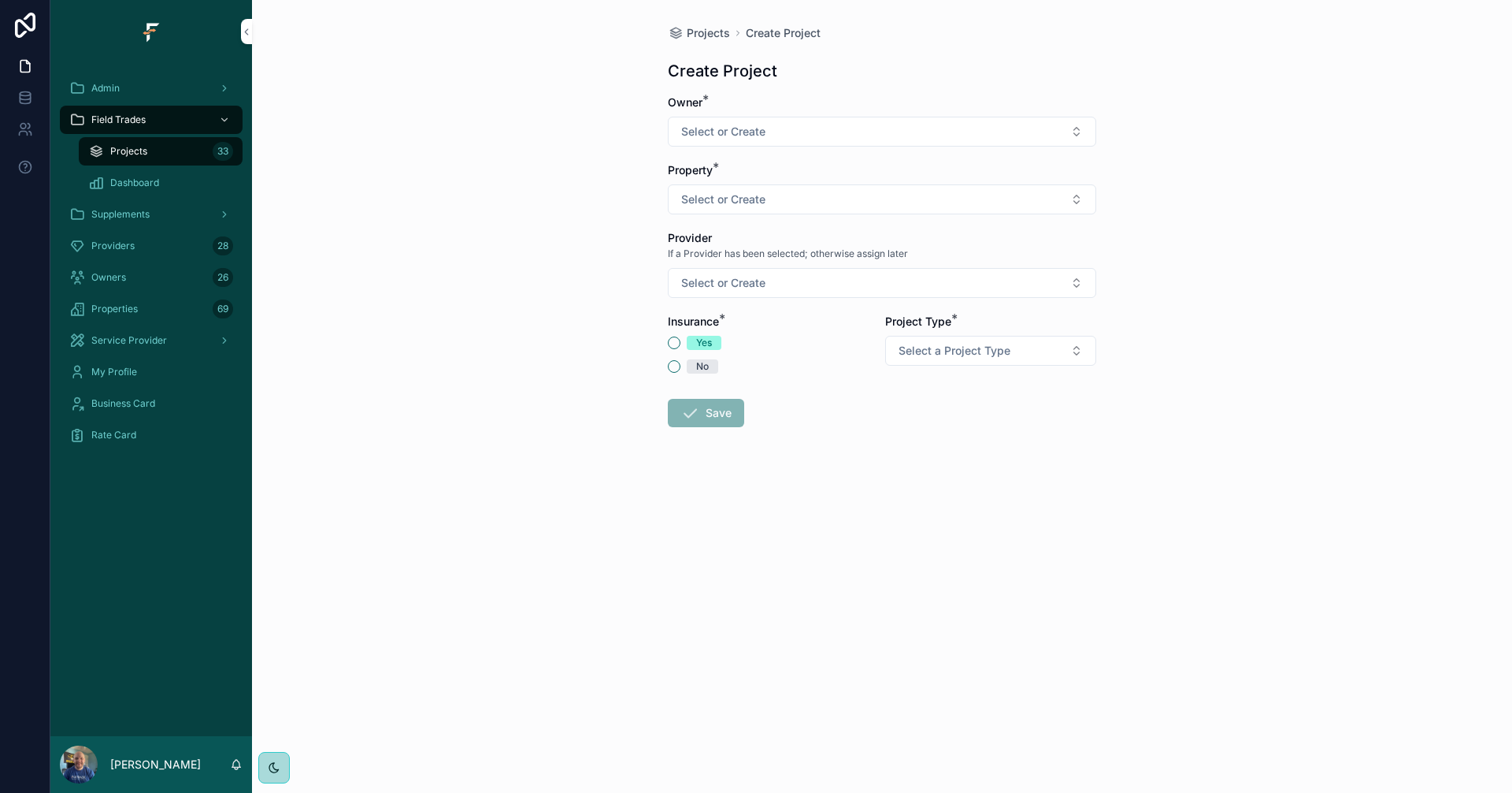
click at [1053, 133] on button "Select or Create" at bounding box center [882, 132] width 428 height 30
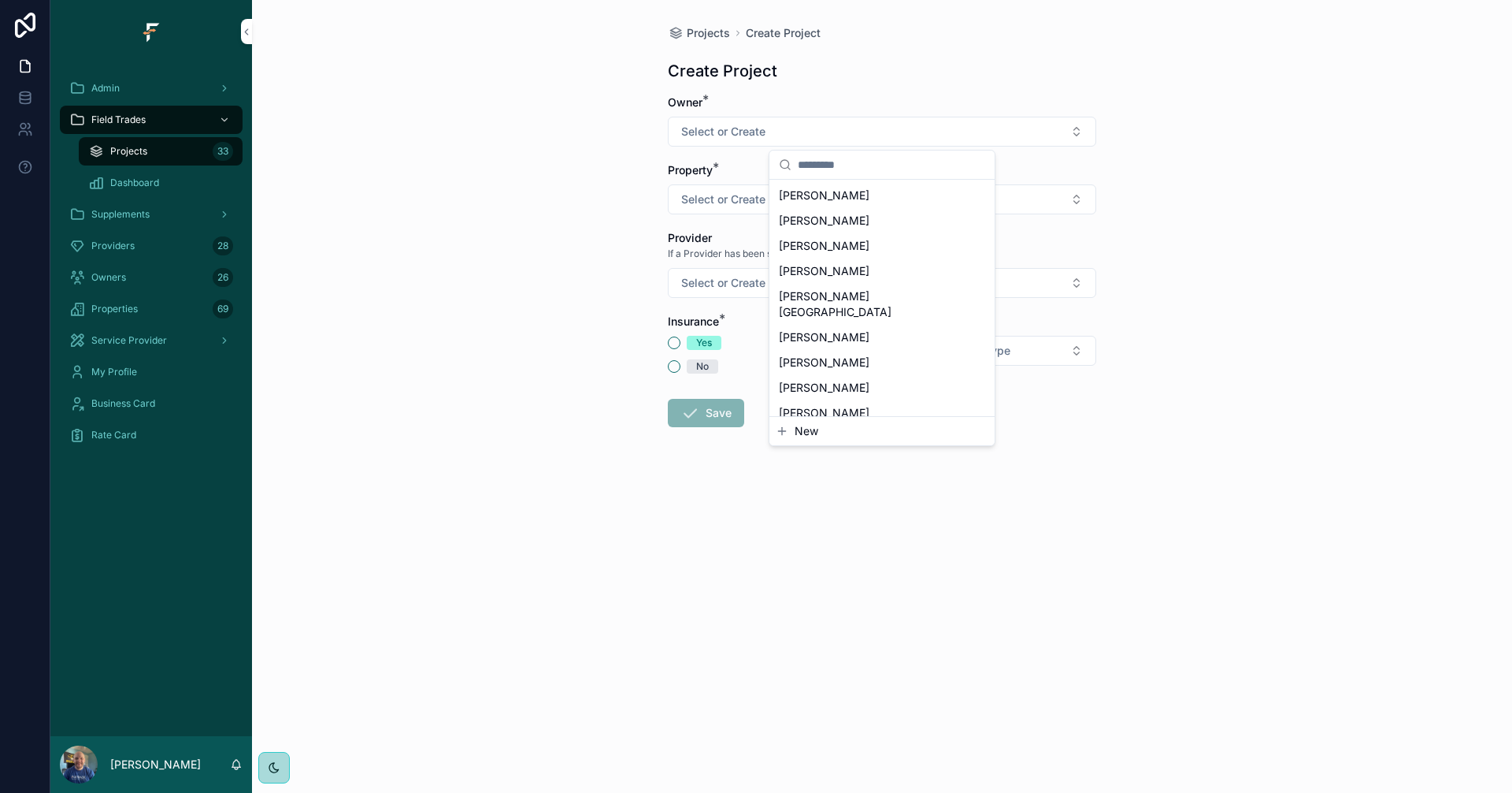
click at [804, 435] on span "New" at bounding box center [807, 431] width 24 height 16
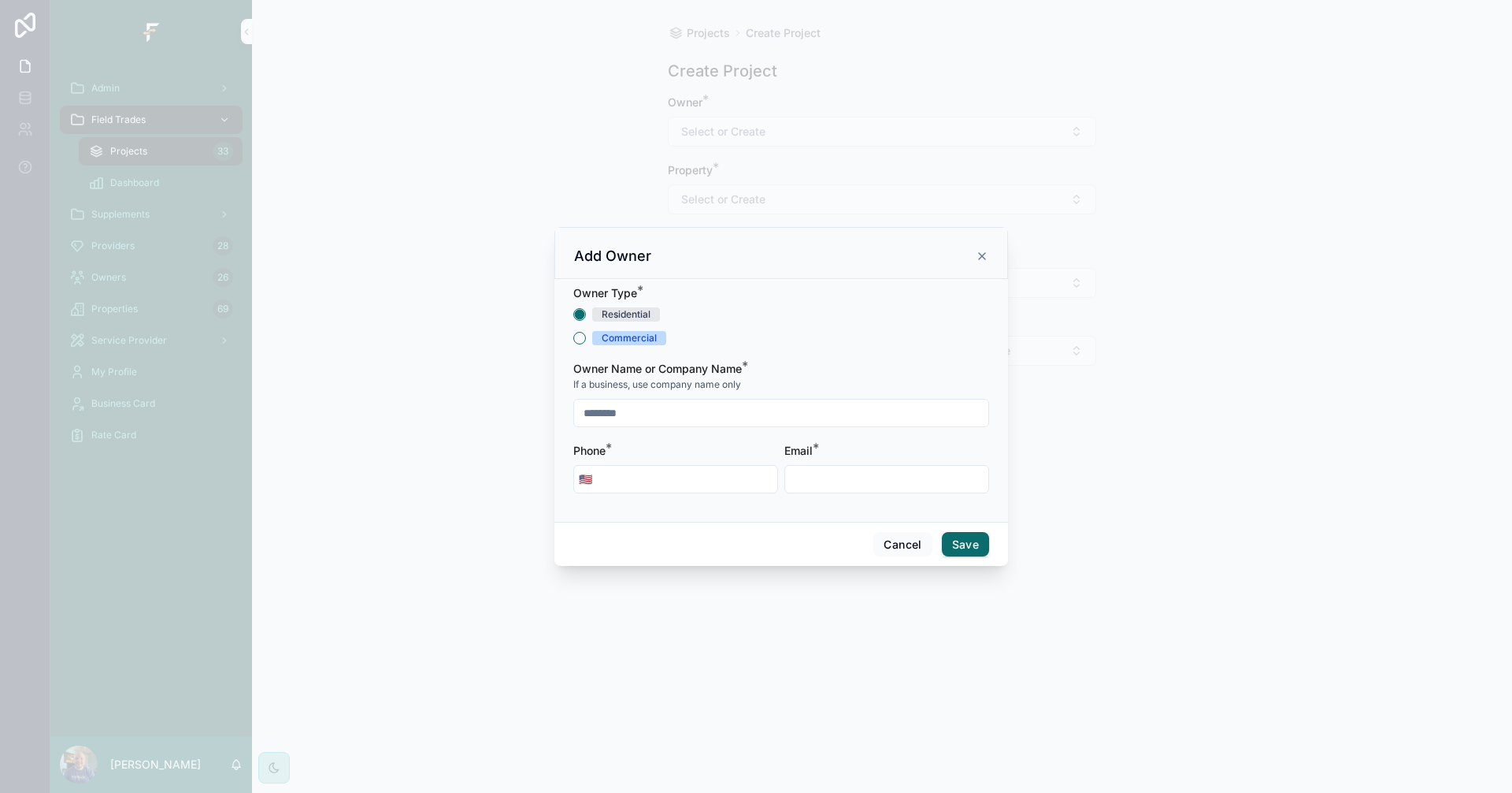
click at [683, 410] on input "scrollable content" at bounding box center [782, 412] width 414 height 22
click at [741, 413] on input "scrollable content" at bounding box center [782, 412] width 414 height 22
paste input "**********"
type input "**********"
click at [702, 478] on input "scrollable content" at bounding box center [686, 479] width 180 height 22
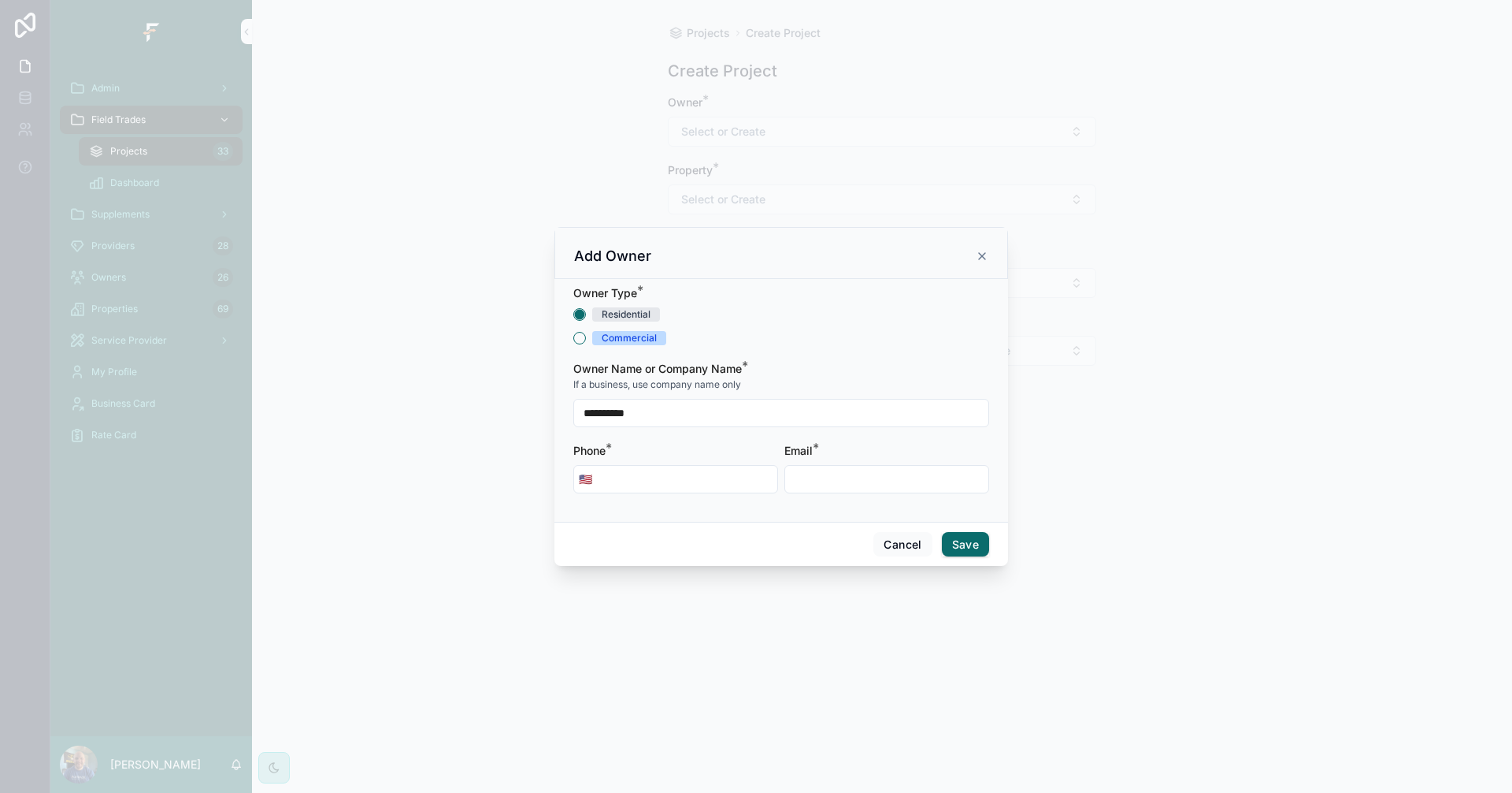
paste input "**********"
type input "**********"
click at [839, 475] on input "scrollable content" at bounding box center [886, 479] width 203 height 22
paste input "**********"
type input "**********"
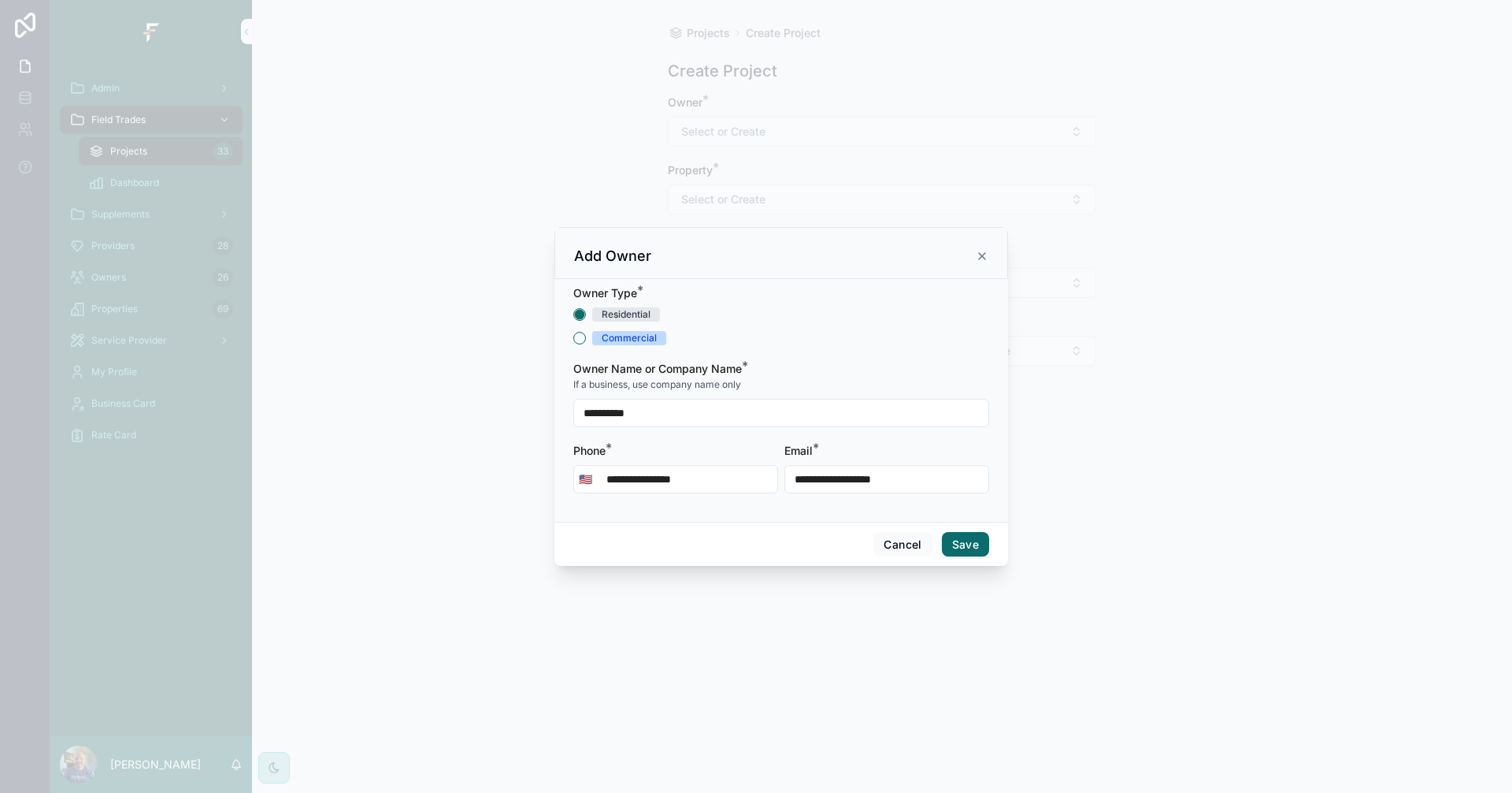
click at [974, 546] on button "Save" at bounding box center [965, 544] width 47 height 25
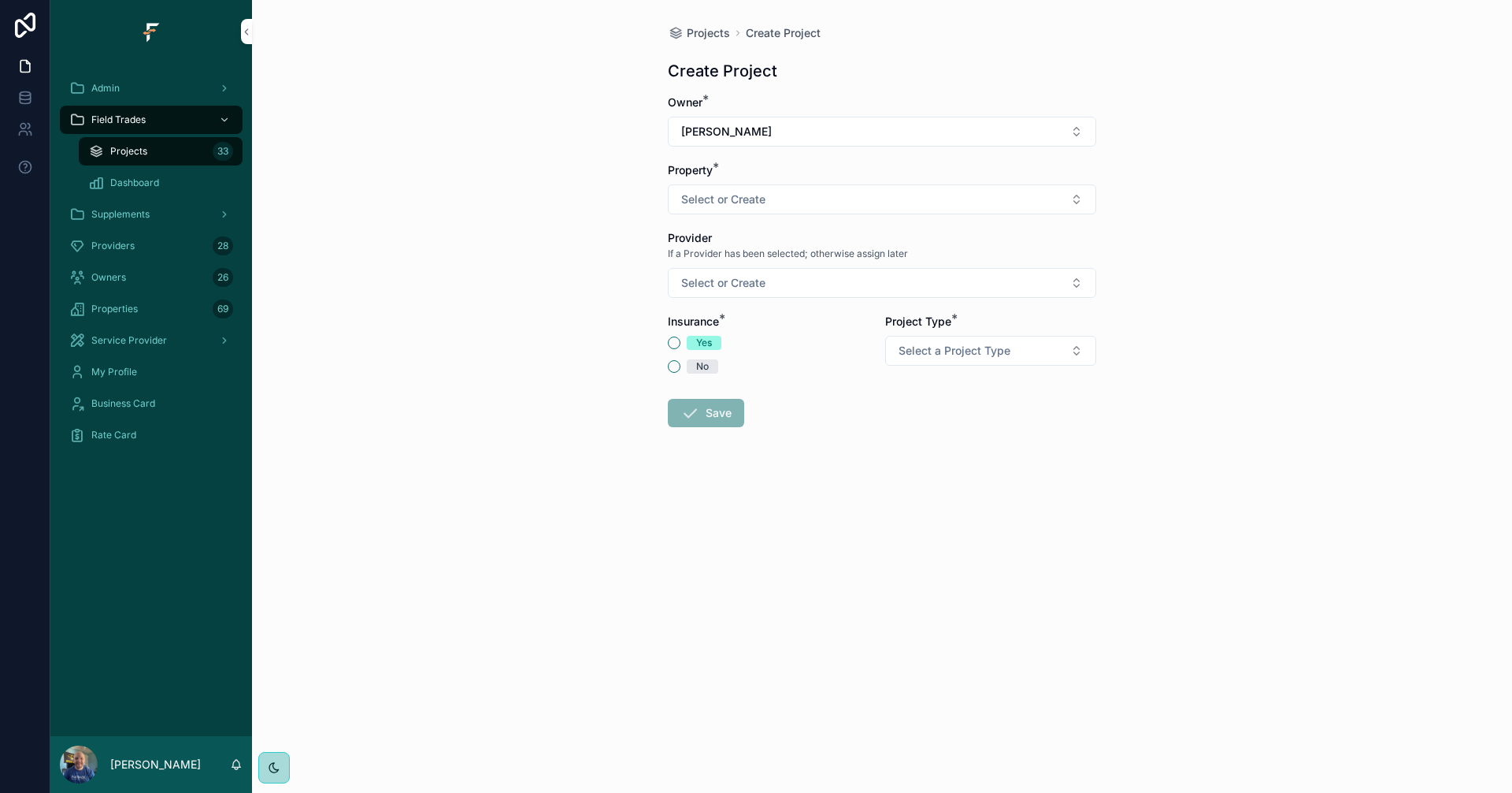
click at [1023, 201] on button "Select or Create" at bounding box center [882, 199] width 428 height 30
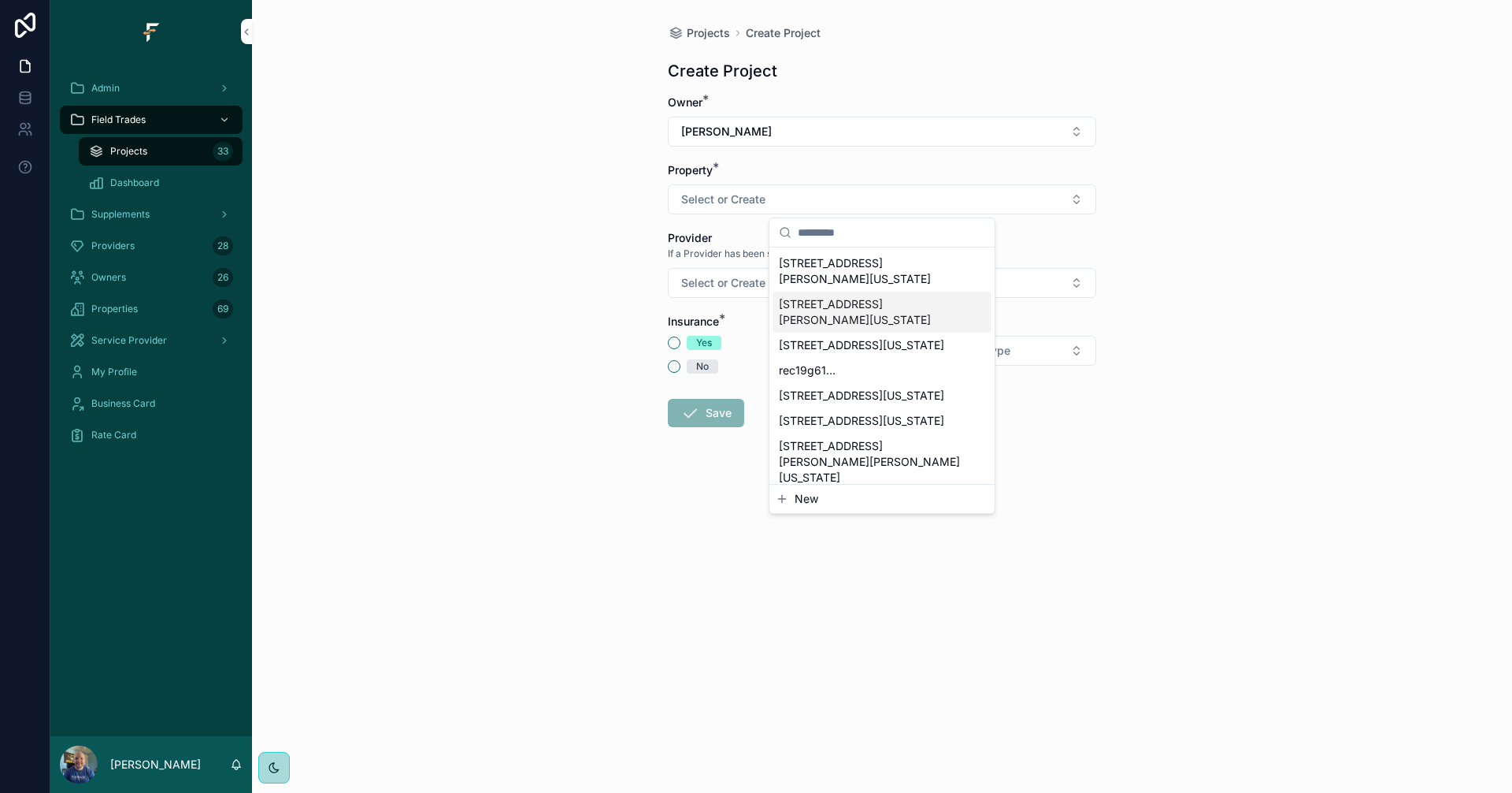
click at [793, 497] on button "New" at bounding box center [882, 499] width 213 height 16
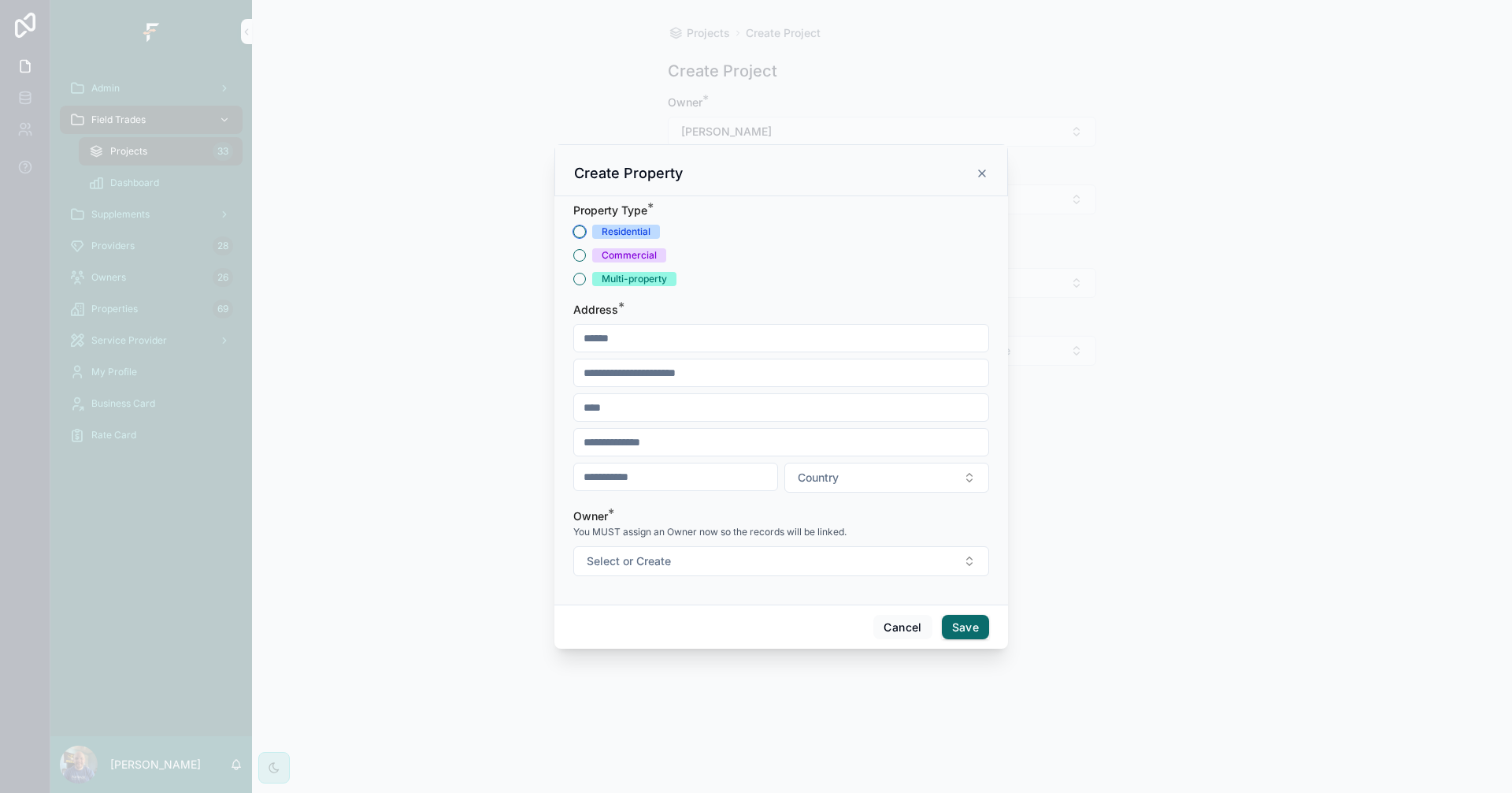
click at [580, 233] on button "Residential" at bounding box center [580, 231] width 13 height 13
click at [683, 338] on input "scrollable content" at bounding box center [782, 338] width 414 height 22
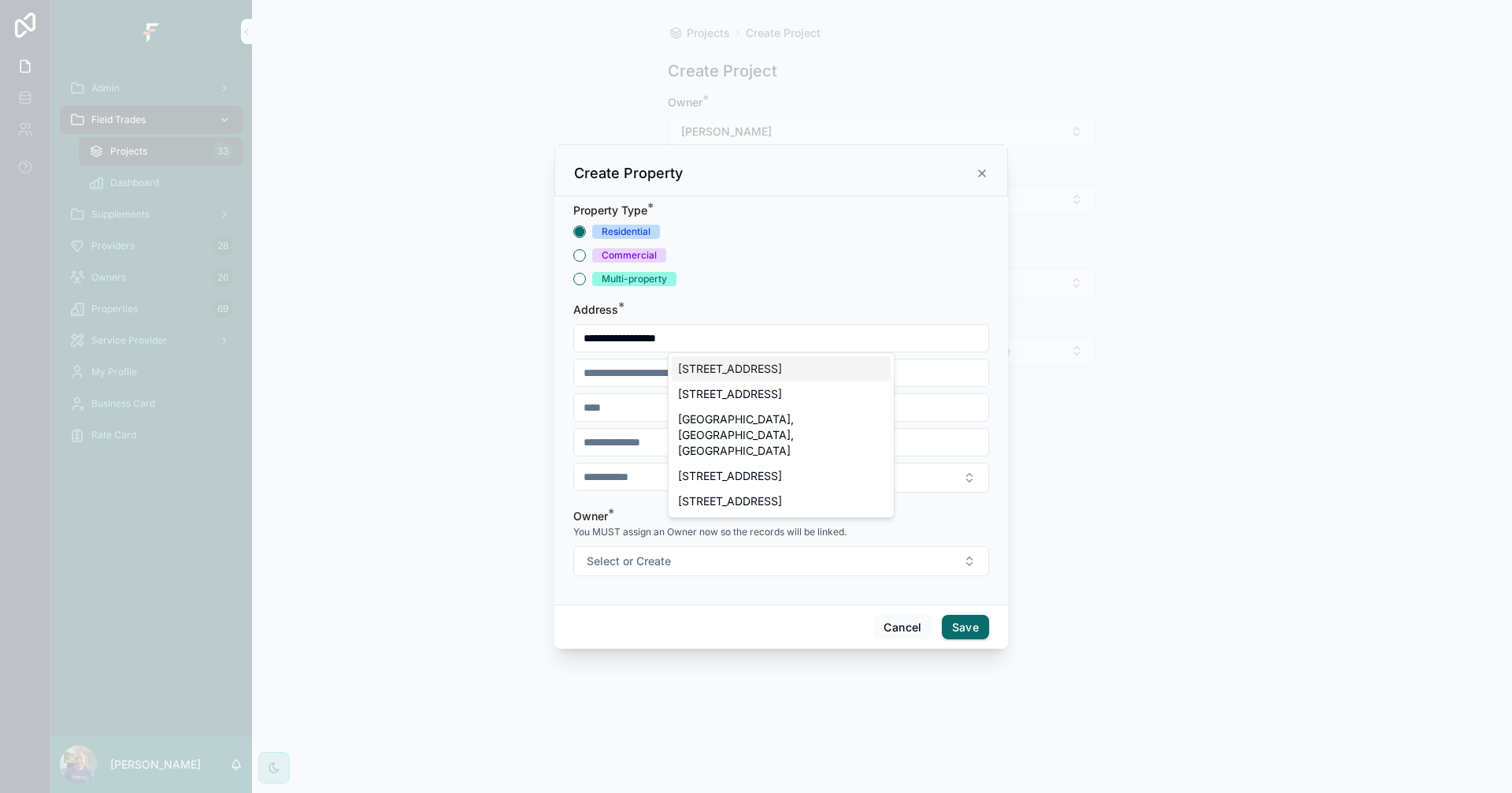
click at [809, 379] on div "[STREET_ADDRESS]" at bounding box center [782, 368] width 219 height 25
type input "**********"
type input "********"
type input "*****"
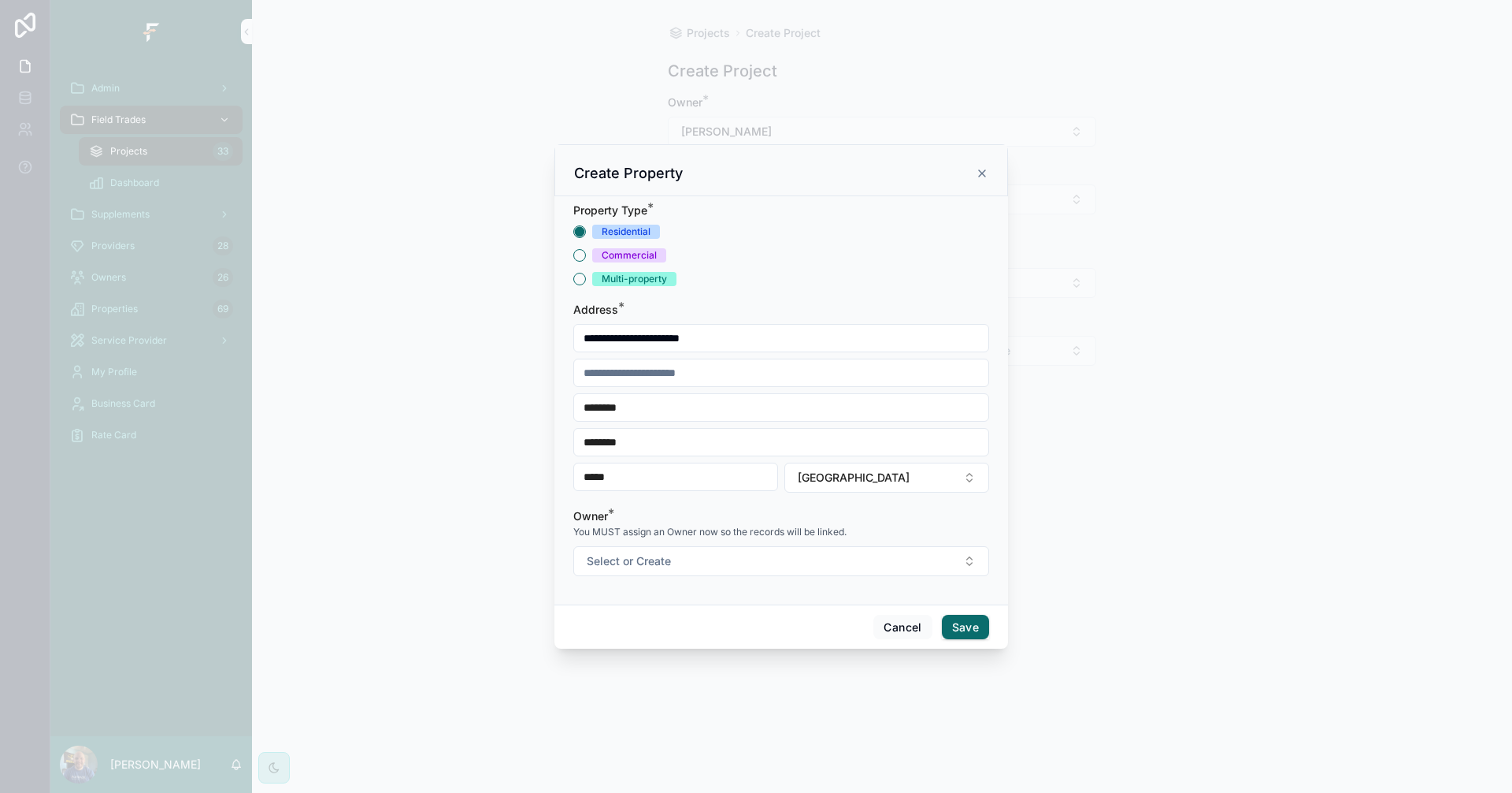
type input "**********"
click at [805, 562] on button "Select or Create" at bounding box center [782, 561] width 416 height 30
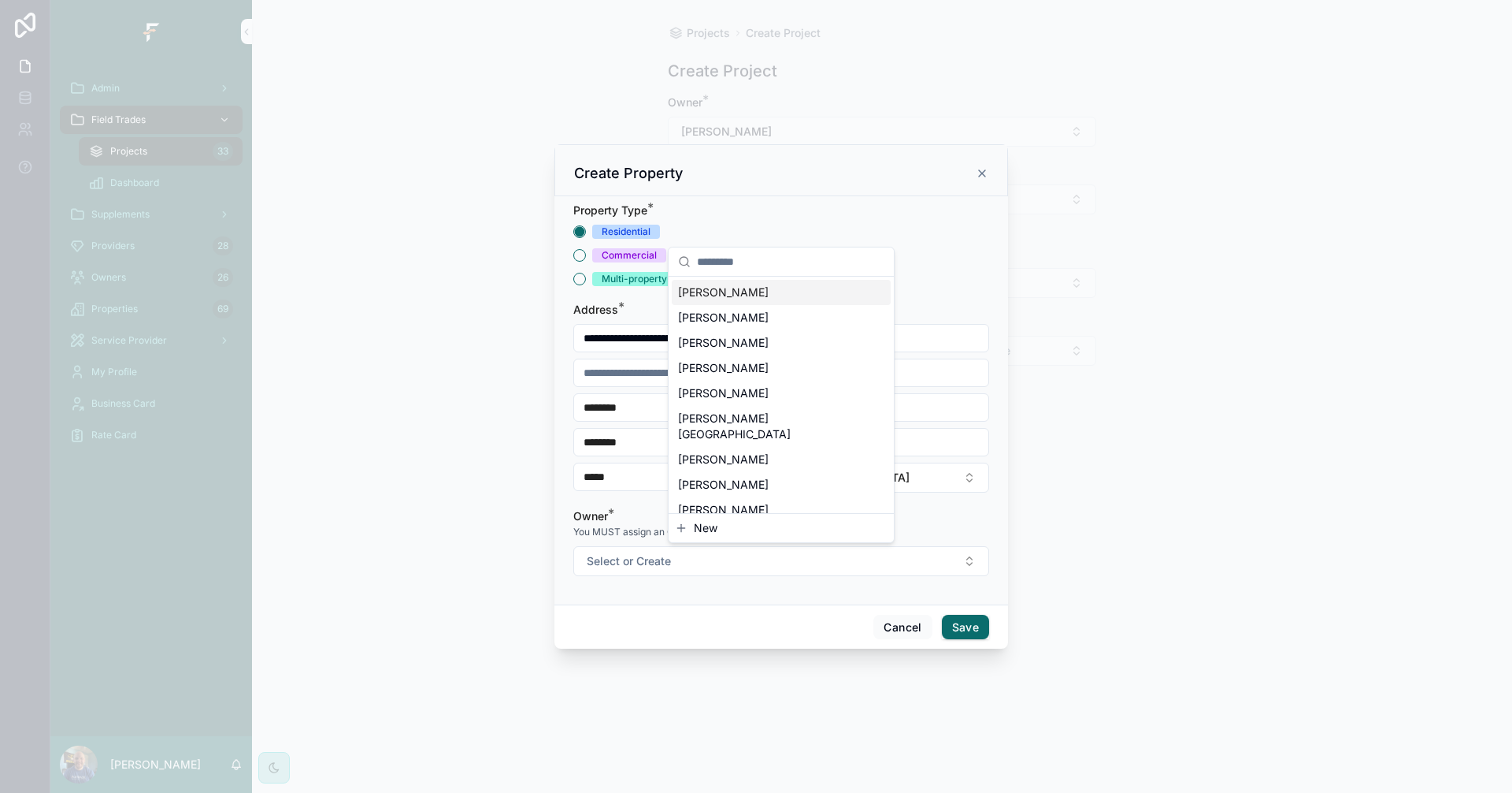
click at [713, 296] on span "[PERSON_NAME]" at bounding box center [723, 293] width 91 height 16
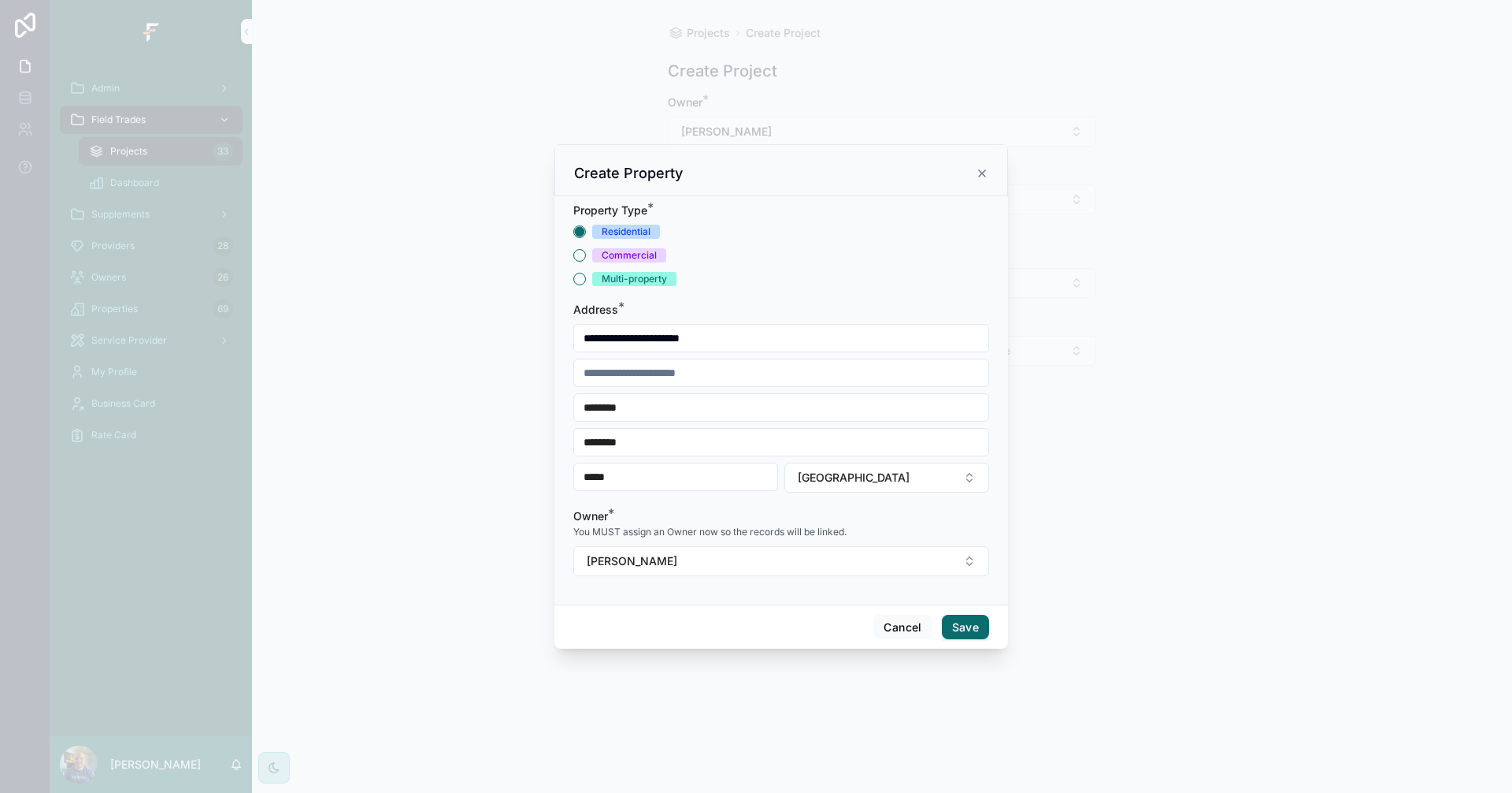
click at [954, 630] on button "Save" at bounding box center [965, 627] width 47 height 25
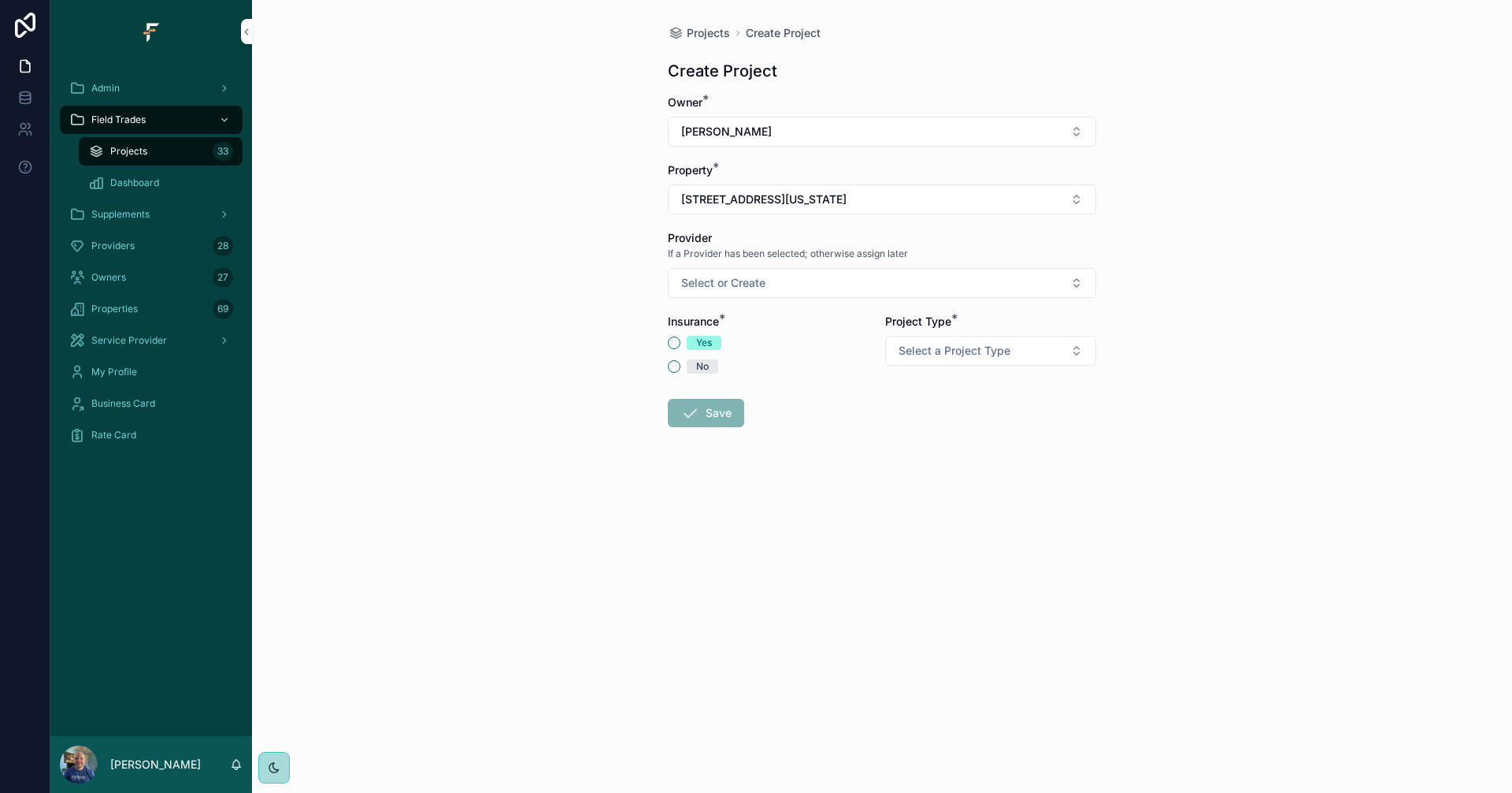
click at [1051, 279] on button "Select or Create" at bounding box center [882, 283] width 428 height 30
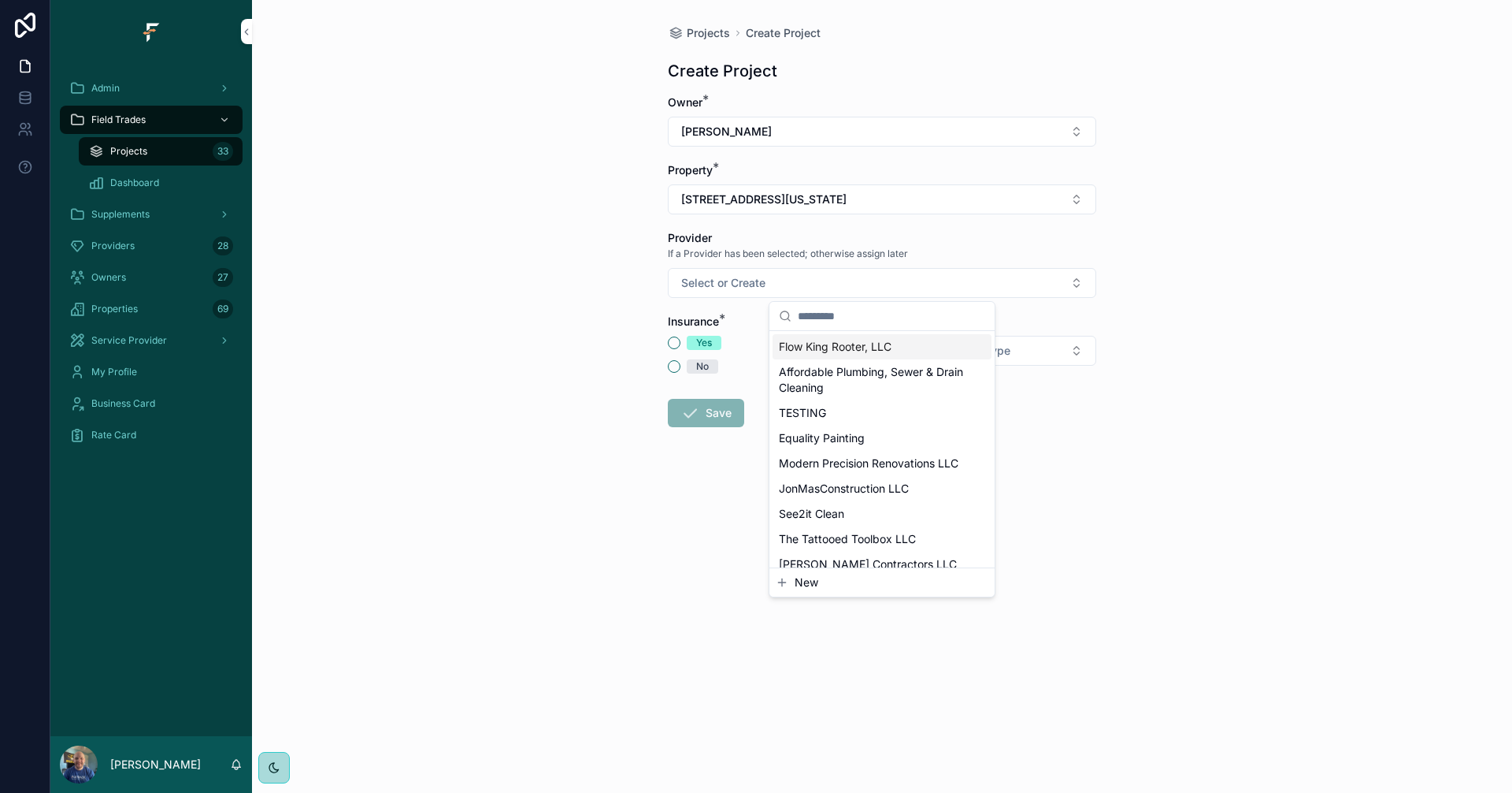
click at [838, 352] on span "Flow King Rooter, LLC" at bounding box center [835, 347] width 113 height 16
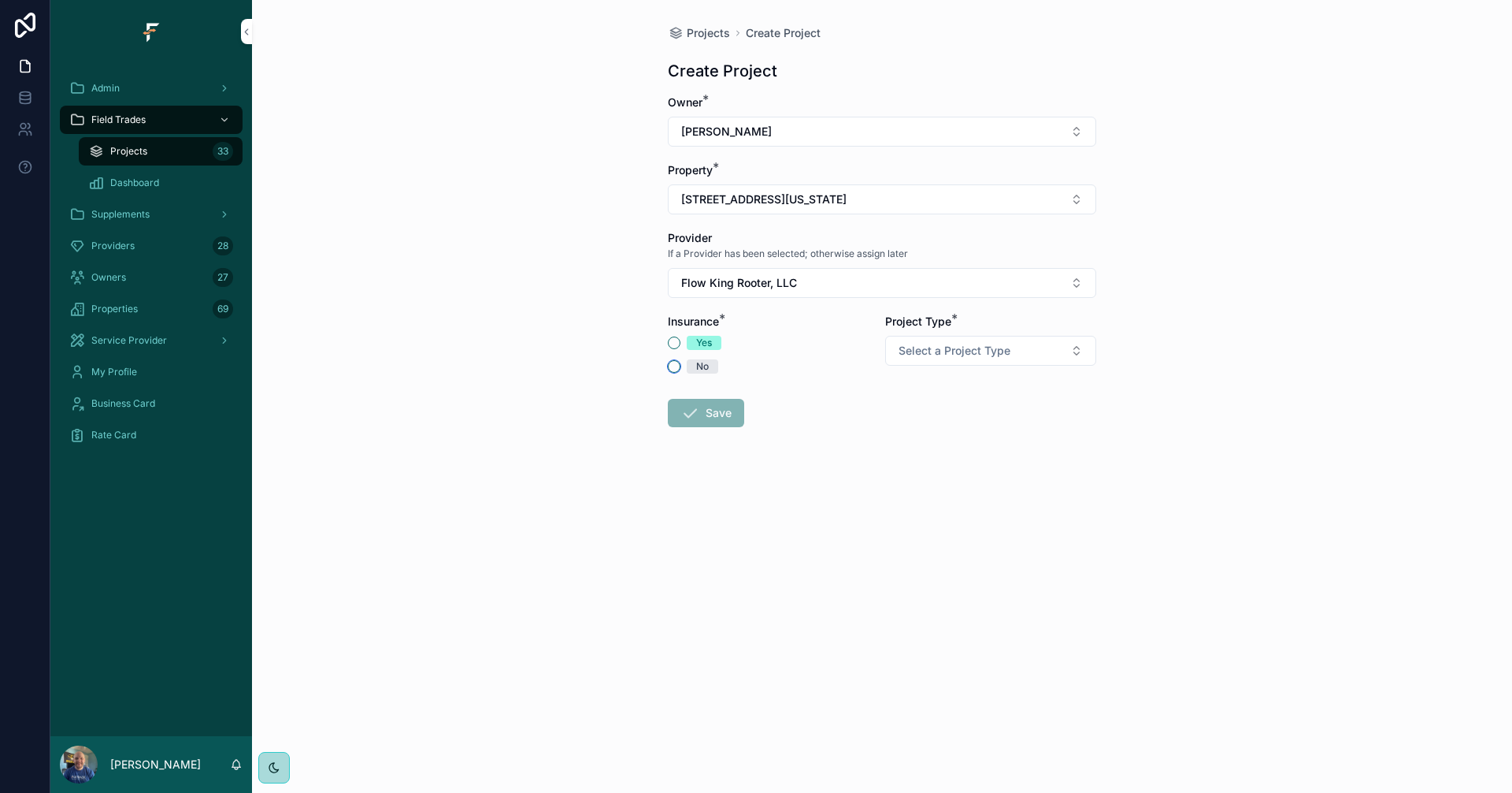
click at [669, 368] on button "No" at bounding box center [674, 366] width 13 height 13
click at [995, 354] on span "Select a Project Type" at bounding box center [954, 351] width 112 height 16
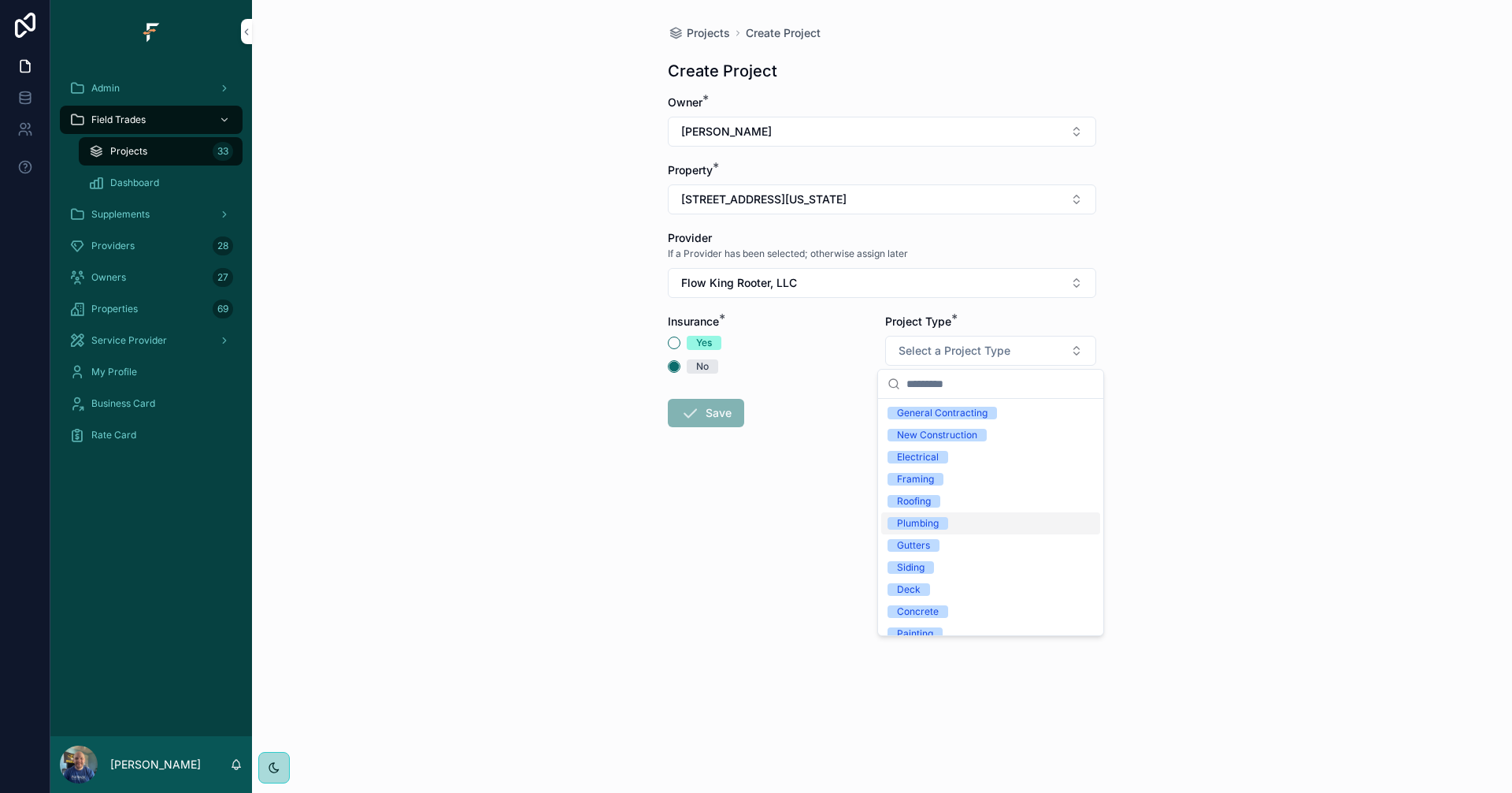
click at [914, 522] on div "Plumbing" at bounding box center [918, 523] width 42 height 13
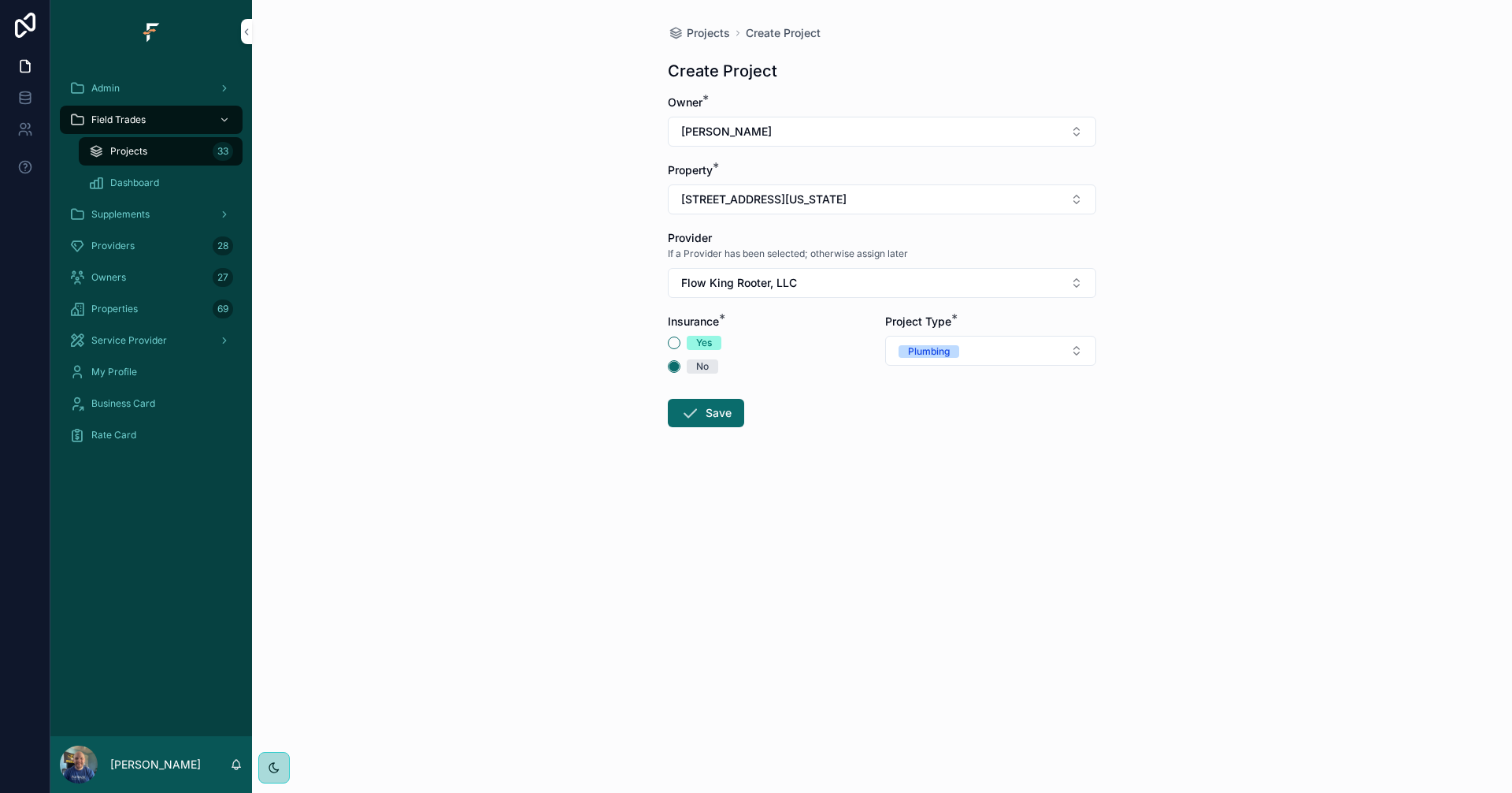
click at [711, 416] on button "Save" at bounding box center [706, 412] width 77 height 28
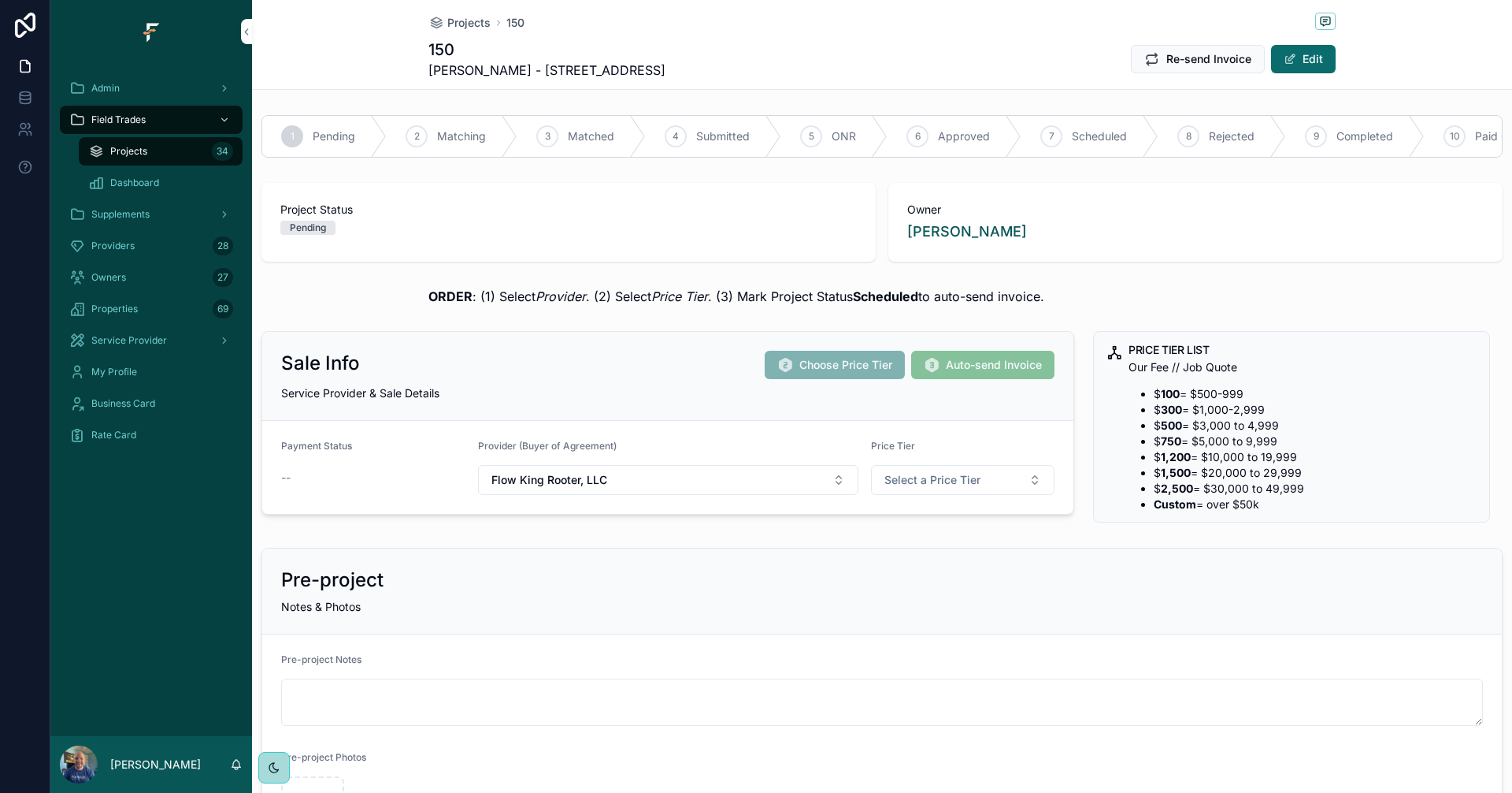
click at [1324, 62] on button "Edit" at bounding box center [1303, 59] width 65 height 28
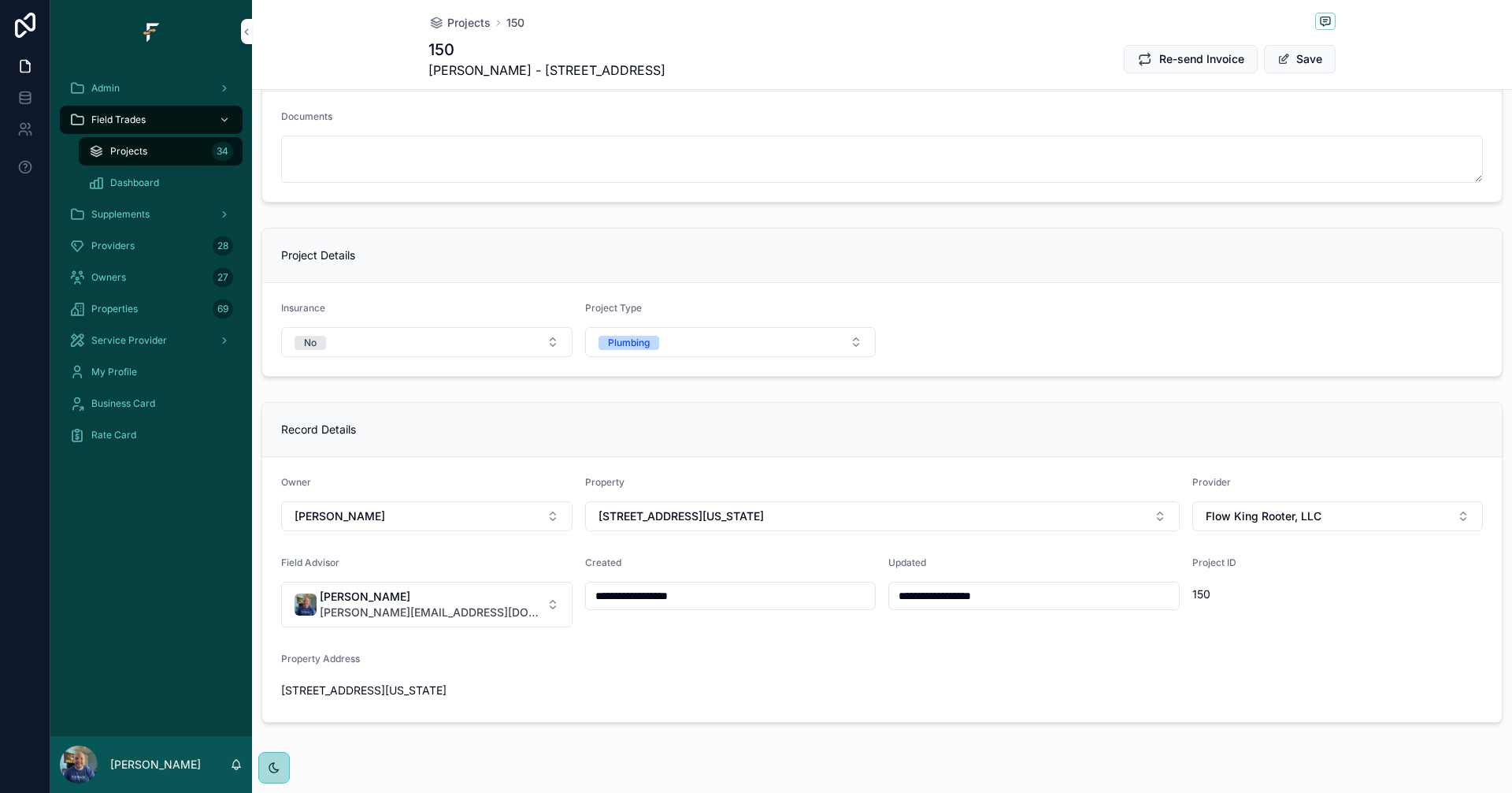
scroll to position [913, 0]
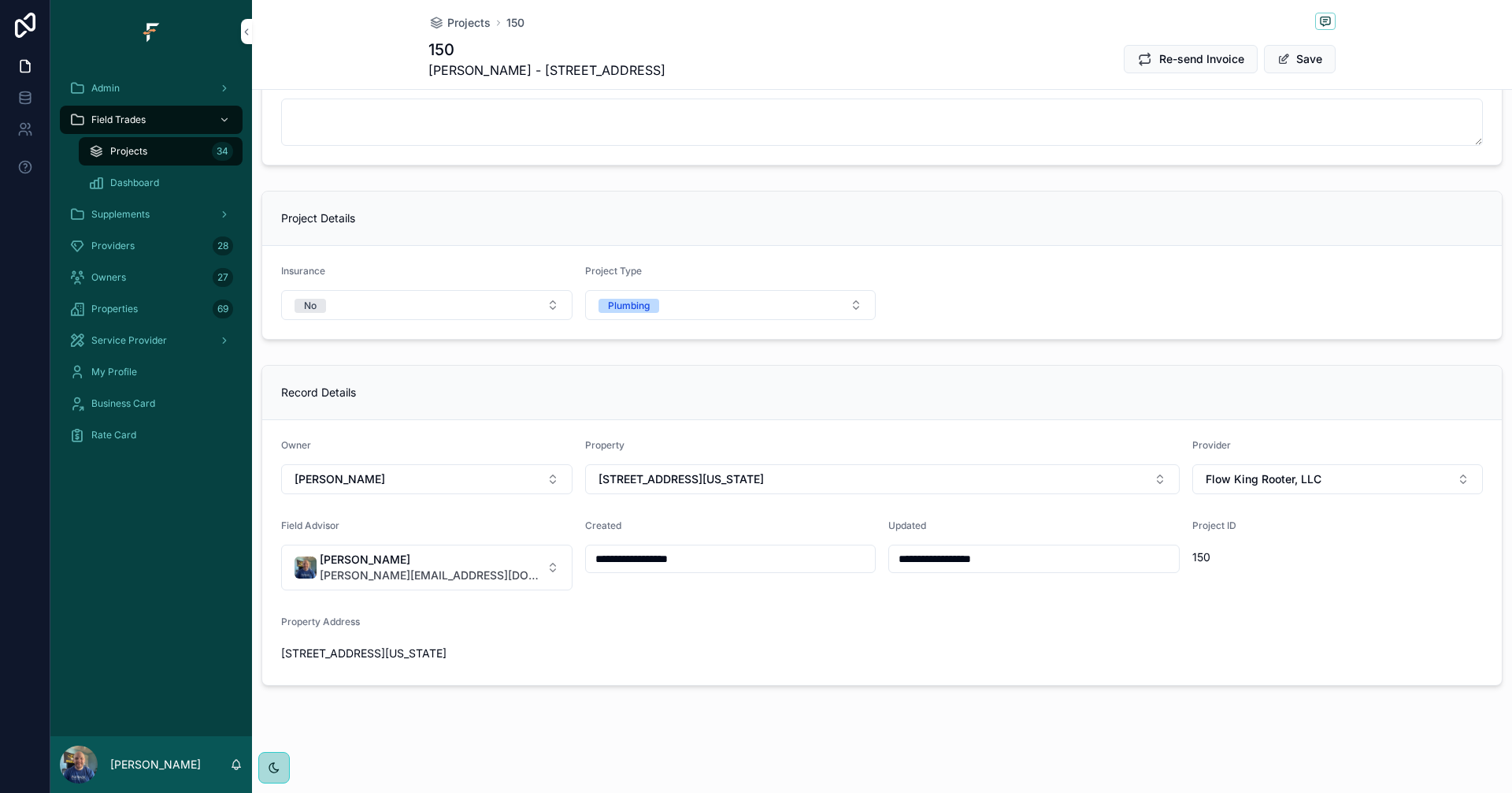
click at [510, 556] on button "[PERSON_NAME] [PERSON_NAME][EMAIL_ADDRESS][DOMAIN_NAME]" at bounding box center [426, 567] width 292 height 46
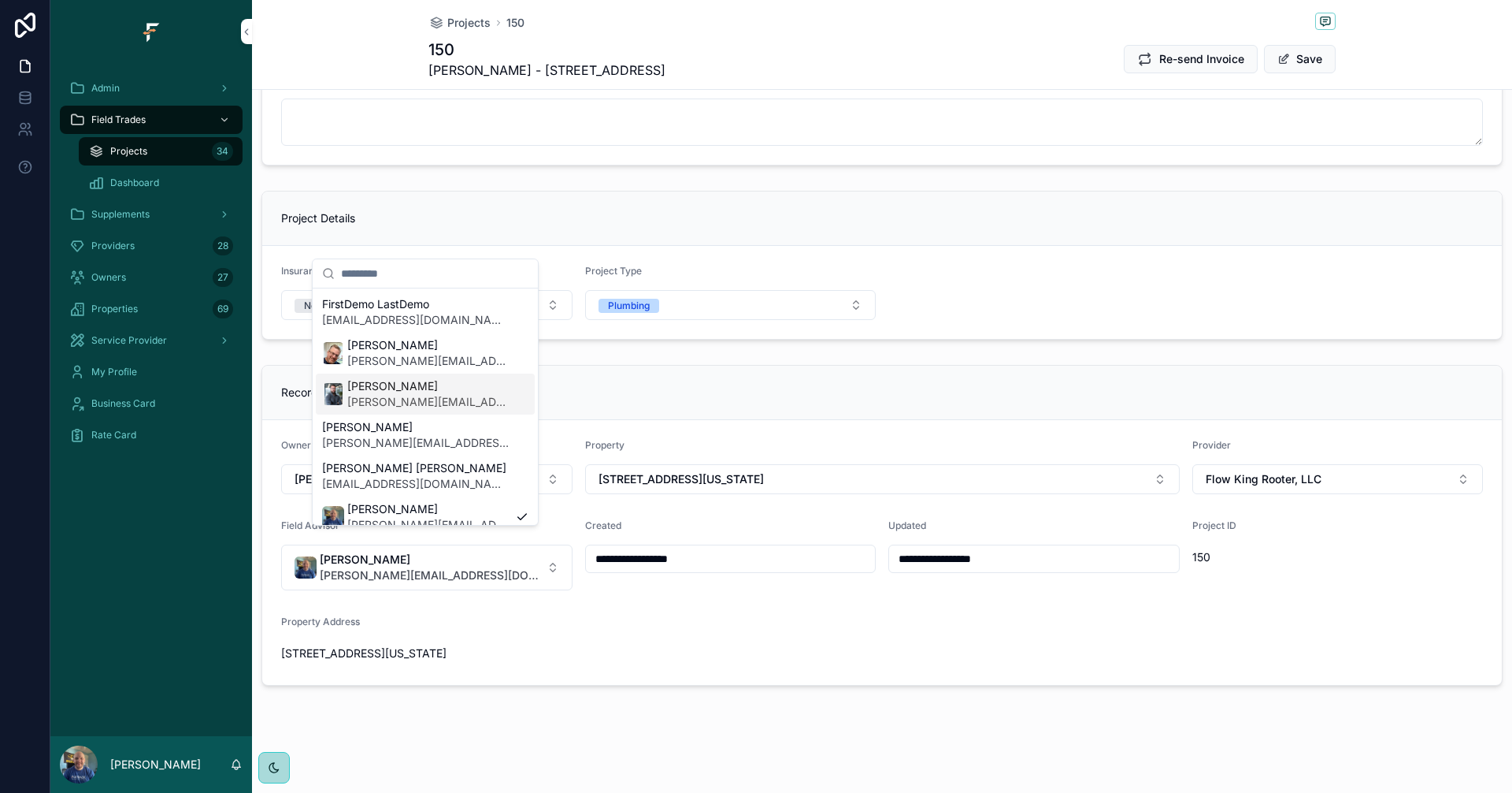
scroll to position [552, 0]
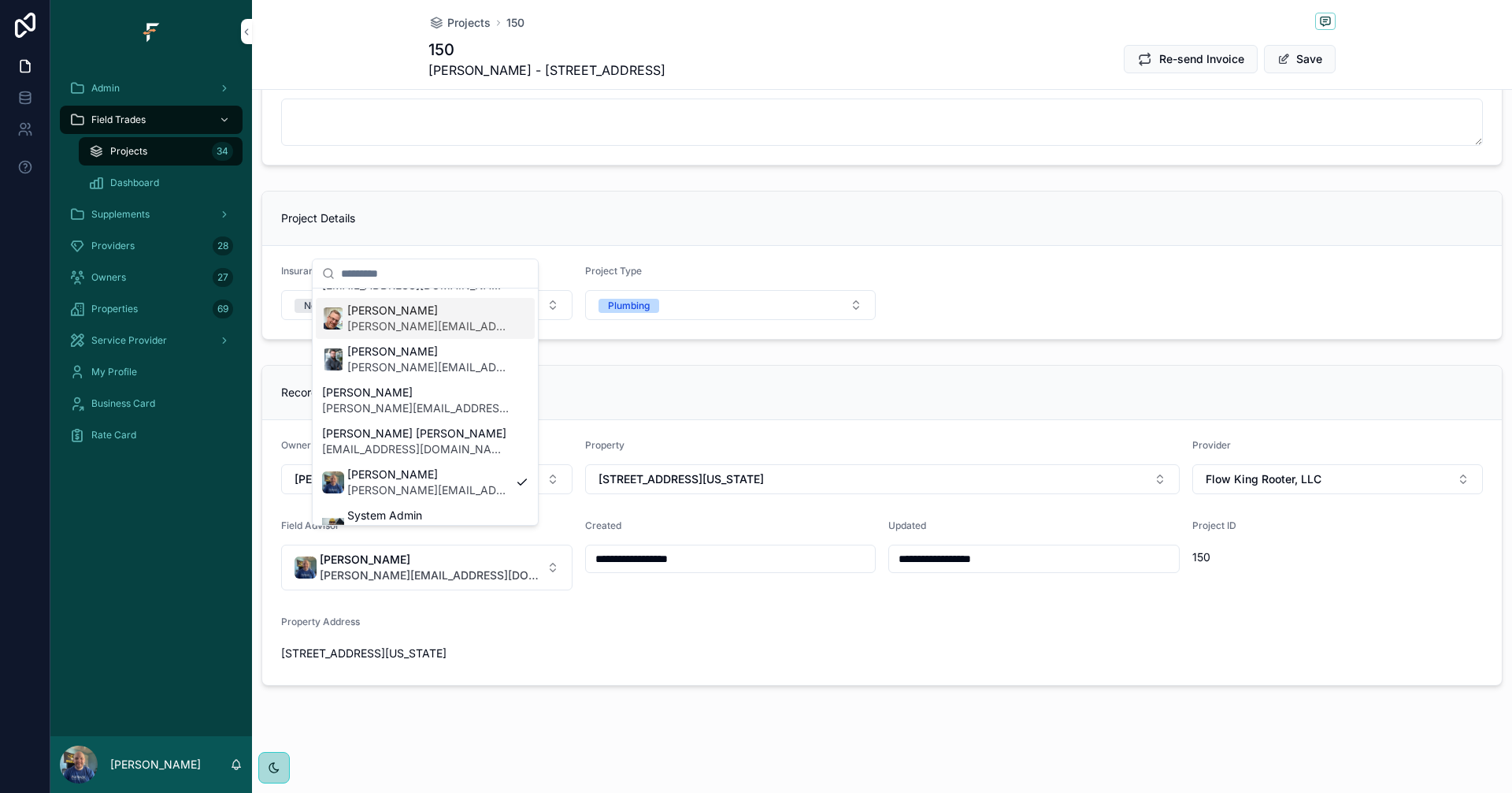
click at [424, 325] on span "[PERSON_NAME][EMAIL_ADDRESS][PERSON_NAME][DOMAIN_NAME]" at bounding box center [428, 327] width 162 height 16
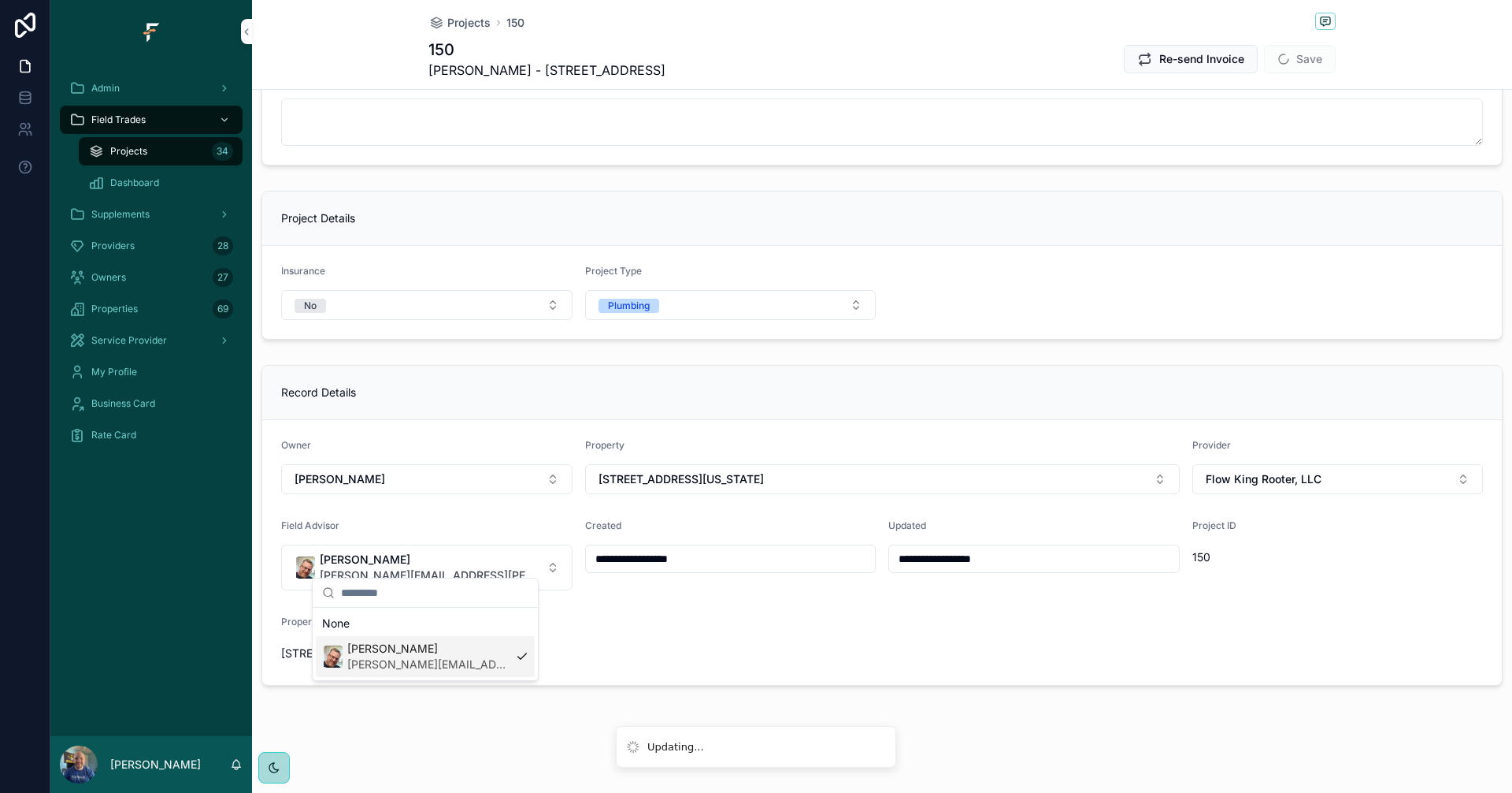
scroll to position [0, 0]
click at [1309, 58] on button "Save" at bounding box center [1300, 59] width 72 height 28
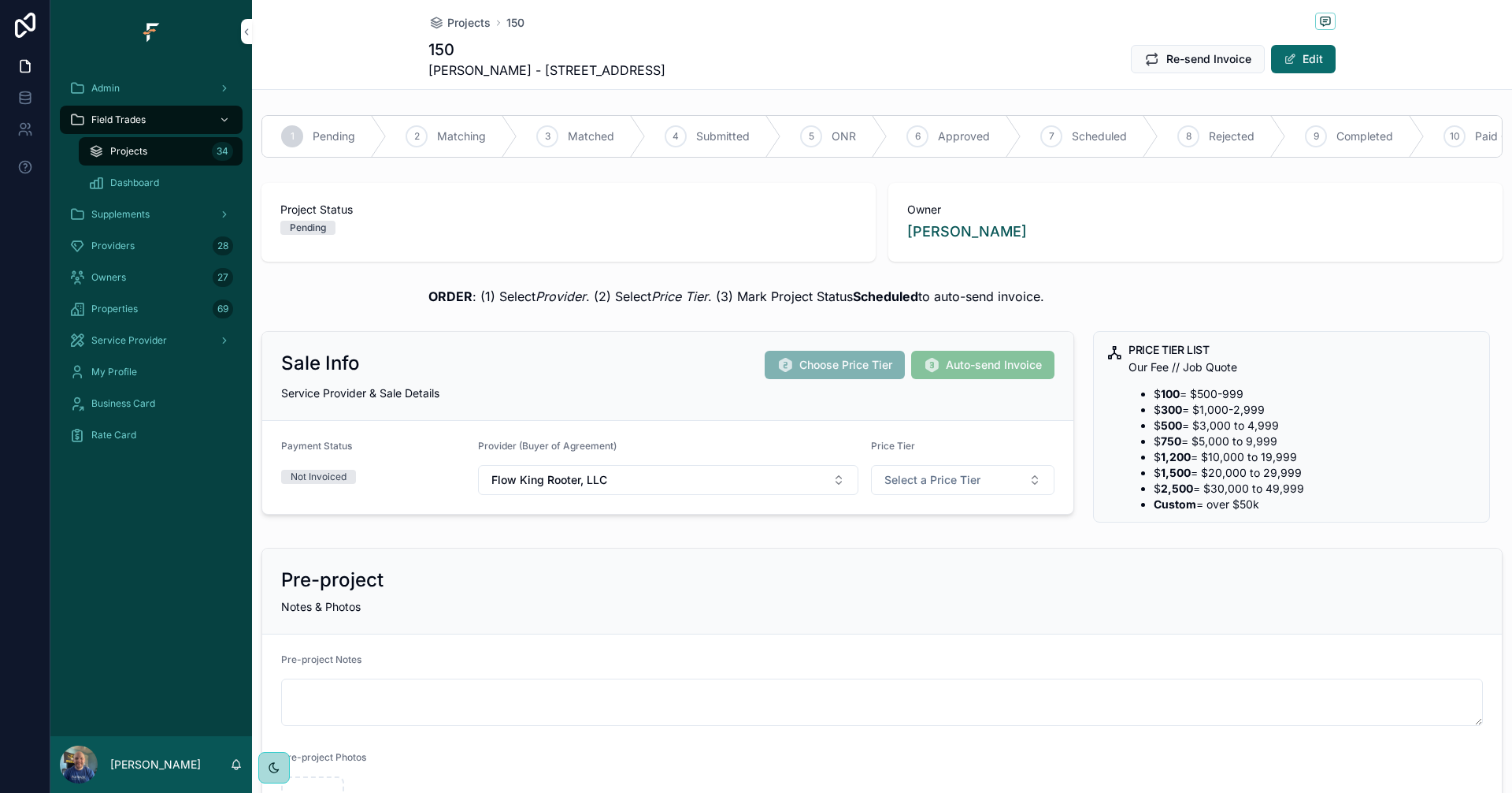
click at [111, 92] on span "Admin" at bounding box center [106, 88] width 28 height 13
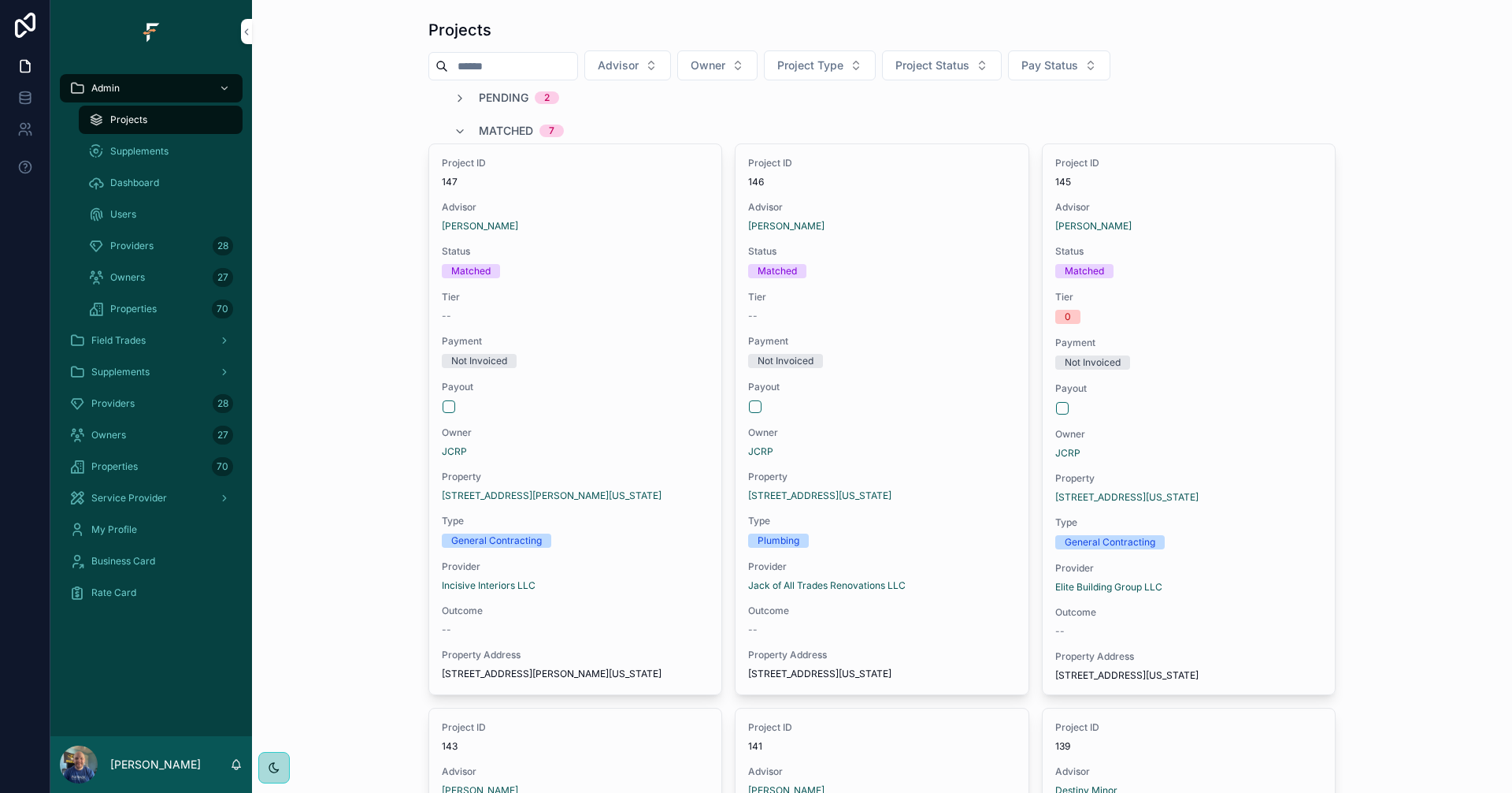
click at [502, 129] on span "Matched" at bounding box center [506, 131] width 55 height 16
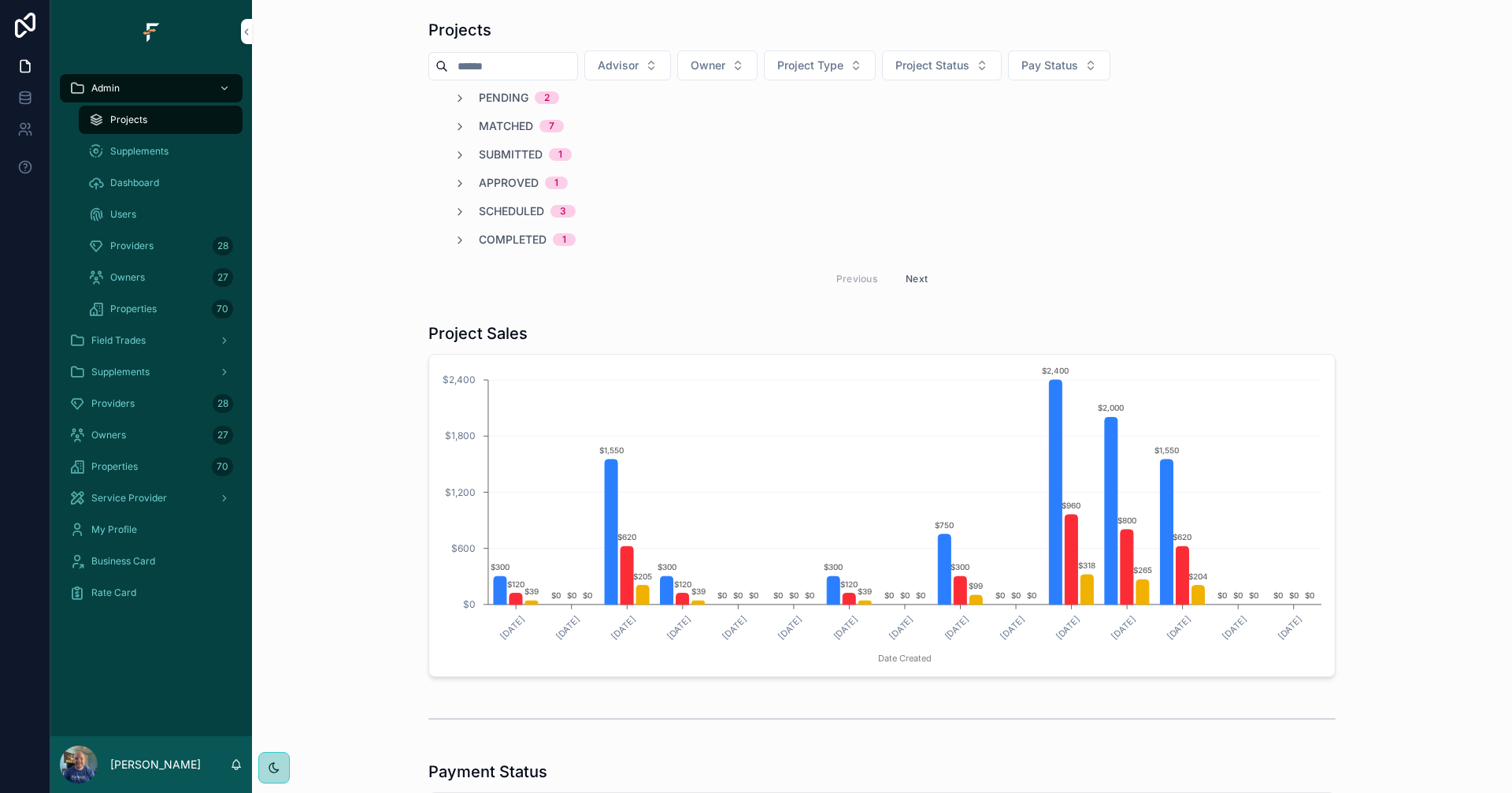
click at [493, 93] on span "Pending" at bounding box center [504, 98] width 50 height 16
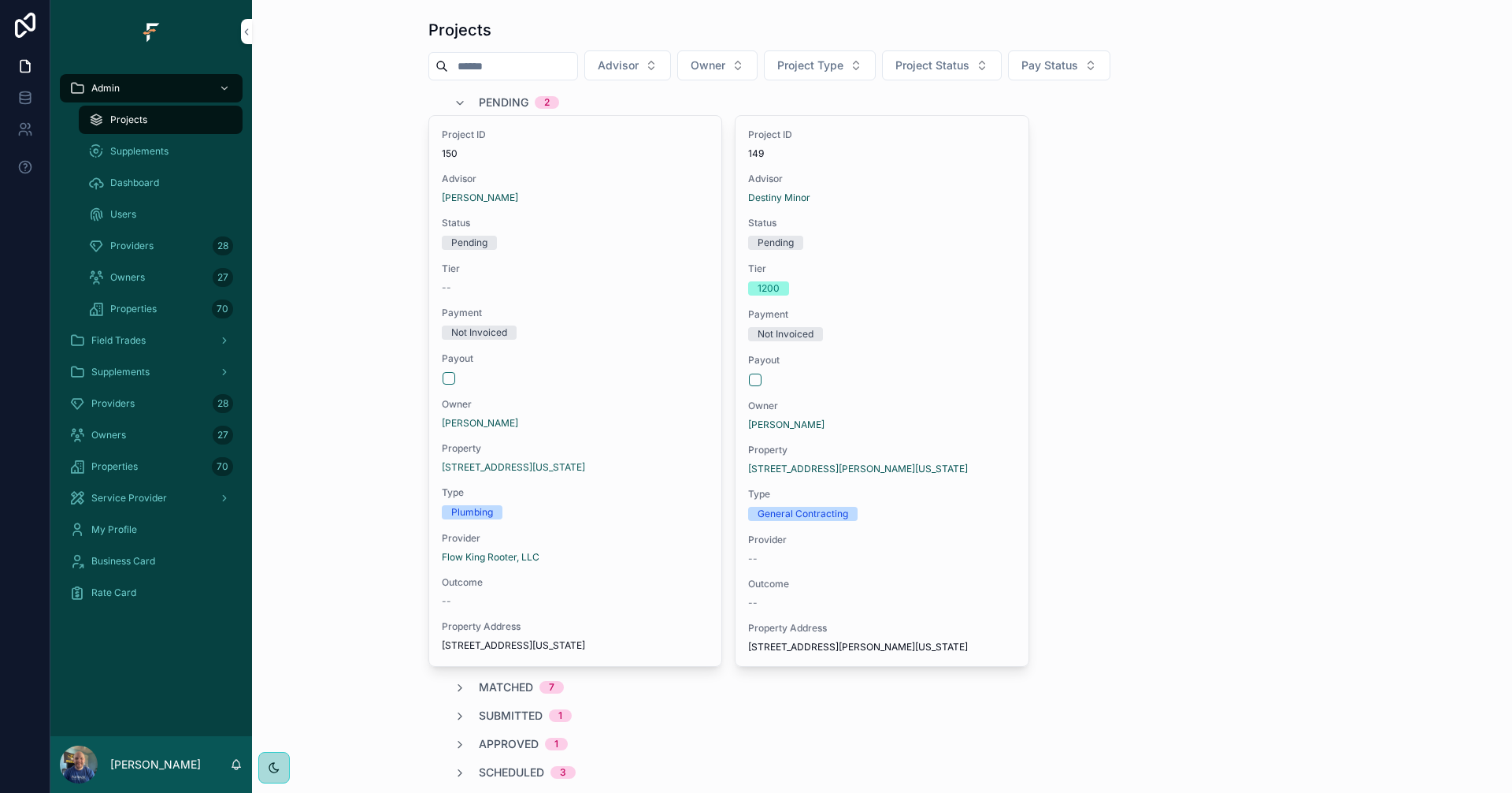
click at [479, 97] on span "Pending" at bounding box center [504, 103] width 50 height 16
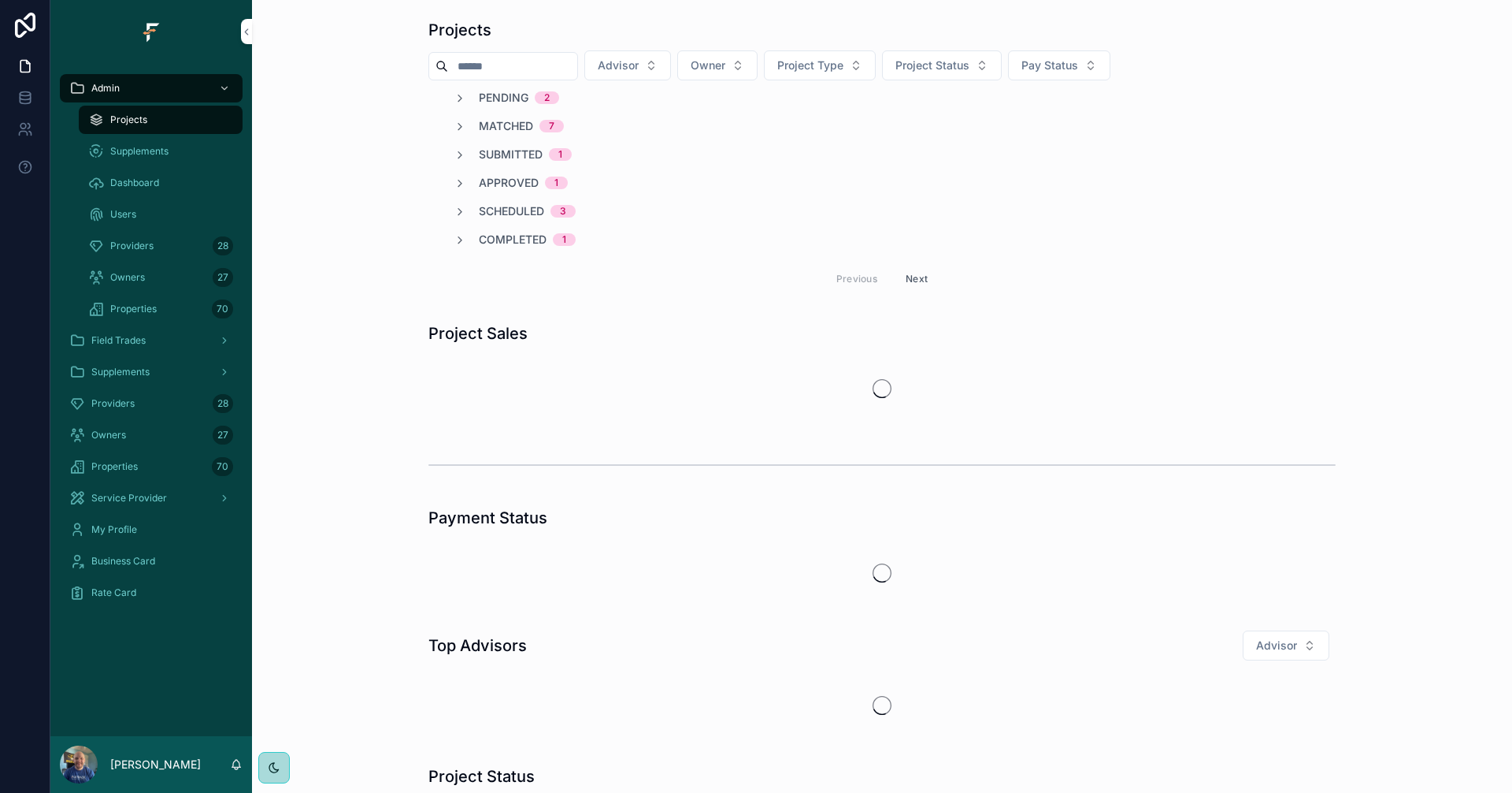
click at [517, 179] on span "Approved" at bounding box center [509, 183] width 60 height 16
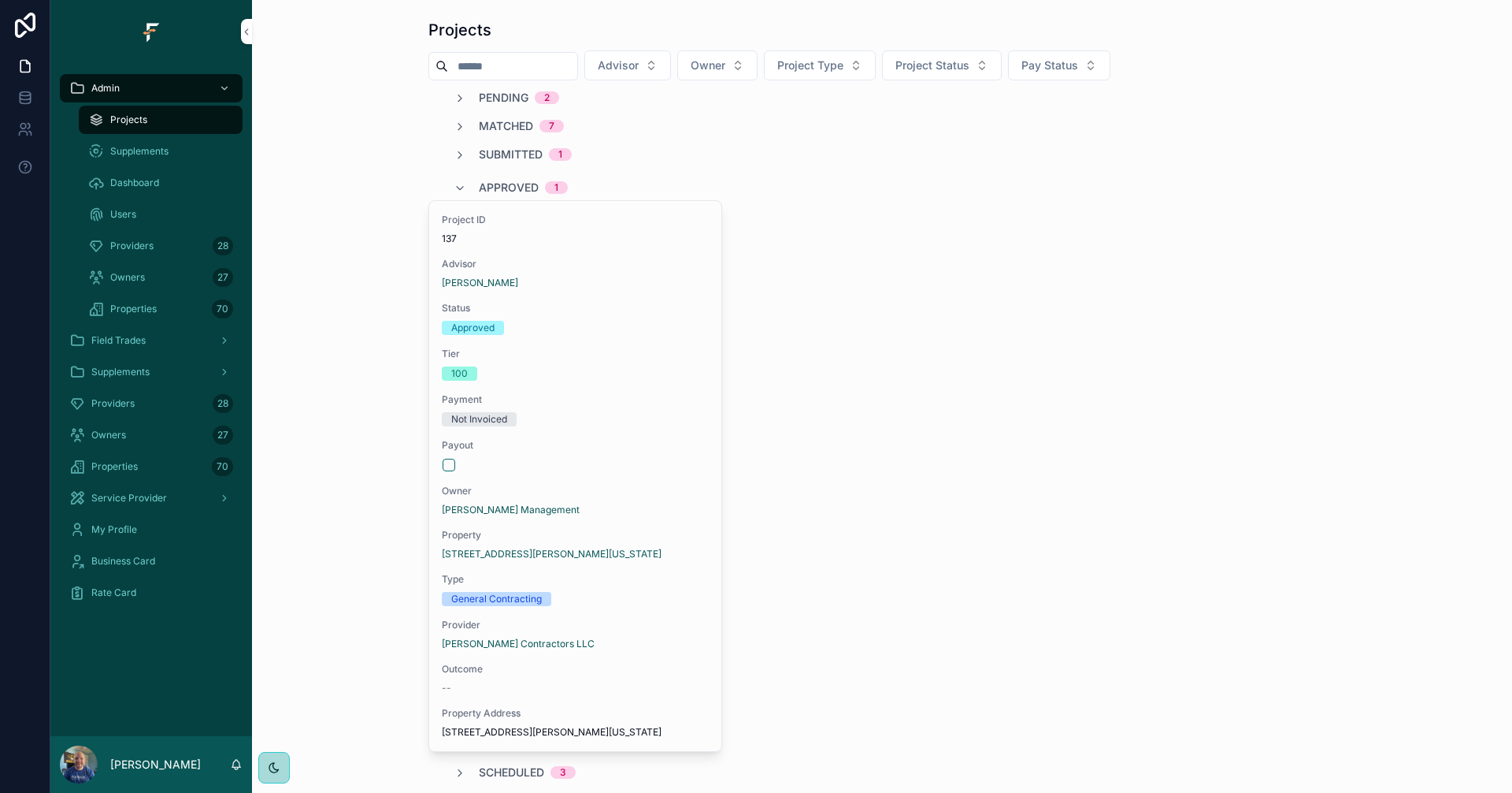
click at [517, 179] on span "Approved" at bounding box center [509, 187] width 60 height 16
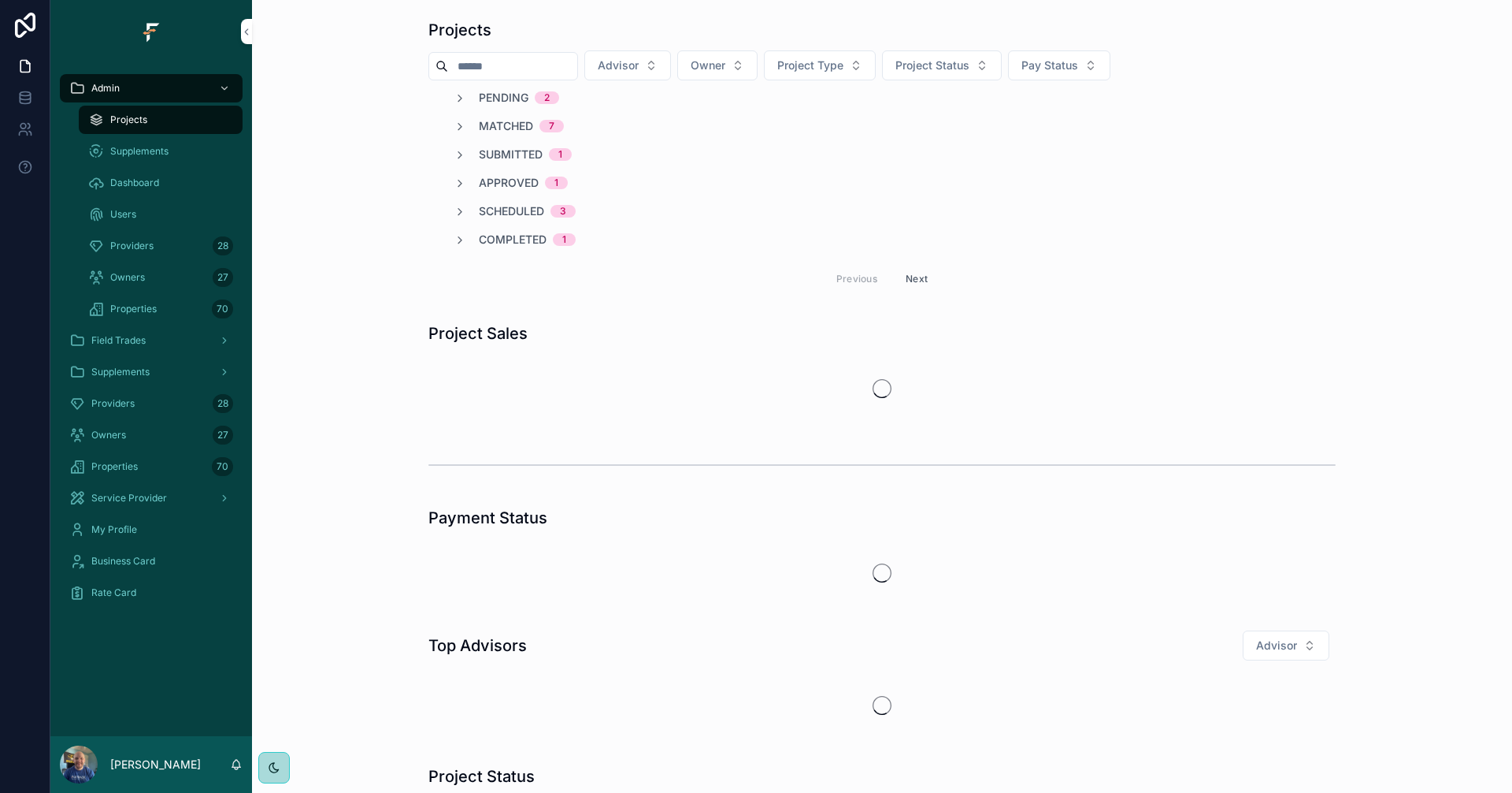
click at [517, 145] on div "Pending 2 Matched 7 Submitted 1 Approved 1 Scheduled 3 Completed 1 Previous Next" at bounding box center [882, 193] width 907 height 207
click at [515, 151] on span "Submitted" at bounding box center [511, 154] width 64 height 16
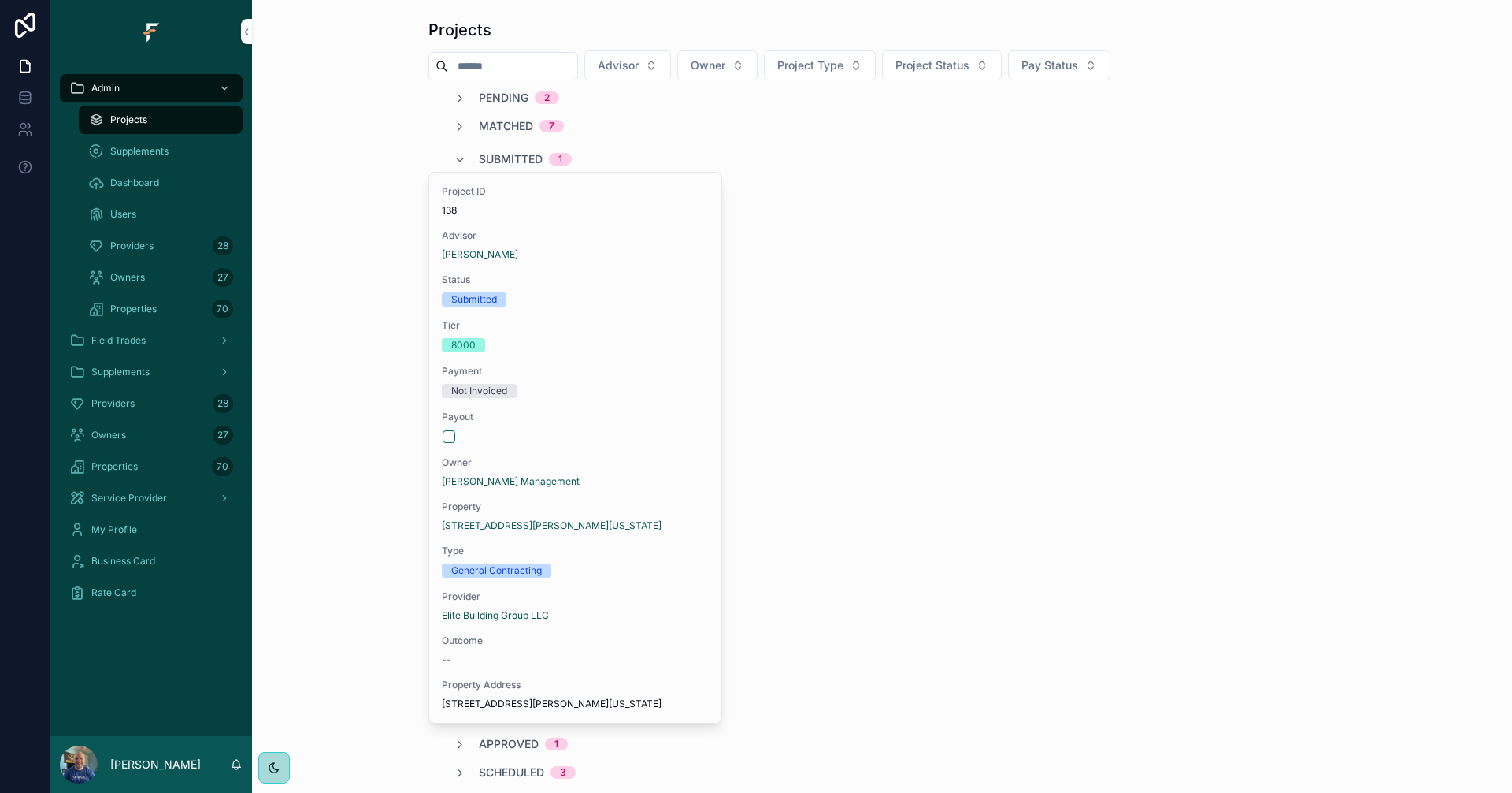
click at [515, 151] on span "Submitted" at bounding box center [511, 159] width 64 height 16
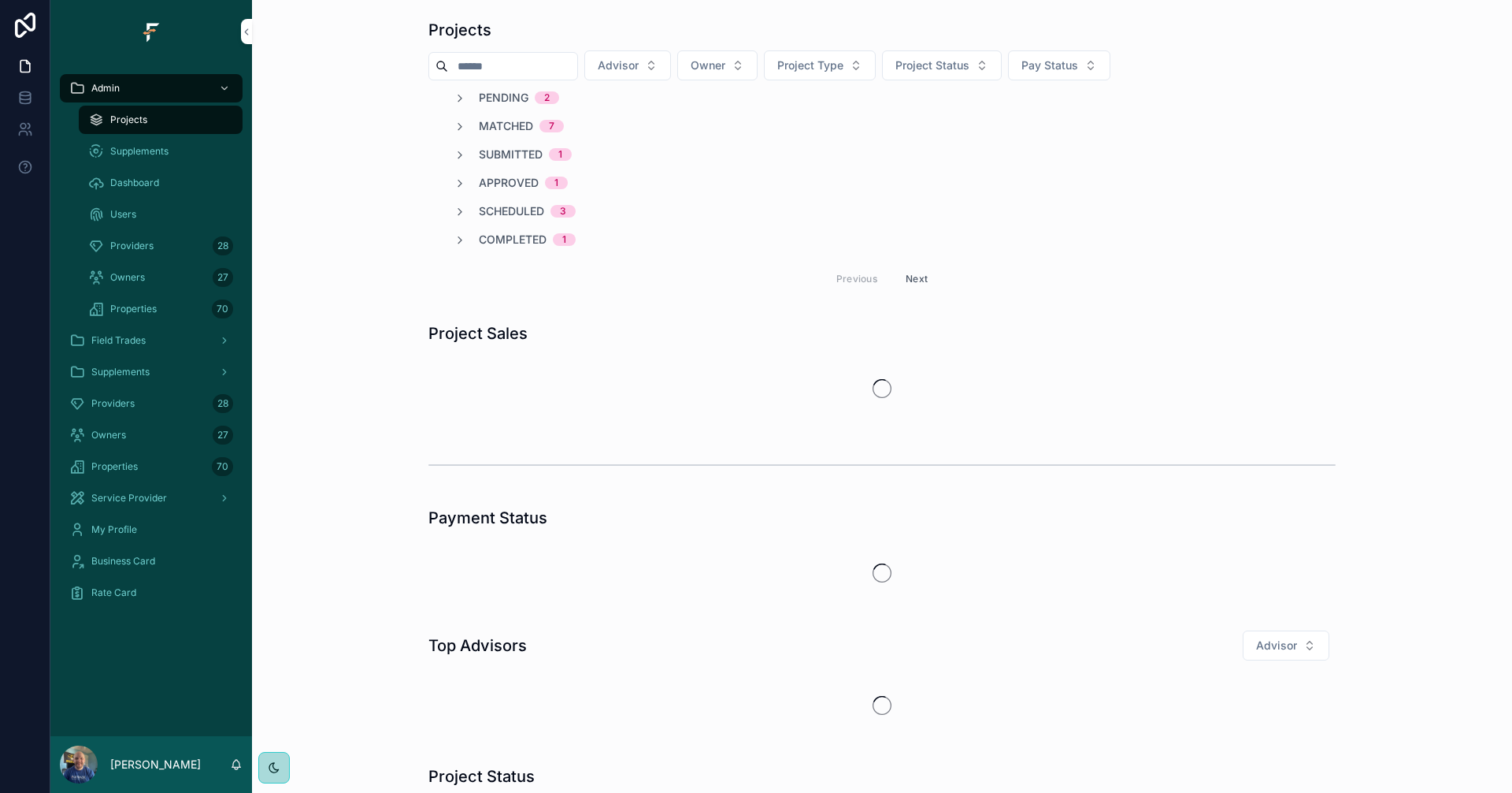
click at [844, 63] on span "Project Type" at bounding box center [811, 66] width 66 height 16
click at [969, 62] on span "Project Status" at bounding box center [932, 66] width 74 height 16
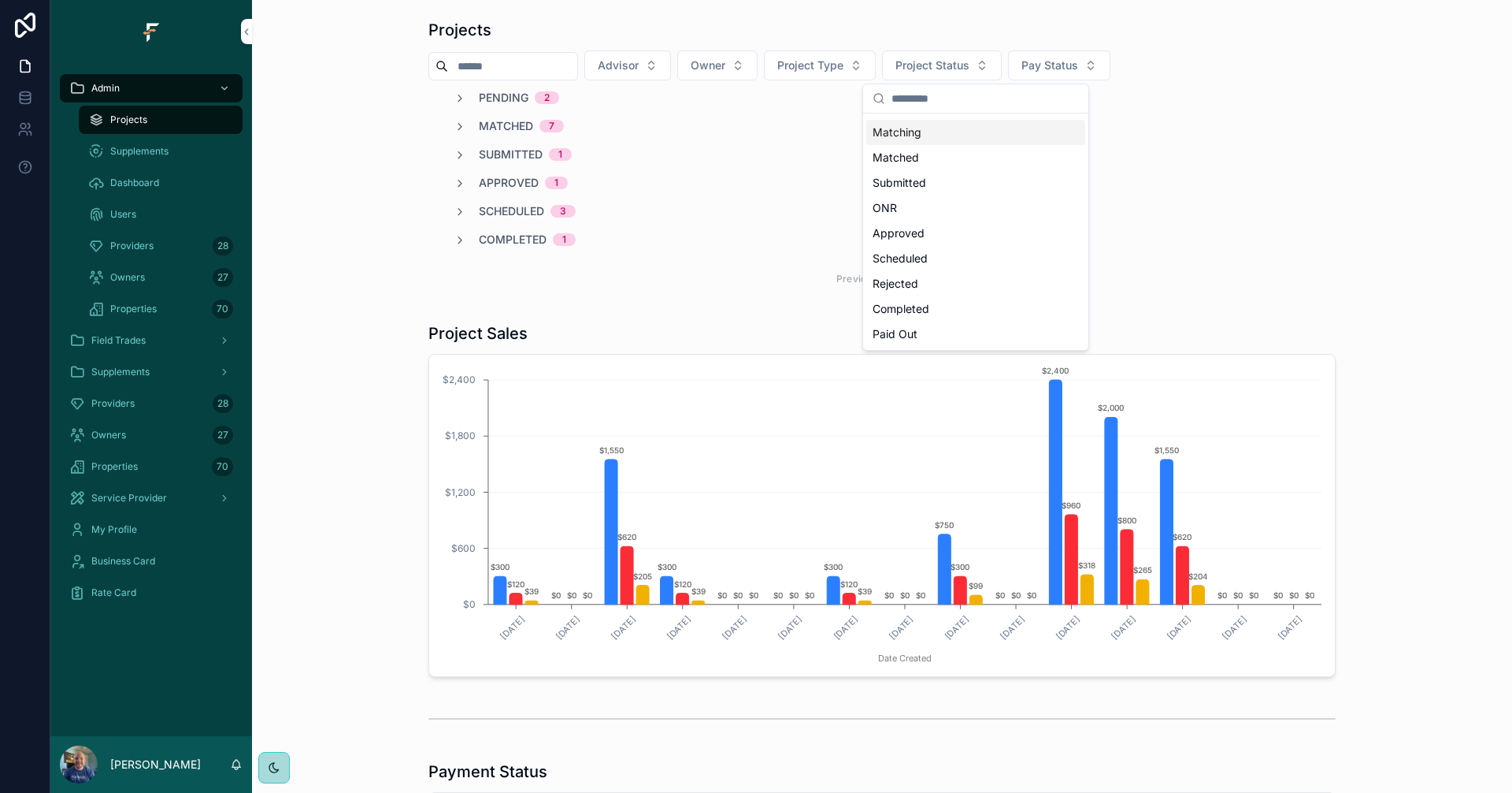
click at [758, 59] on button "Owner" at bounding box center [717, 66] width 81 height 30
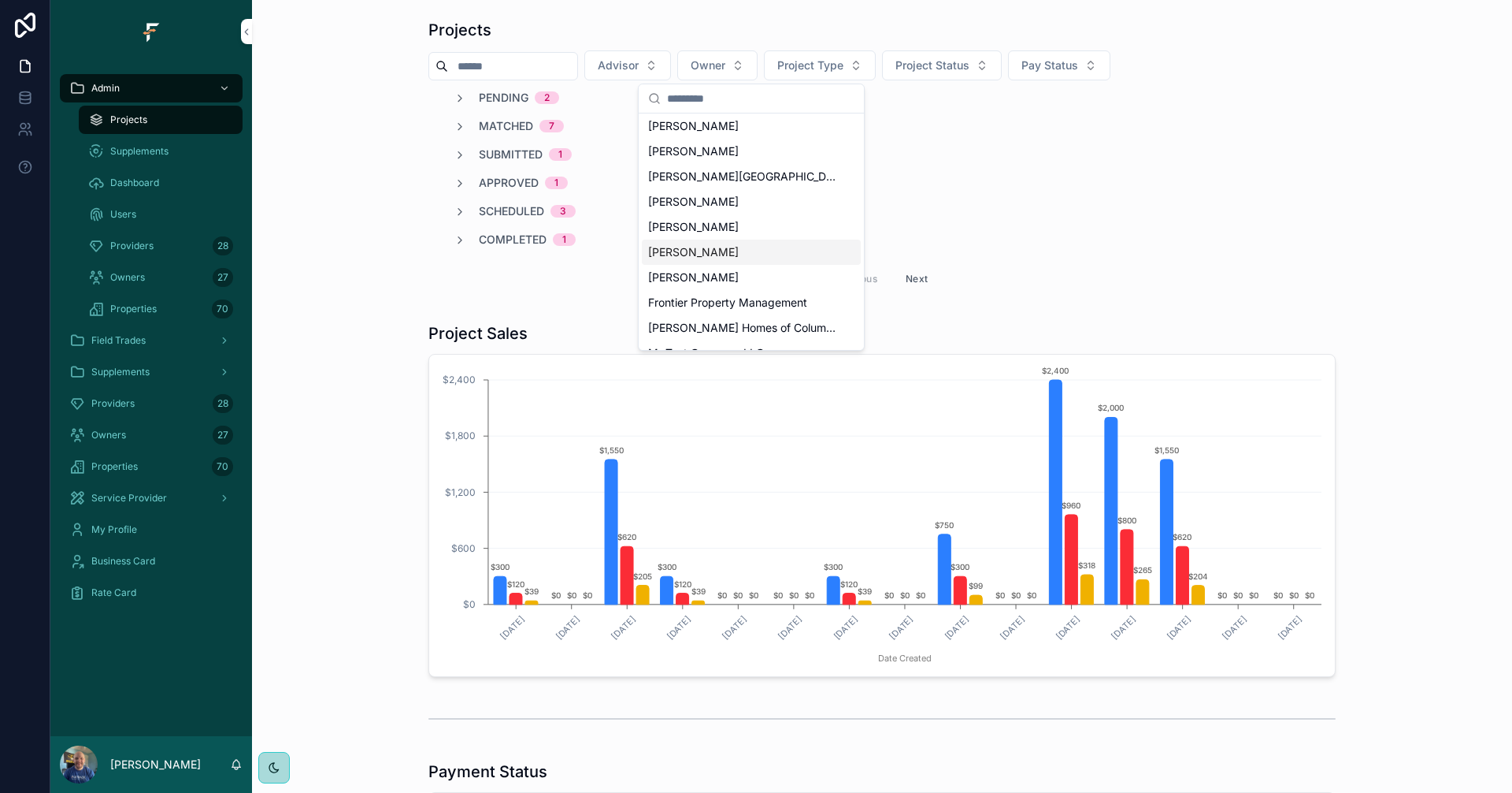
scroll to position [157, 0]
click at [753, 221] on span "Frontier Property Management" at bounding box center [728, 224] width 159 height 16
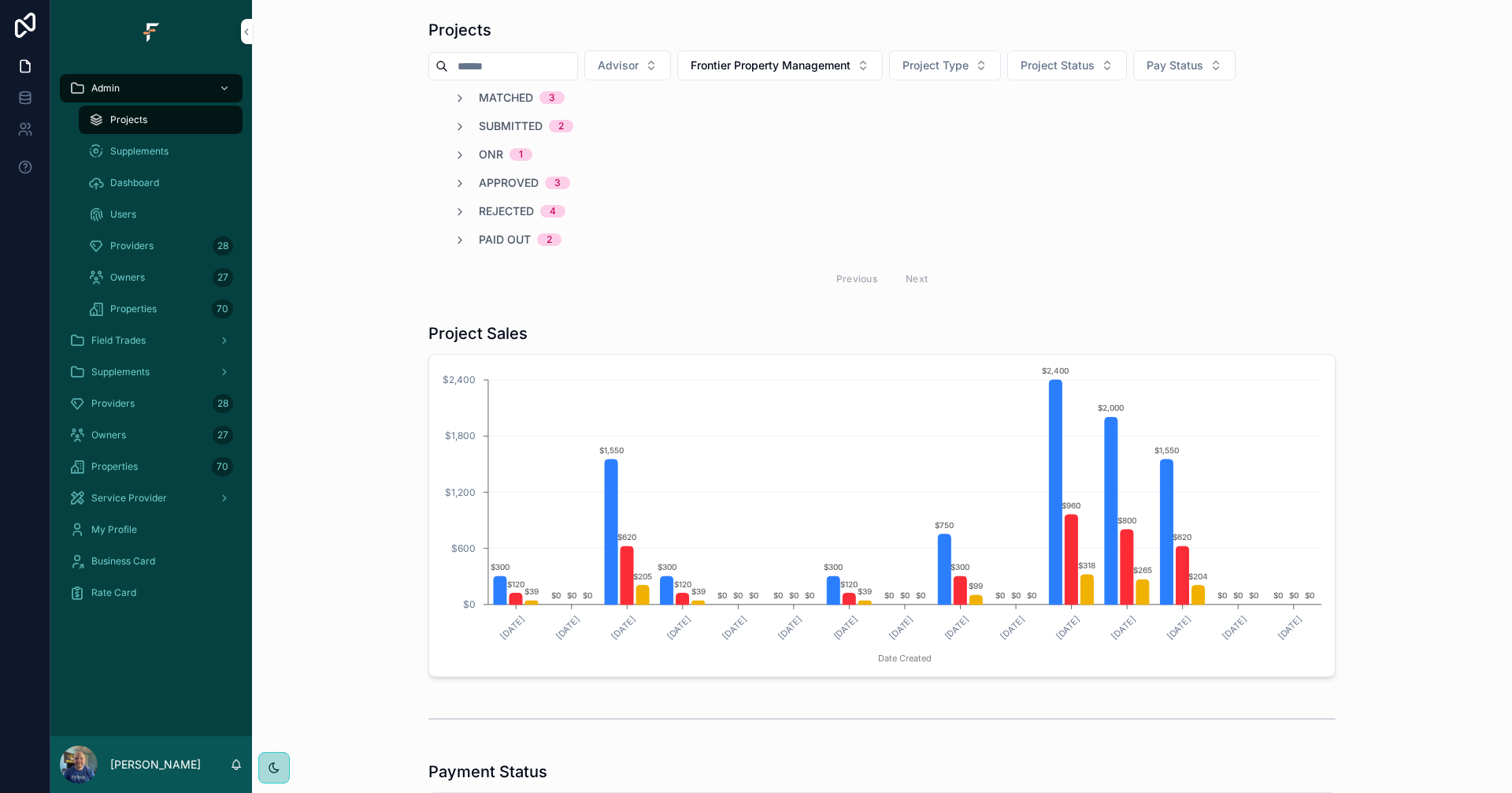
click at [506, 95] on span "Matched" at bounding box center [506, 98] width 55 height 16
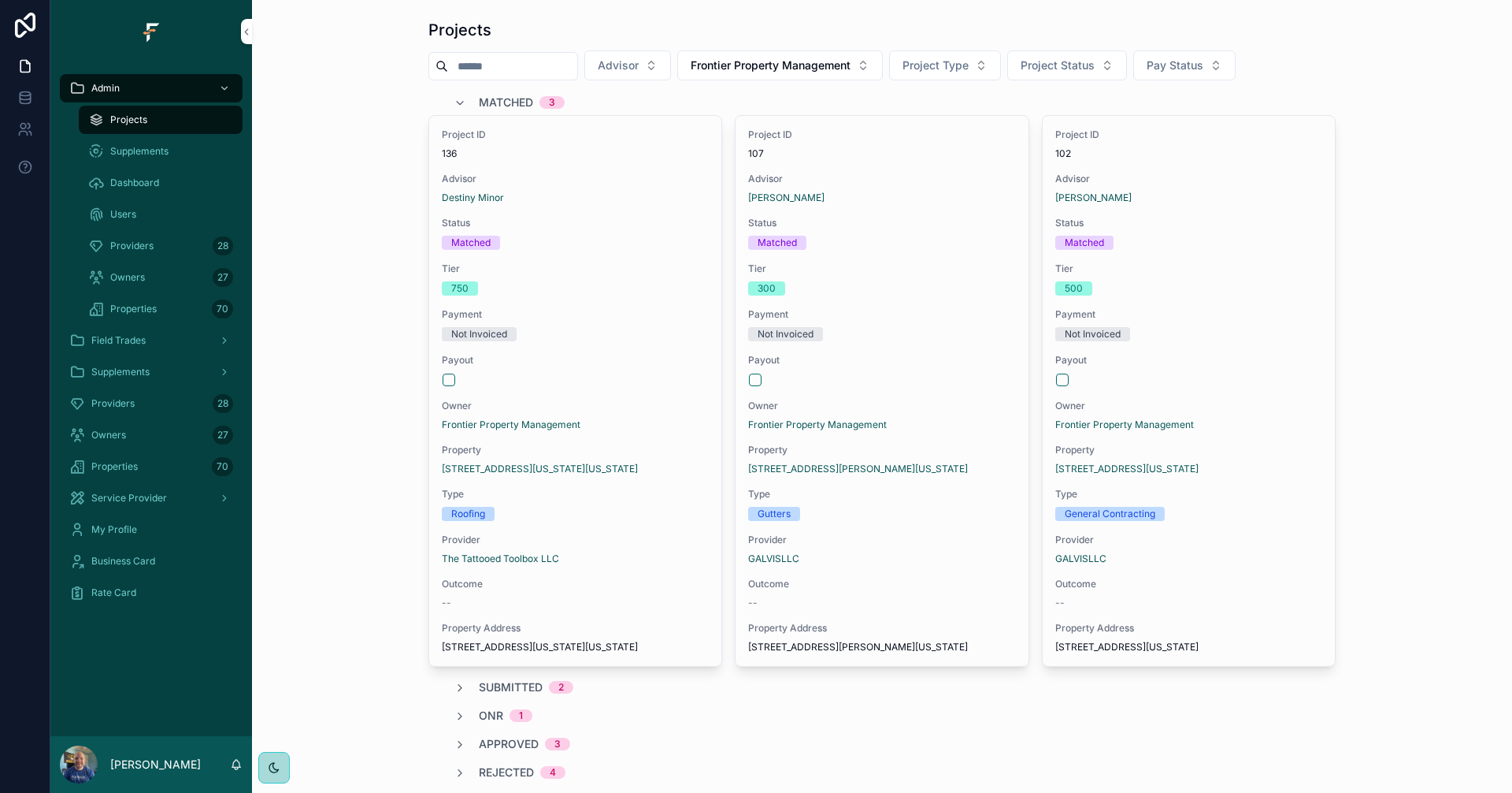
click at [506, 95] on span "Matched" at bounding box center [506, 103] width 55 height 16
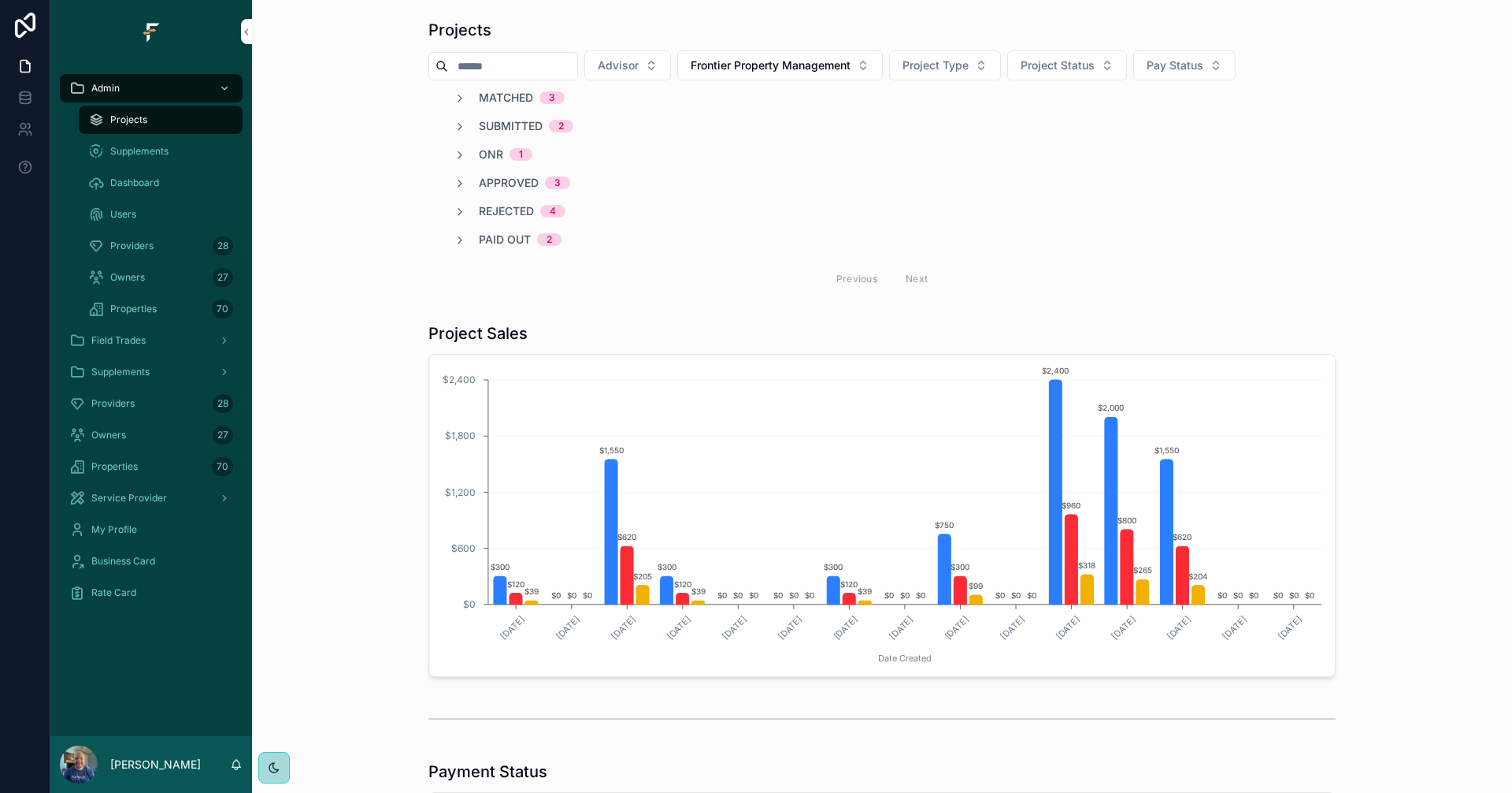
click at [504, 123] on span "Submitted" at bounding box center [511, 127] width 64 height 16
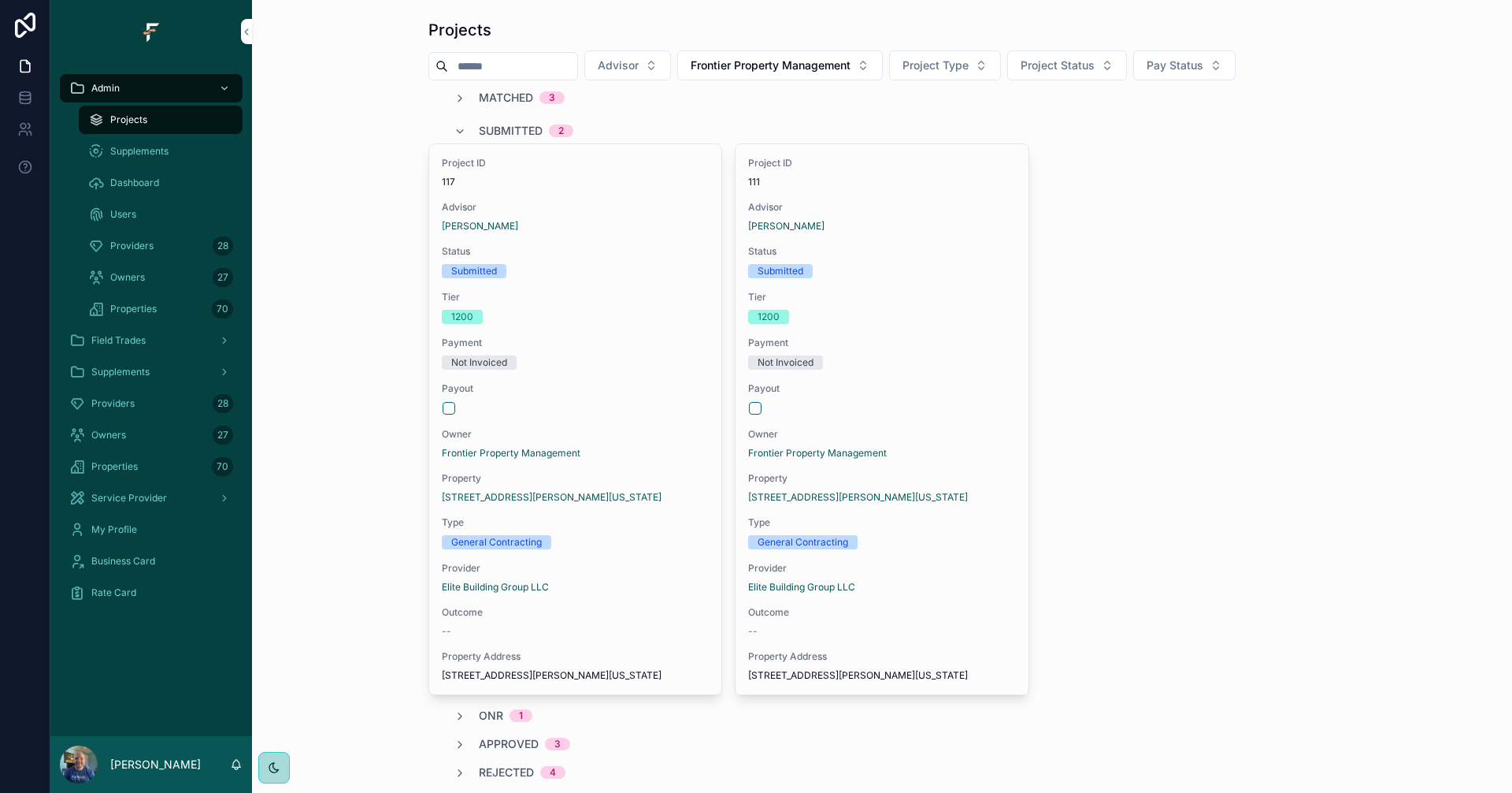
click at [504, 123] on div "Submitted 2" at bounding box center [526, 131] width 95 height 25
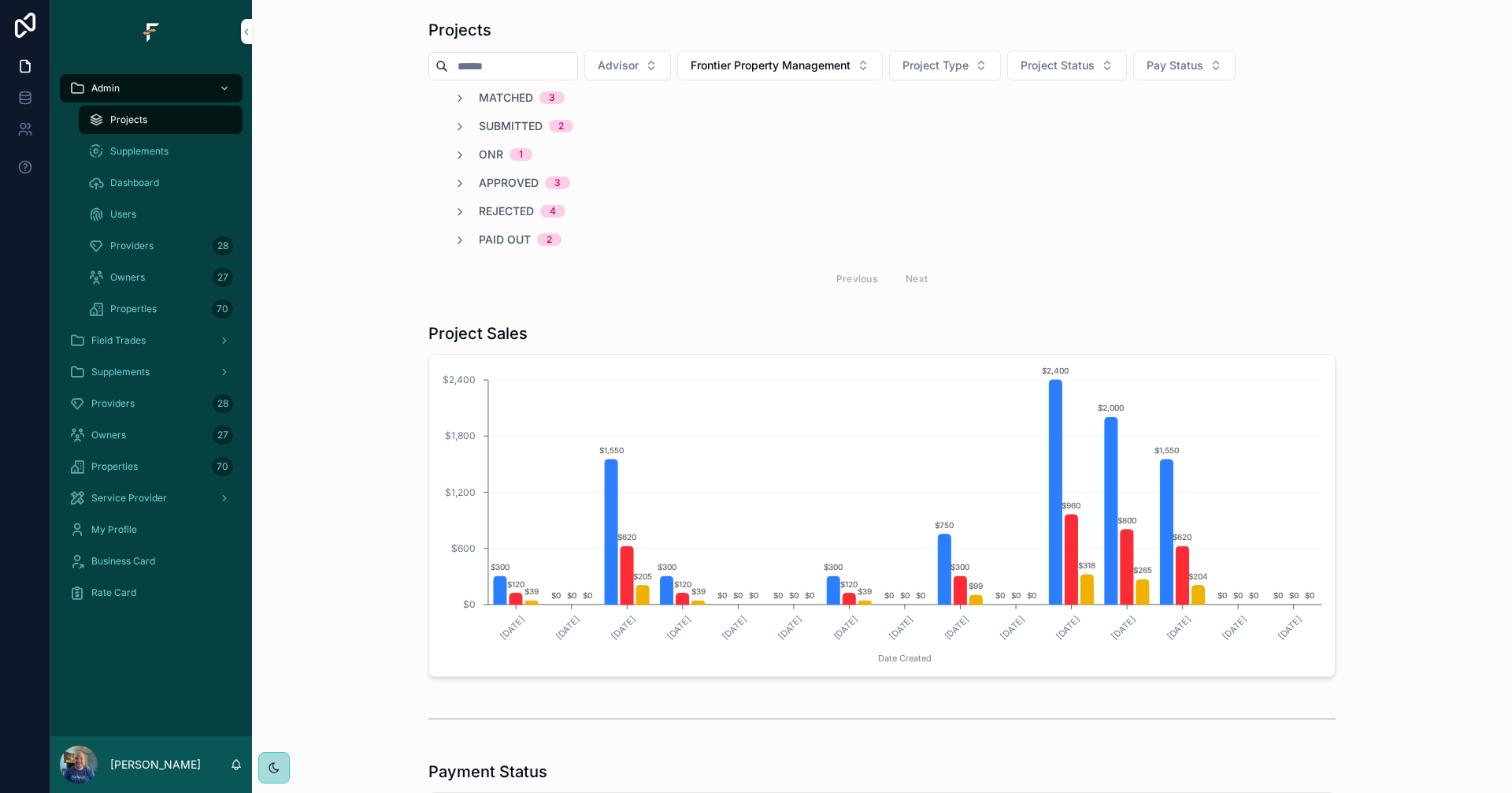
click at [499, 183] on span "Approved" at bounding box center [509, 183] width 60 height 16
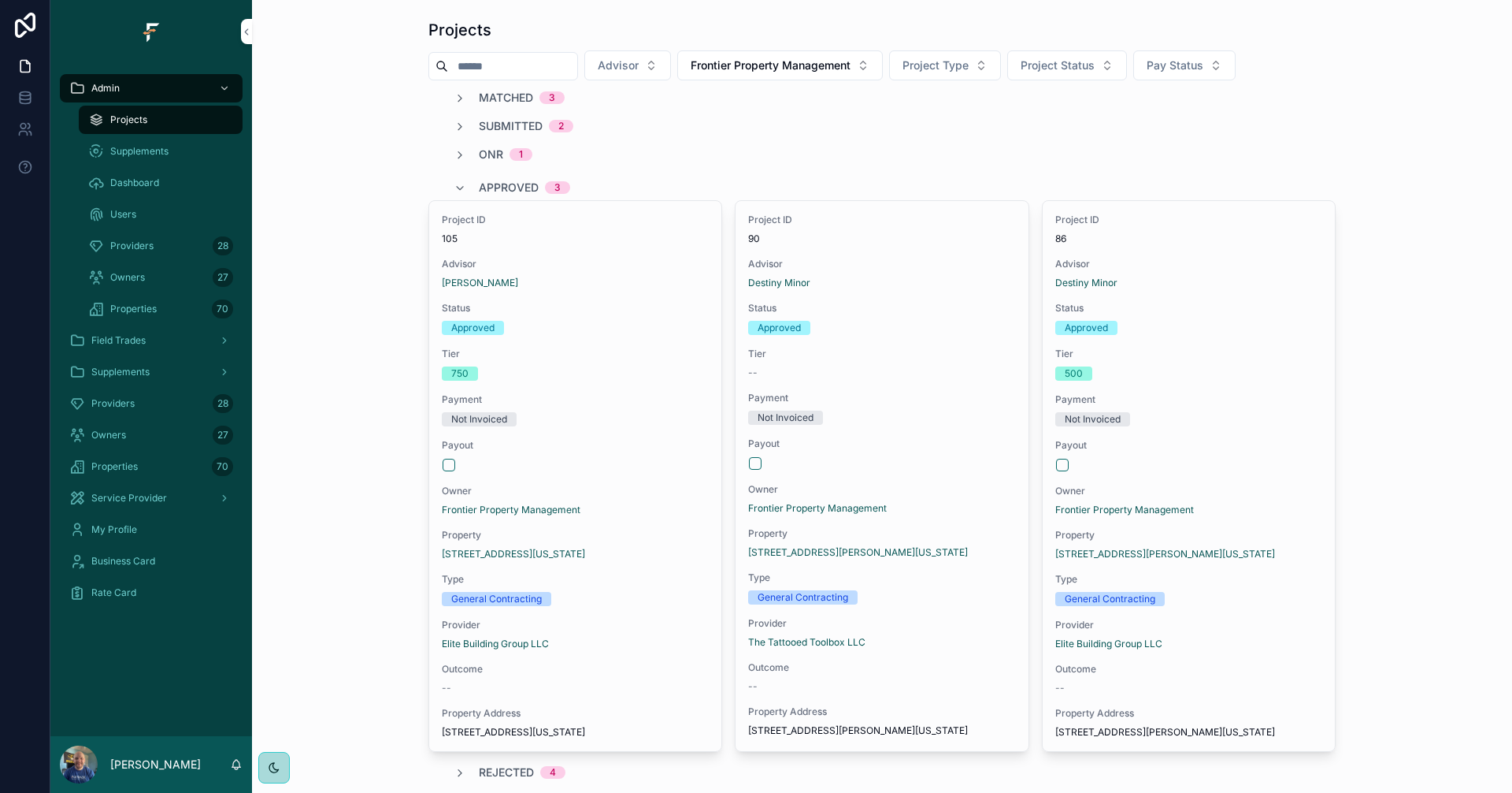
click at [496, 186] on span "Approved" at bounding box center [509, 187] width 60 height 16
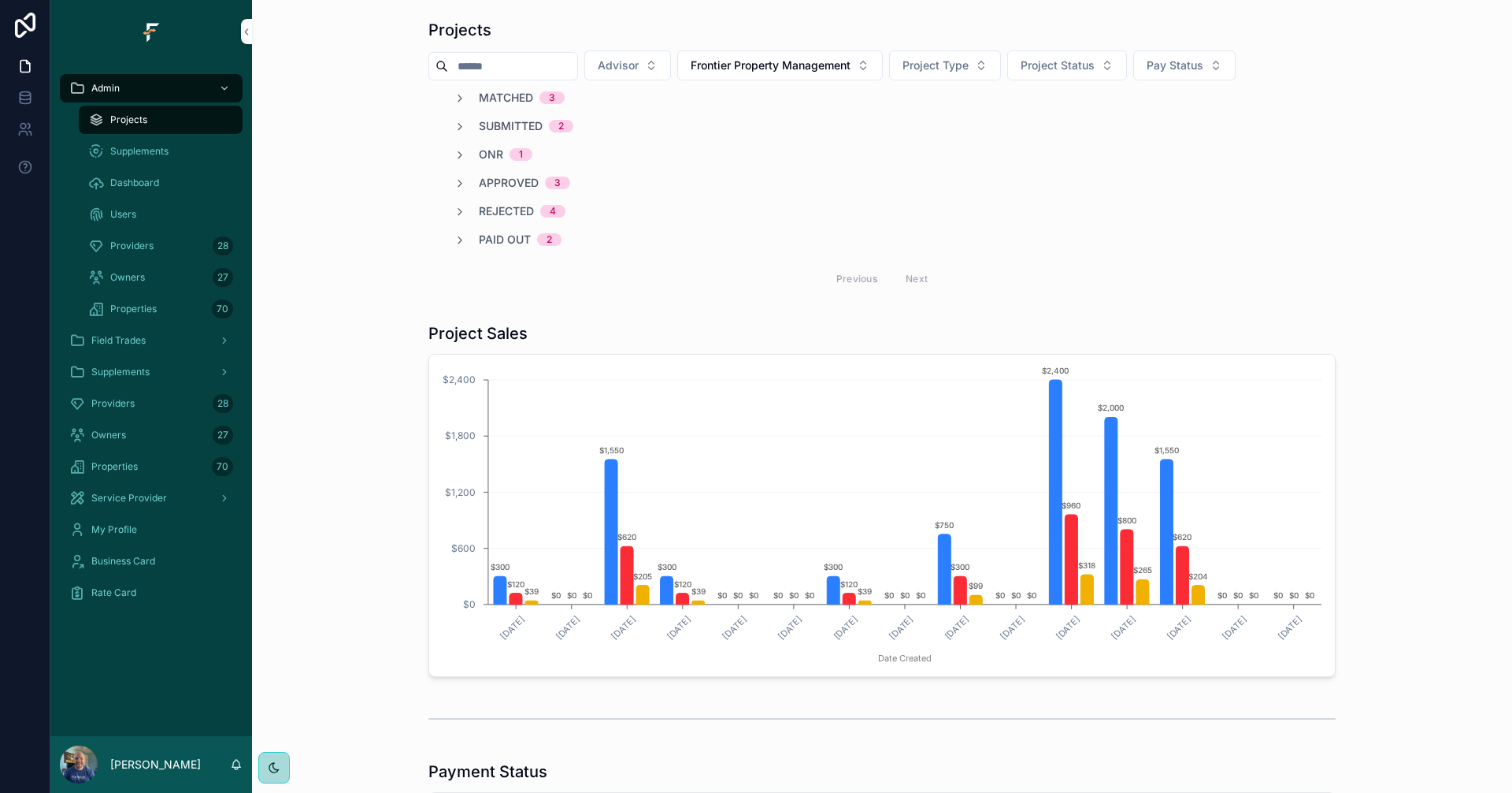
click at [508, 212] on span "Rejected" at bounding box center [506, 211] width 55 height 16
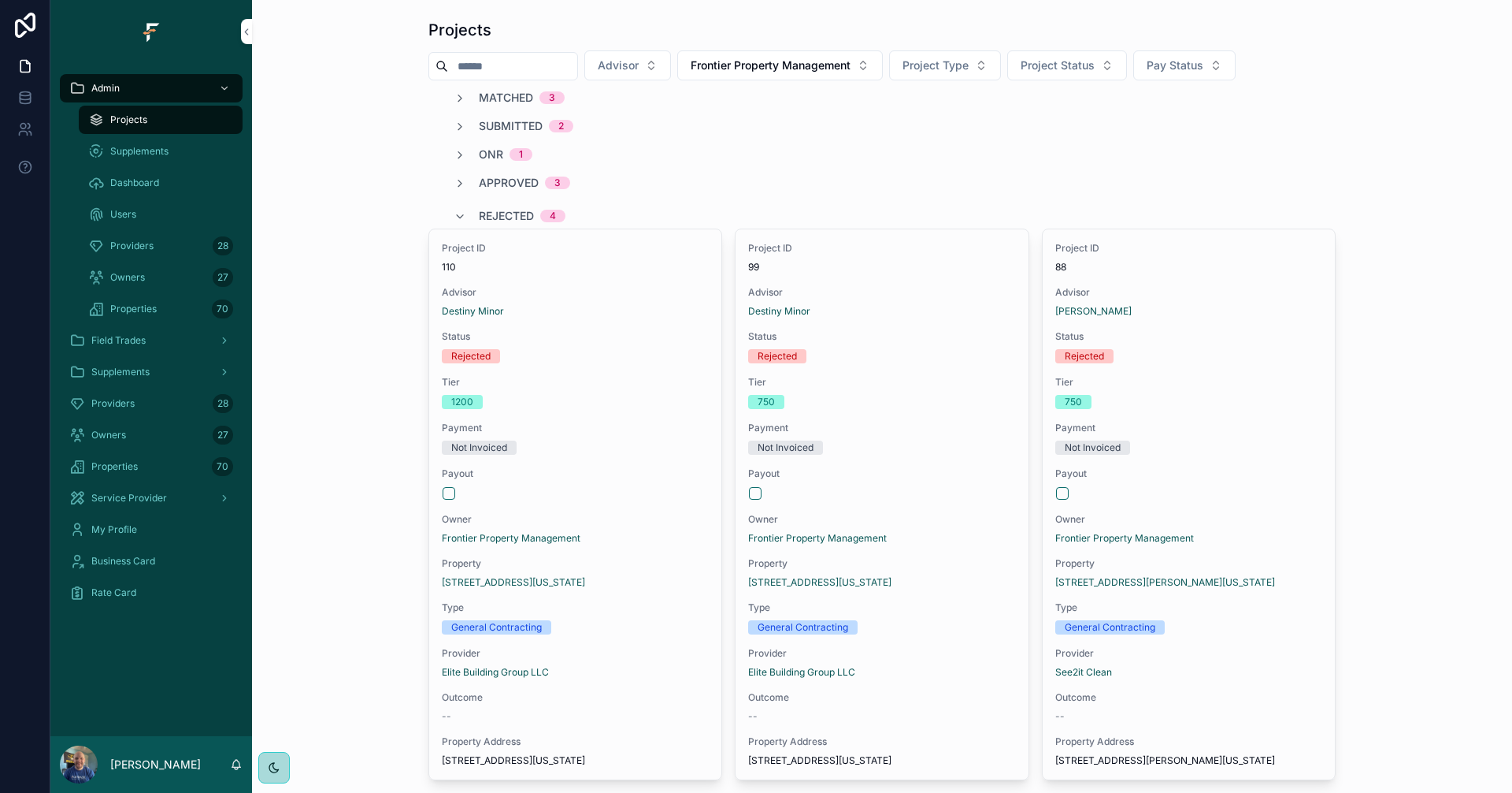
click at [505, 216] on span "Rejected" at bounding box center [506, 216] width 55 height 16
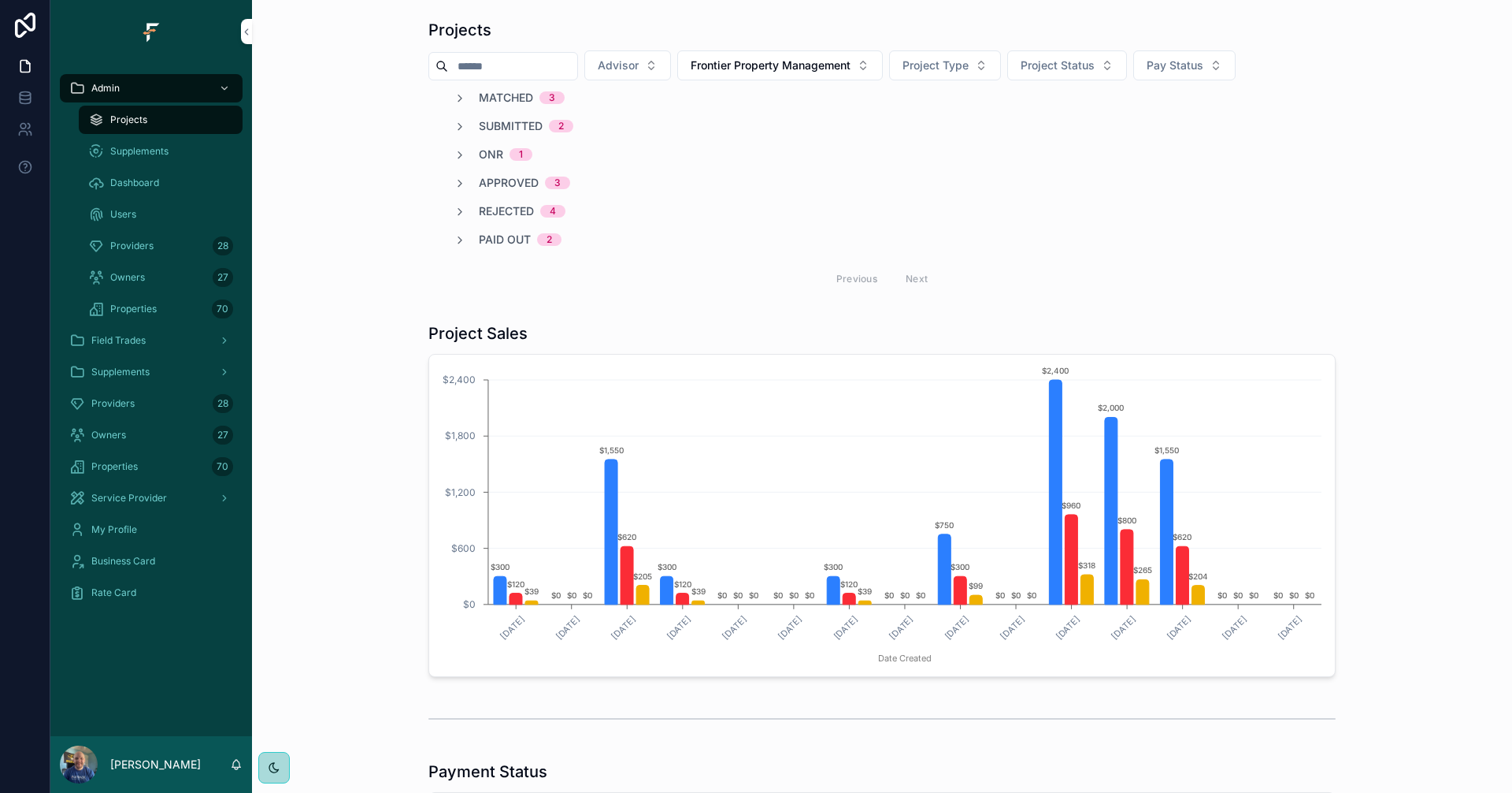
click at [485, 155] on span "ONR" at bounding box center [491, 154] width 25 height 16
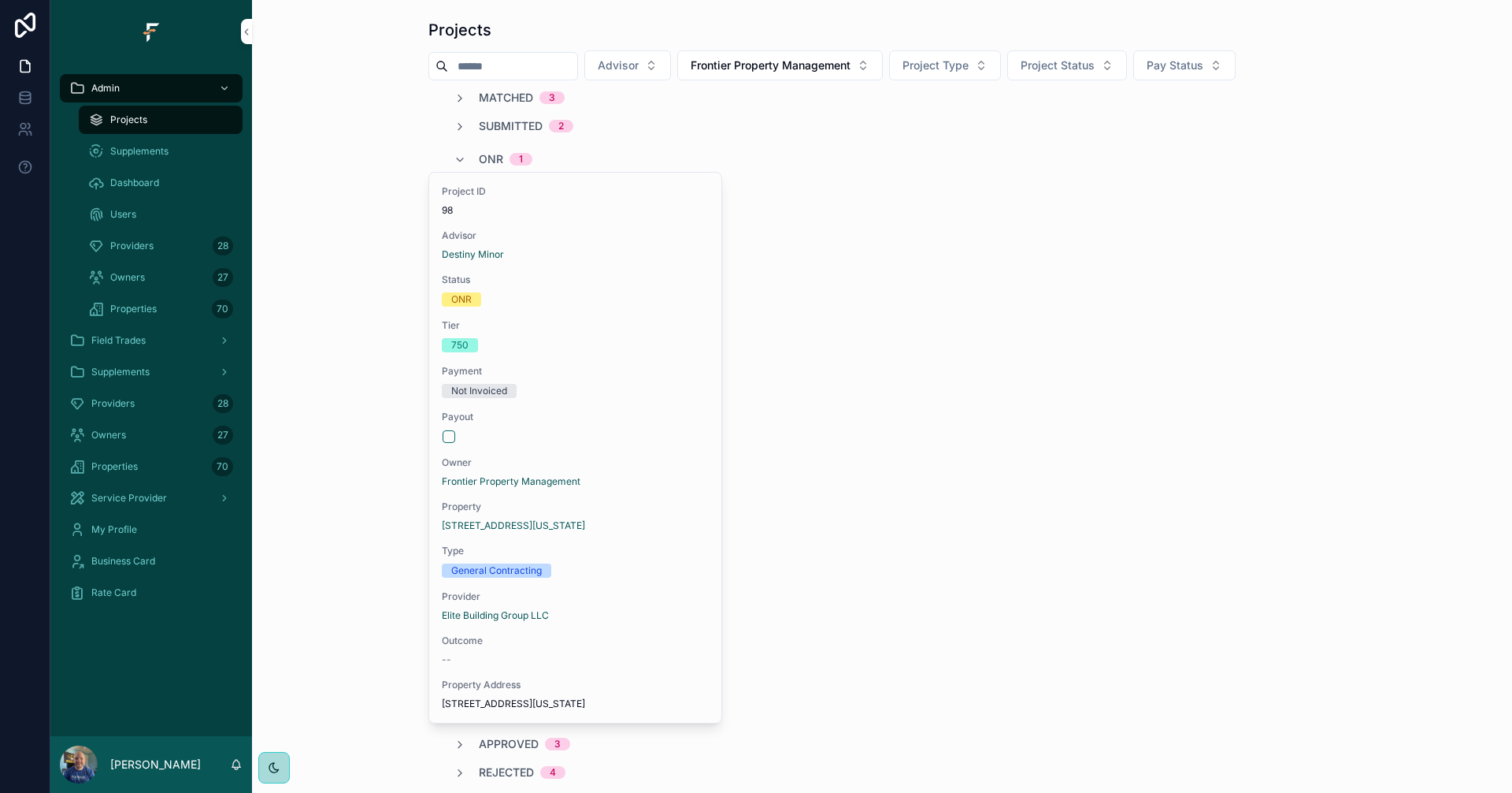
click at [634, 374] on span "Payment" at bounding box center [576, 371] width 267 height 13
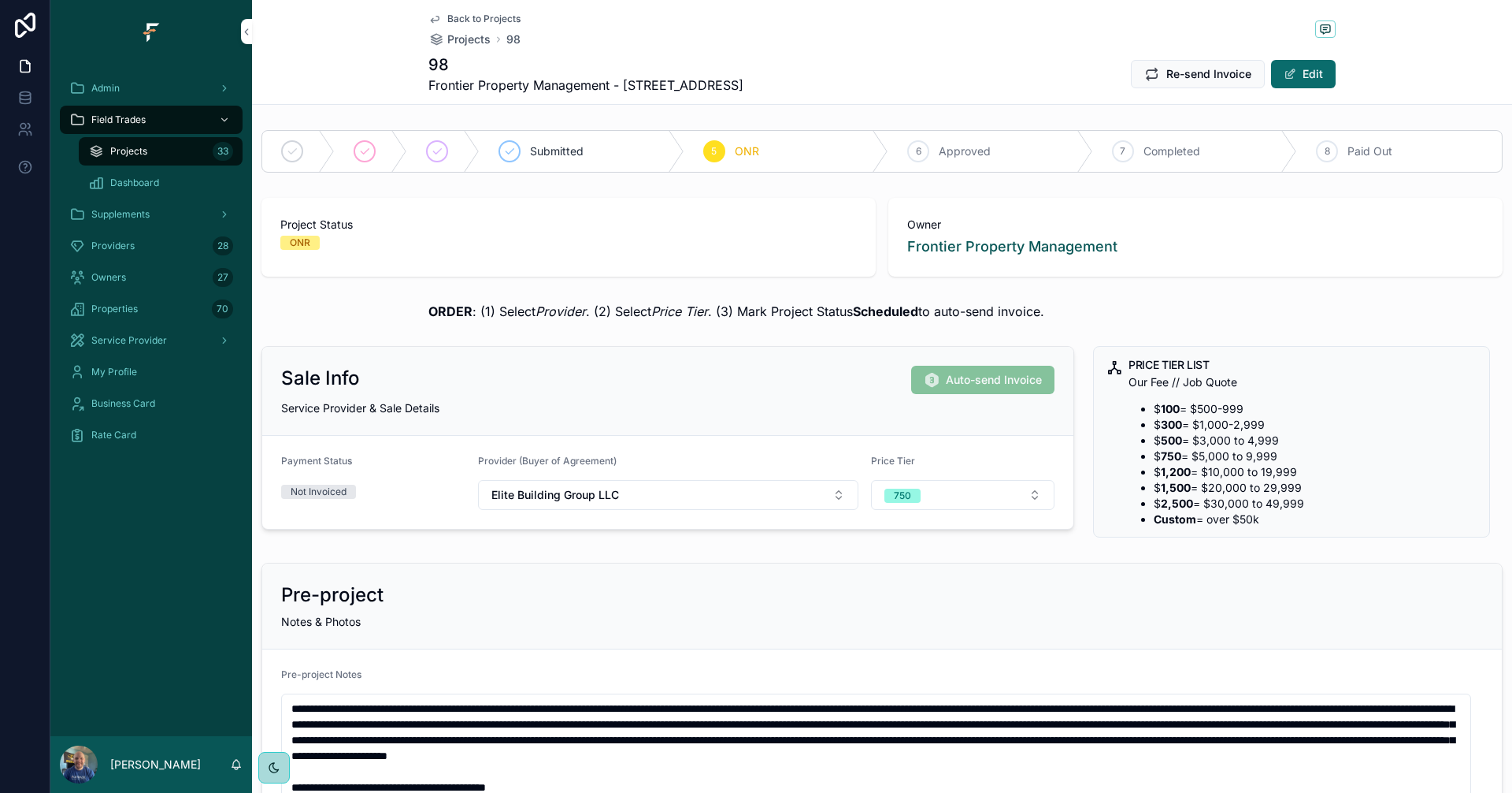
click at [996, 148] on div "6 Approved" at bounding box center [991, 150] width 205 height 41
click at [478, 18] on span "Back to Projects" at bounding box center [484, 19] width 74 height 13
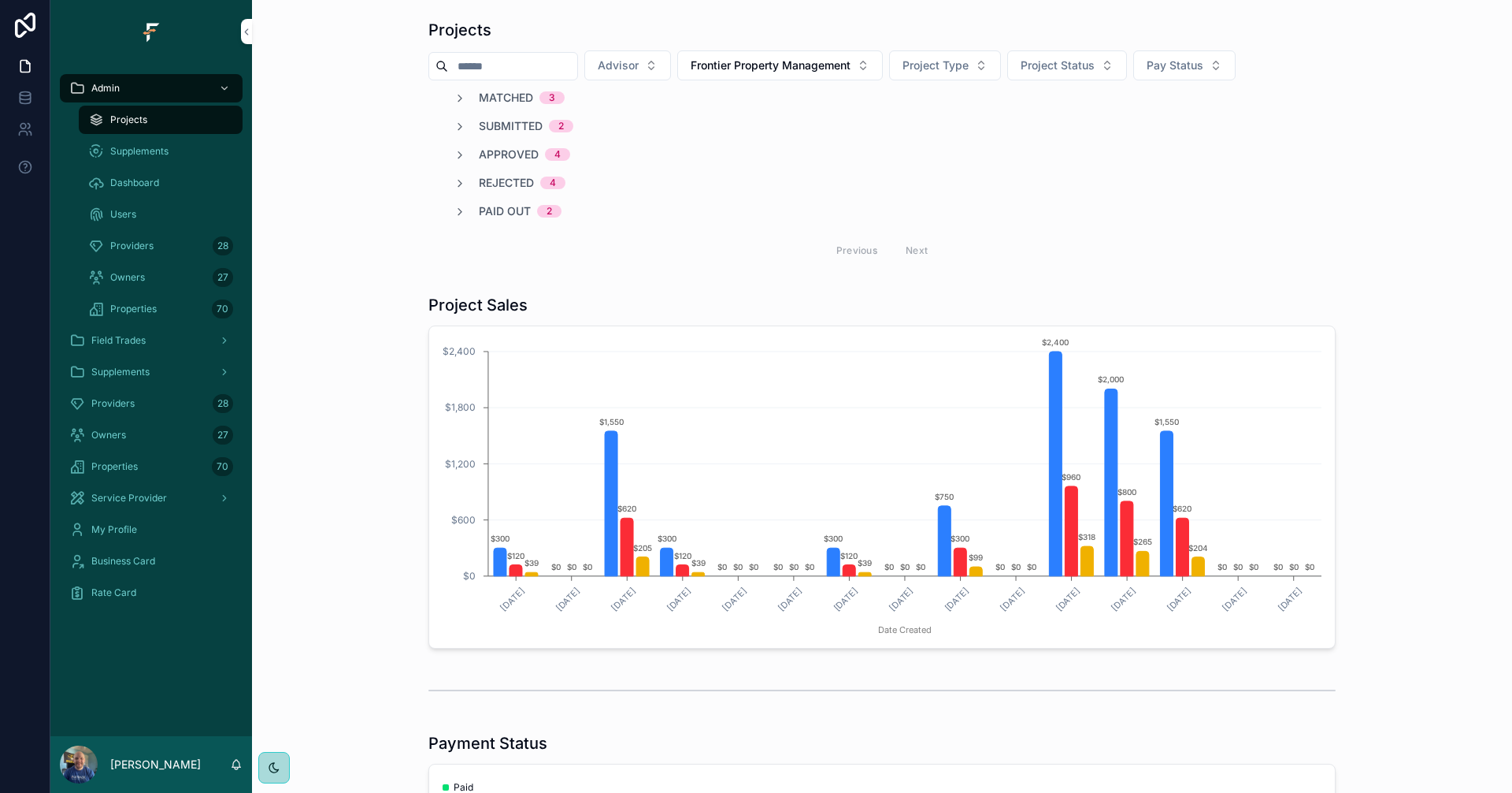
click at [504, 156] on span "Approved" at bounding box center [509, 154] width 60 height 16
